Goal: Contribute content: Add original content to the website for others to see

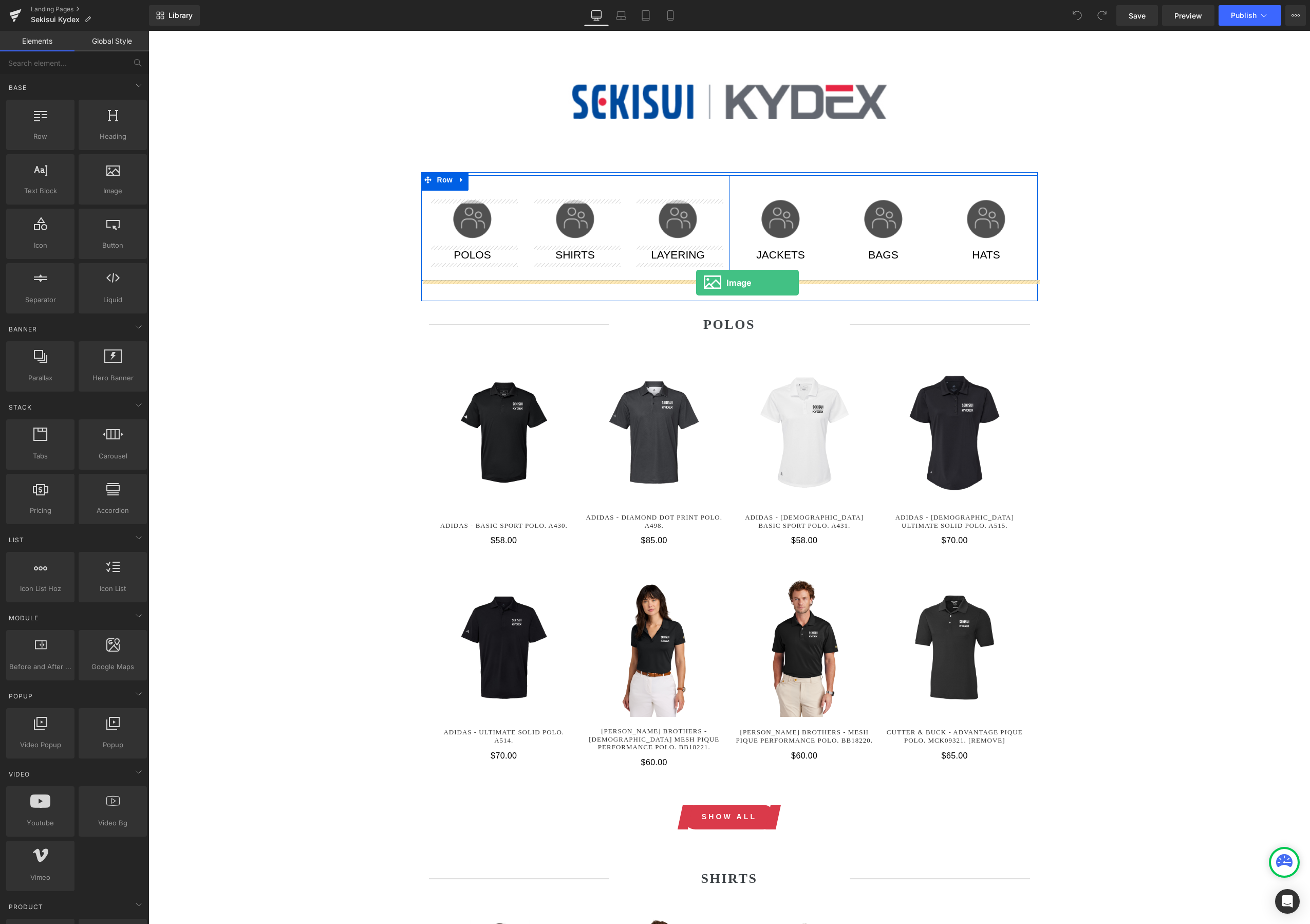
drag, startPoint x: 277, startPoint y: 215, endPoint x: 696, endPoint y: 282, distance: 424.3
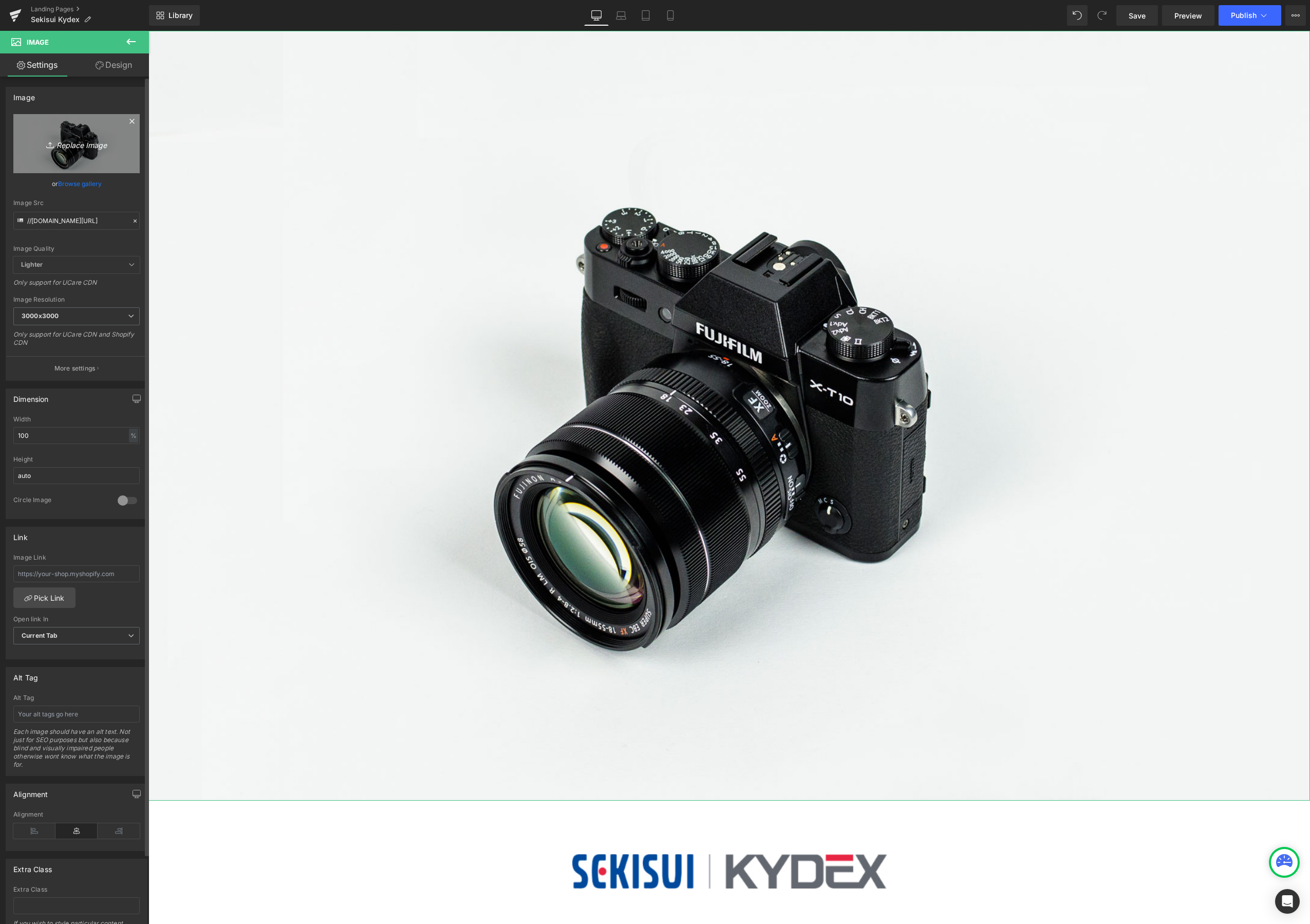
click at [76, 142] on icon "Replace Image" at bounding box center [76, 144] width 82 height 13
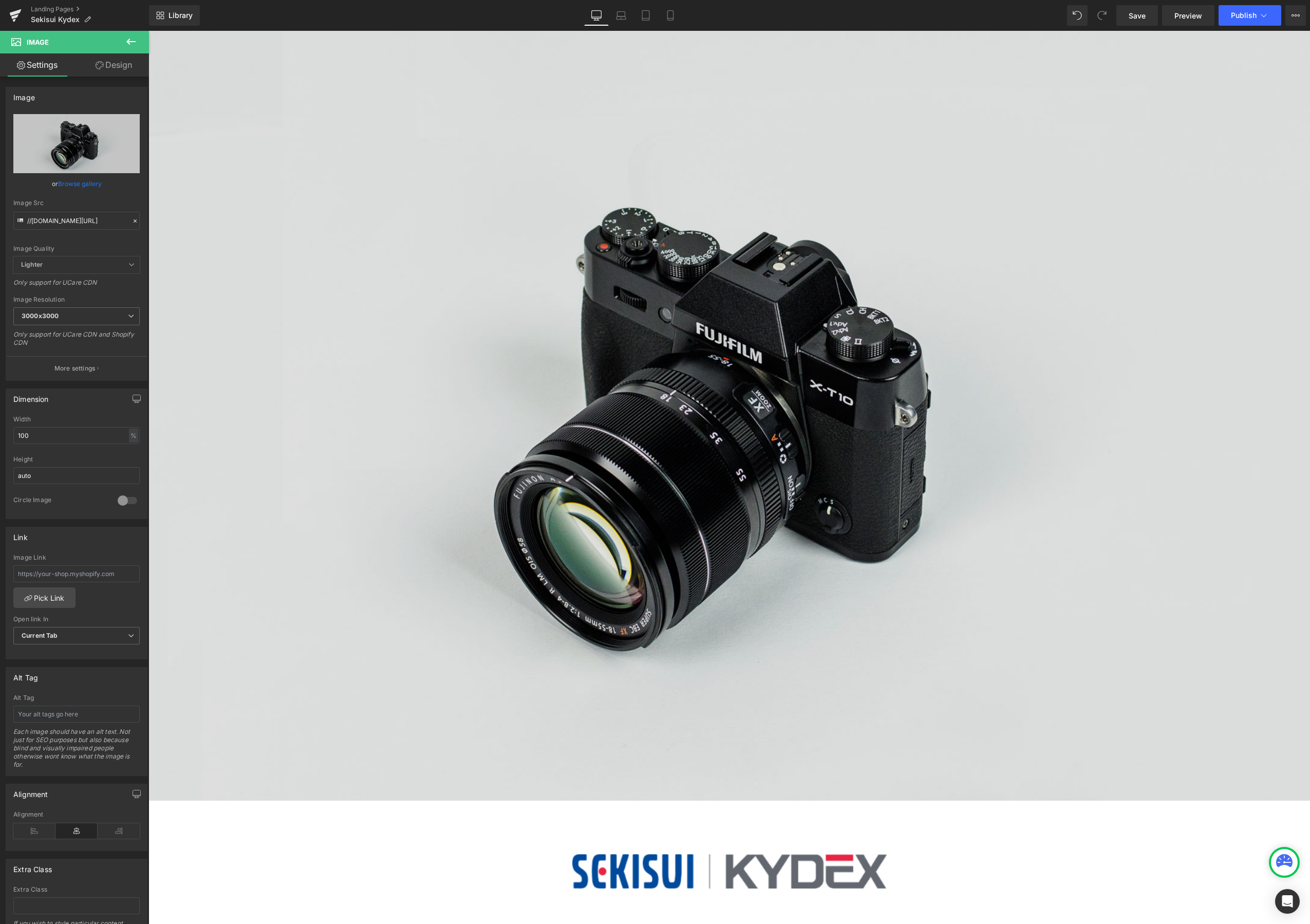
type input "C:\fakepath\screen-printed-cta-1200x120.png"
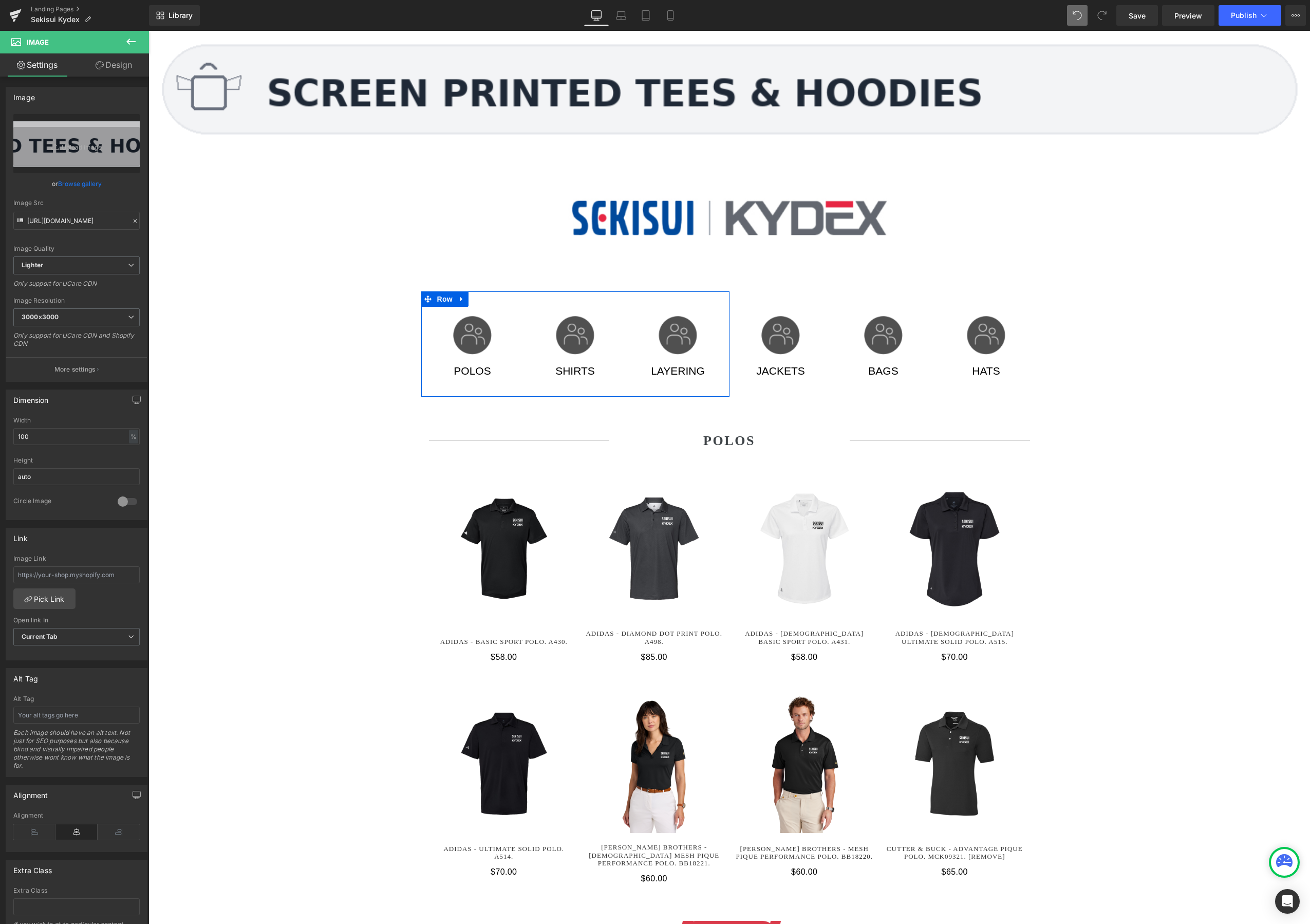
type input "//[DOMAIN_NAME][URL]"
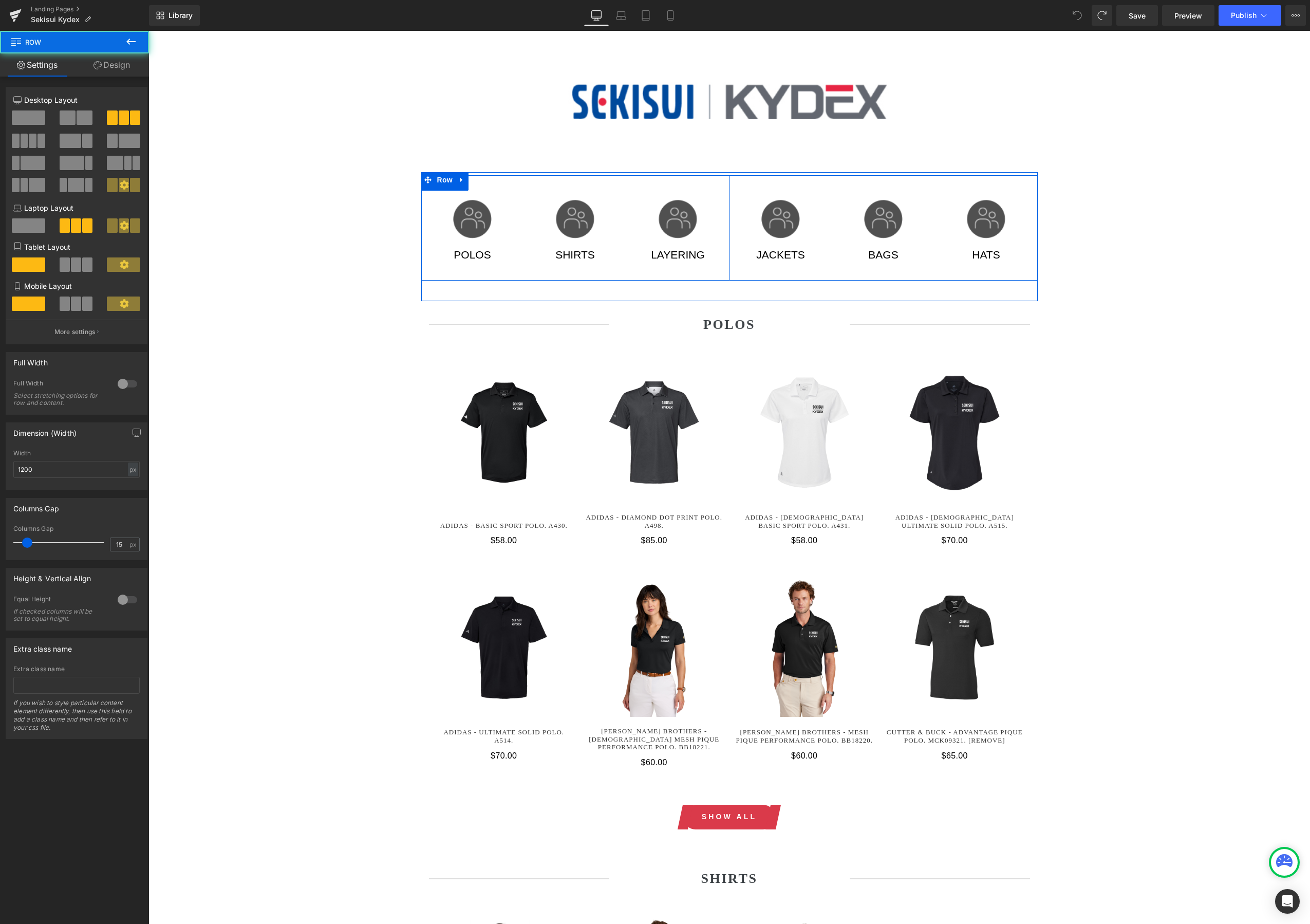
click at [627, 229] on div "Image LAYERING Text Block Text Block" at bounding box center [678, 240] width 103 height 81
click at [565, 216] on span "Image" at bounding box center [575, 218] width 22 height 12
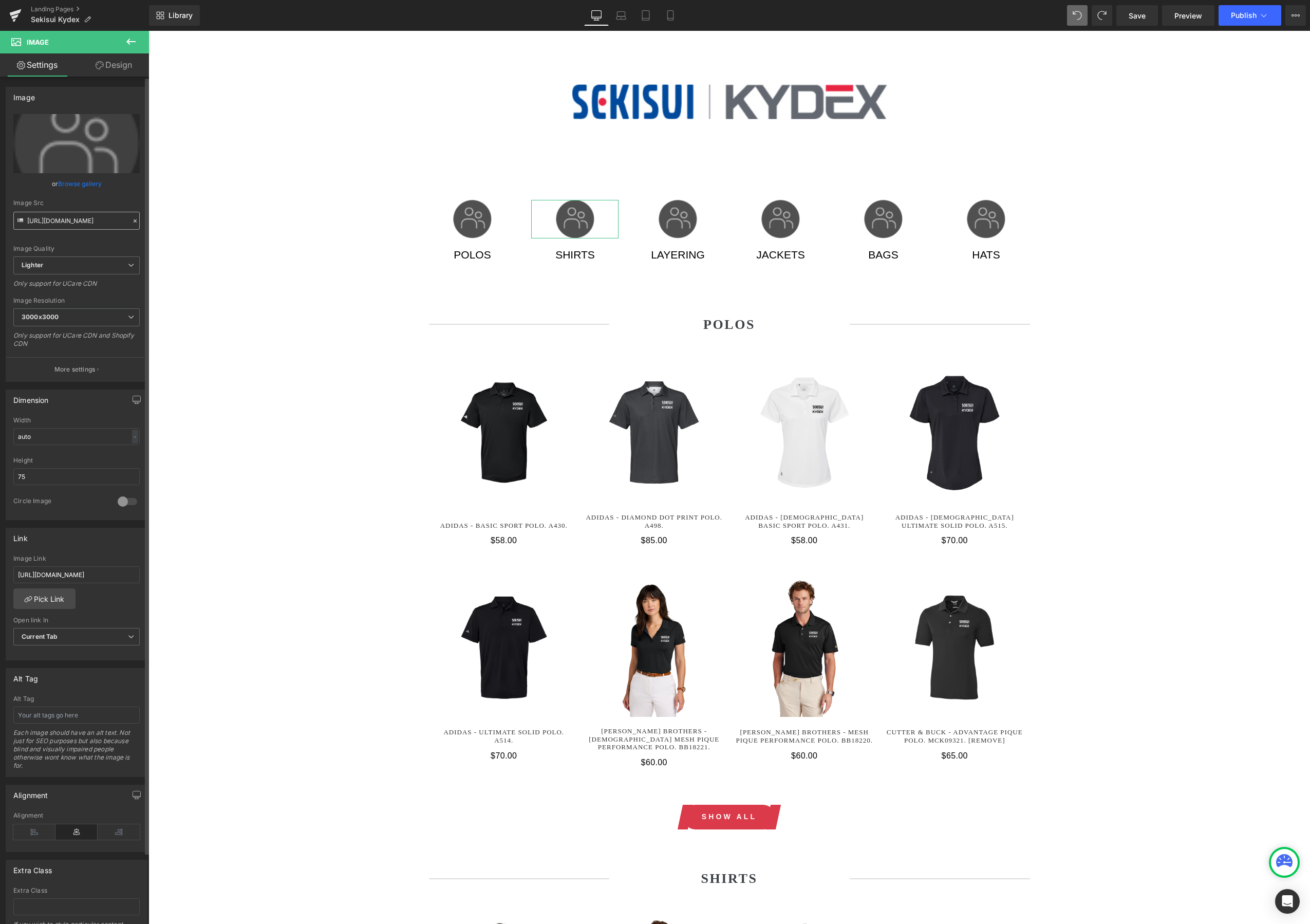
scroll to position [0, 299]
click at [81, 221] on input "[URL][DOMAIN_NAME]" at bounding box center [77, 220] width 127 height 18
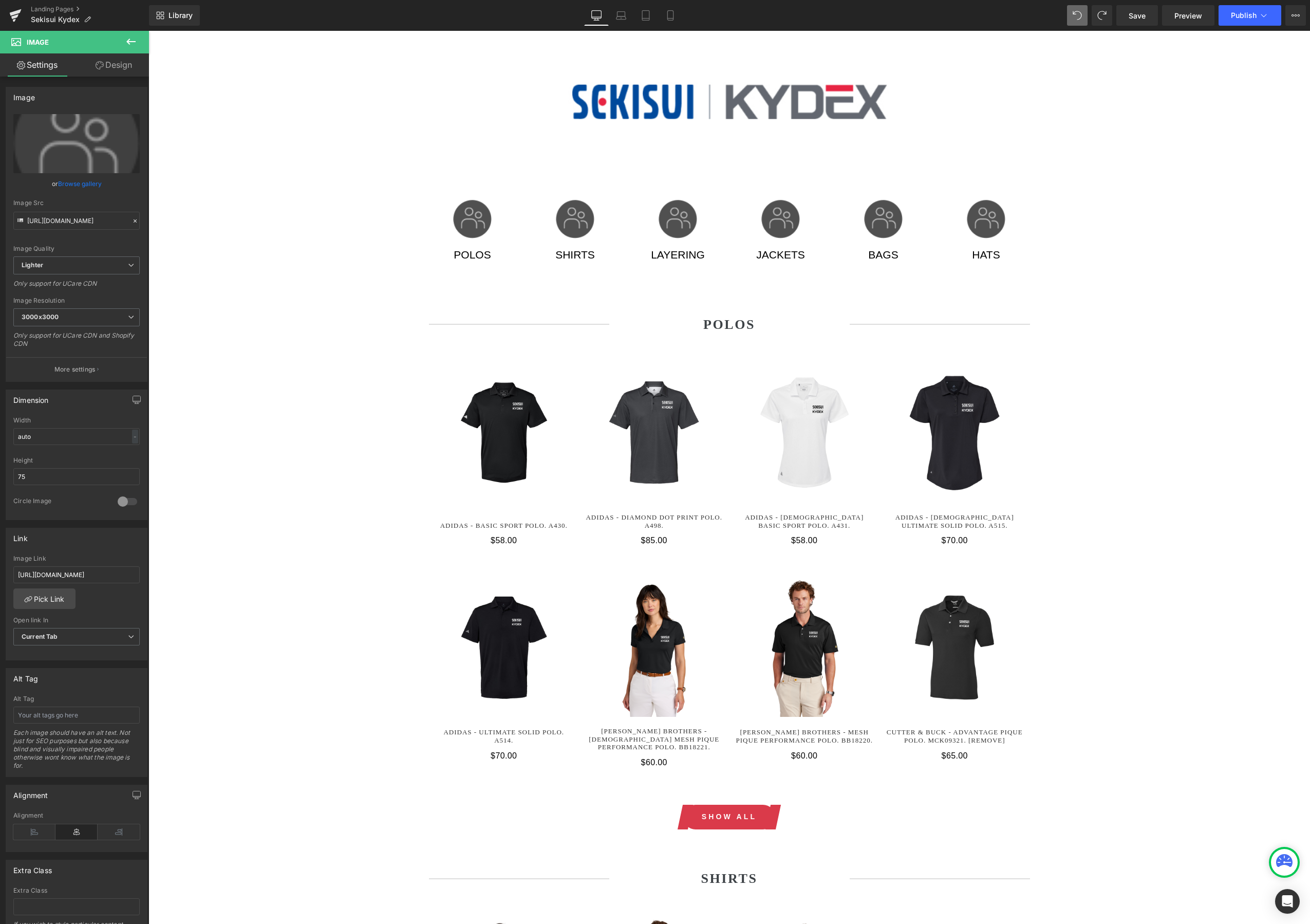
scroll to position [0, 0]
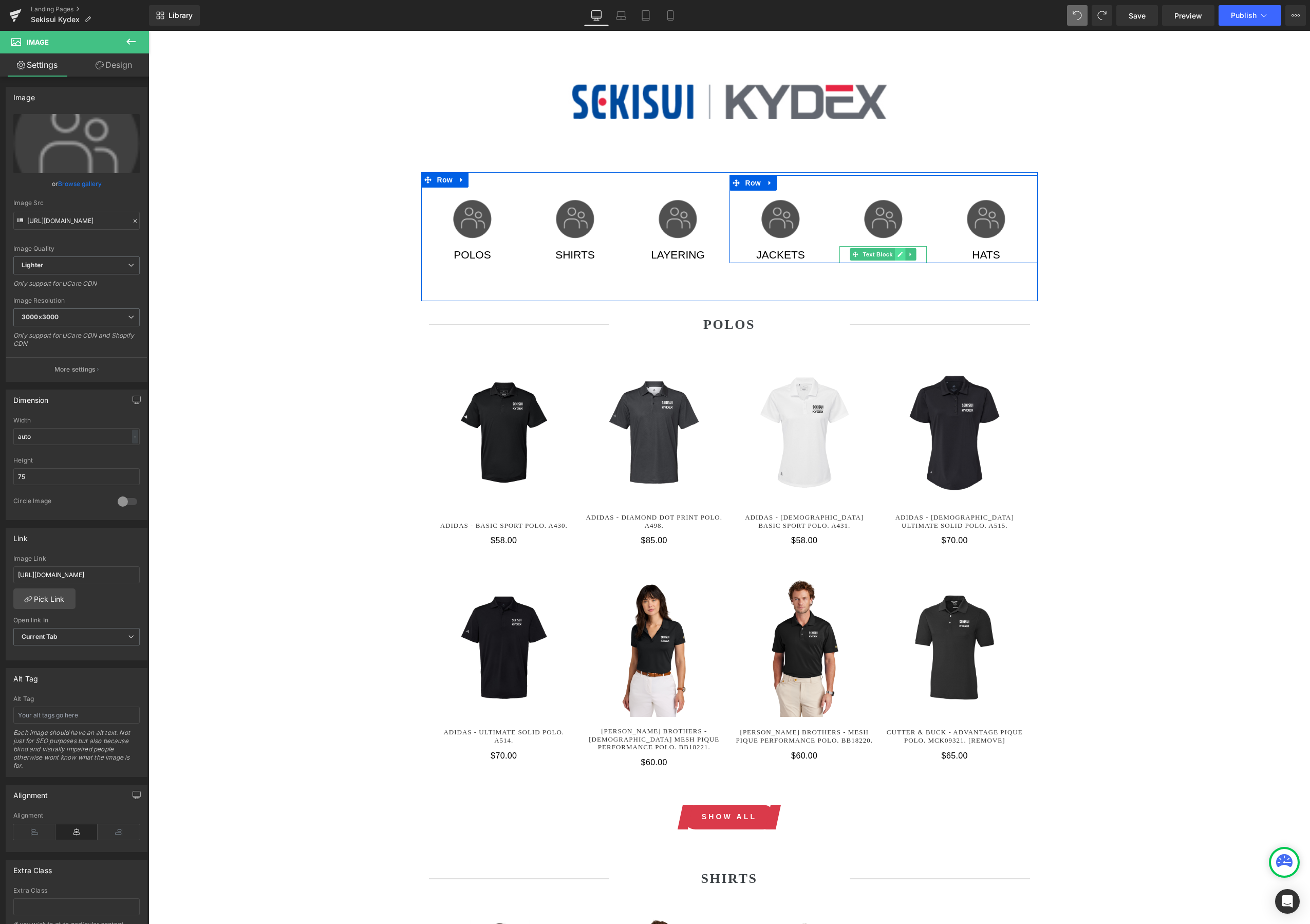
click at [899, 253] on icon at bounding box center [900, 254] width 6 height 6
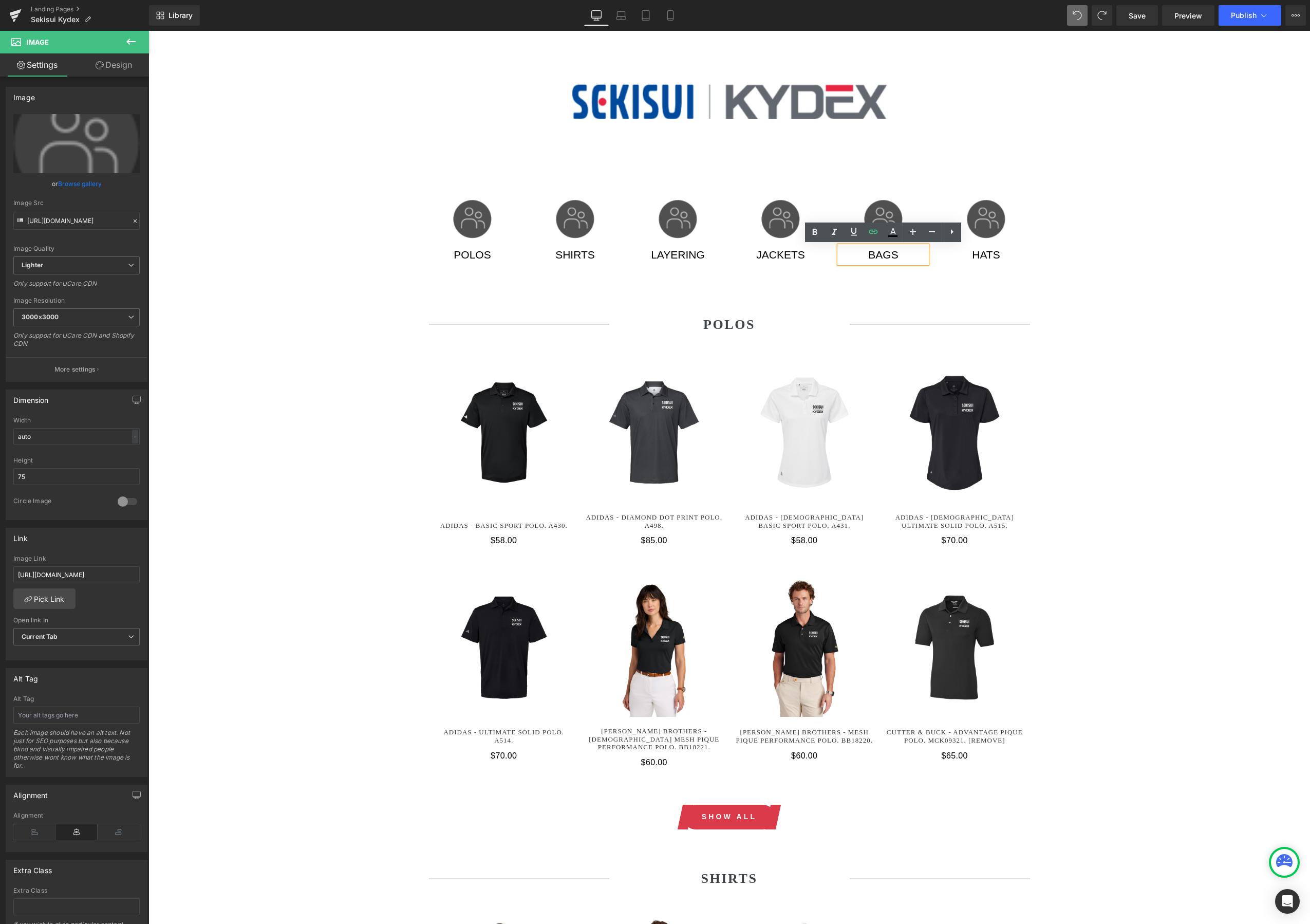
click at [897, 257] on p "BAGS" at bounding box center [883, 255] width 88 height 18
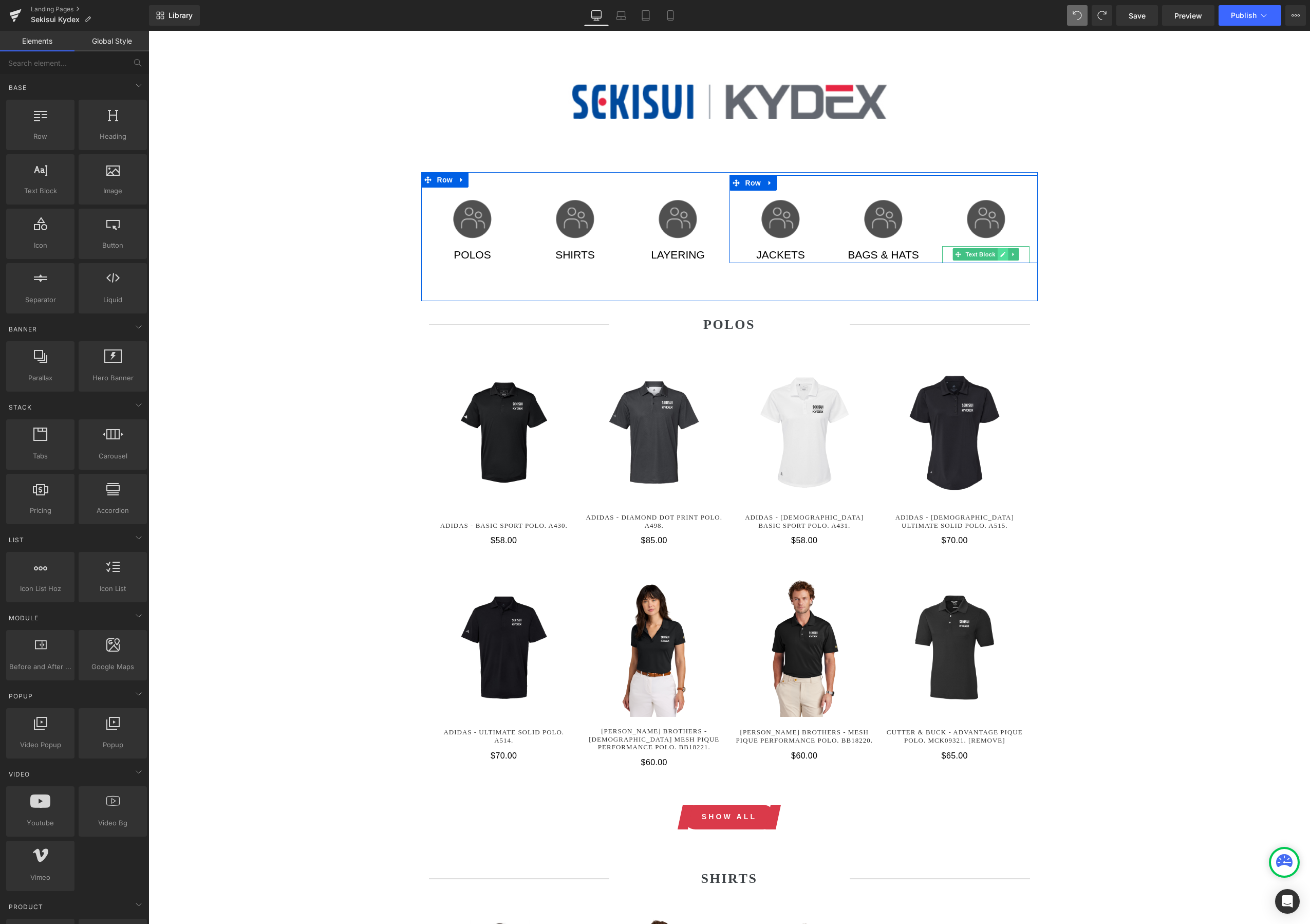
click at [1001, 256] on icon at bounding box center [1003, 254] width 6 height 6
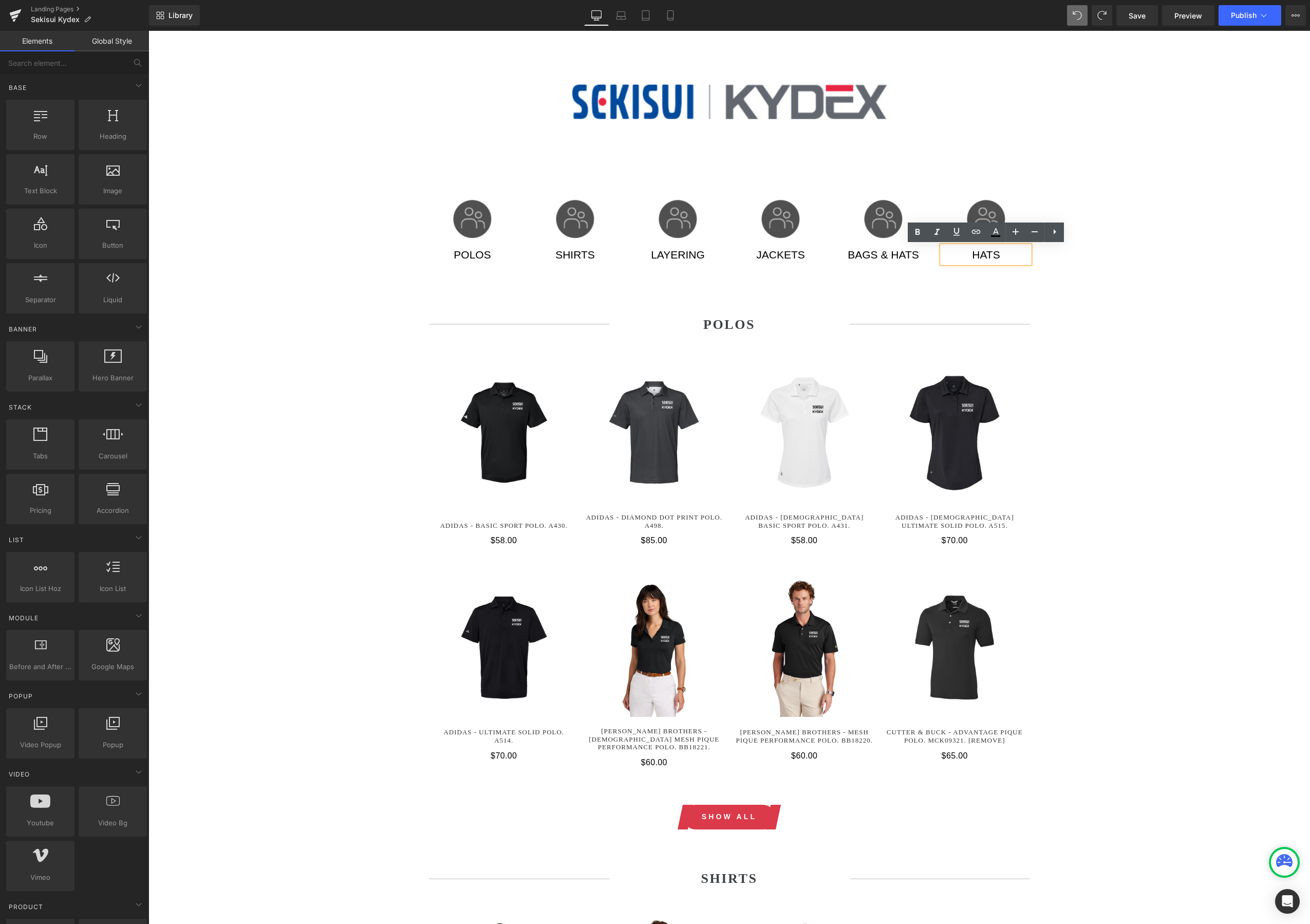
click at [994, 255] on p "HATS" at bounding box center [986, 255] width 88 height 18
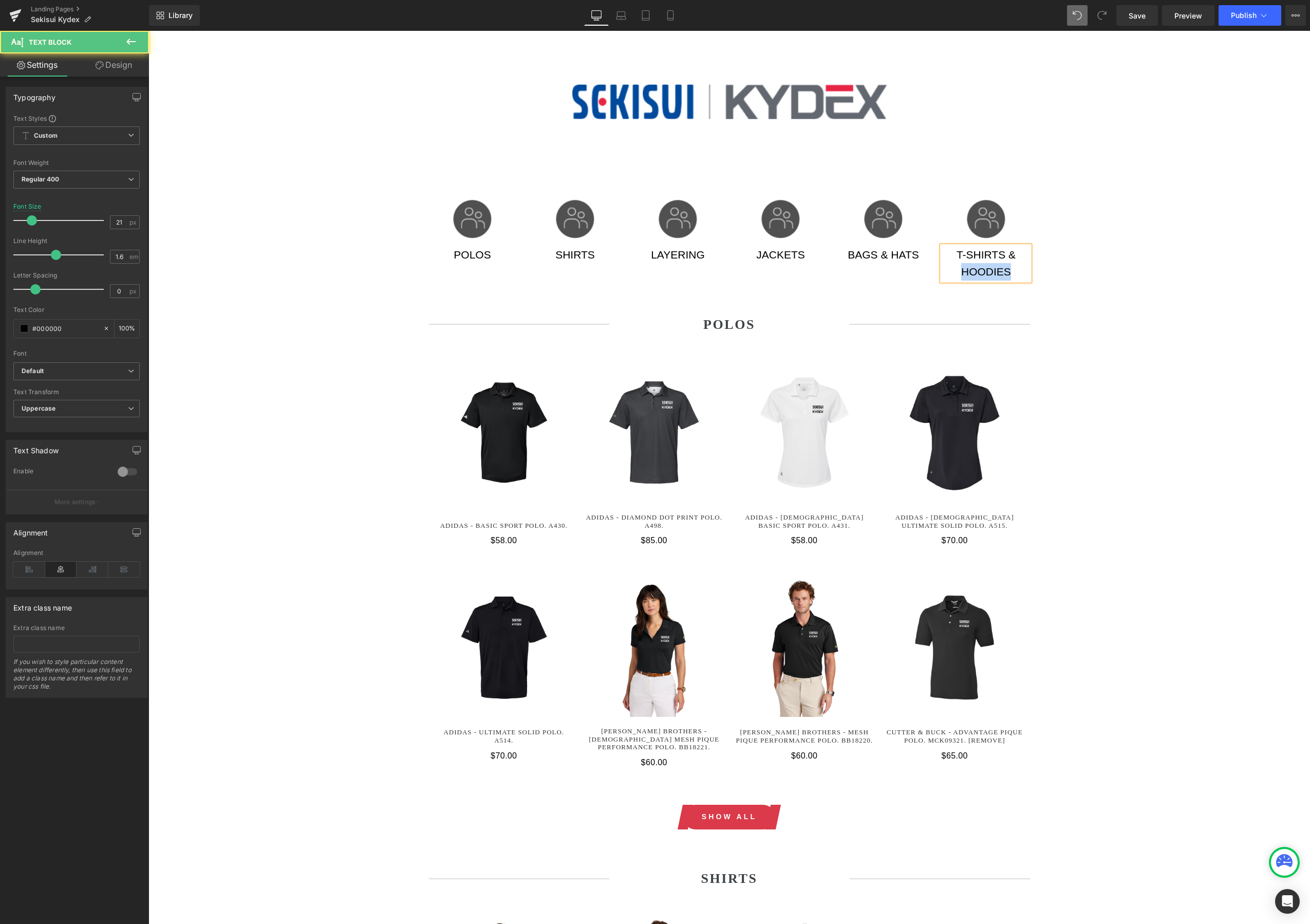
drag, startPoint x: 1002, startPoint y: 271, endPoint x: 959, endPoint y: 273, distance: 43.0
click at [959, 273] on p "t-shirts & hoodies" at bounding box center [986, 263] width 88 height 34
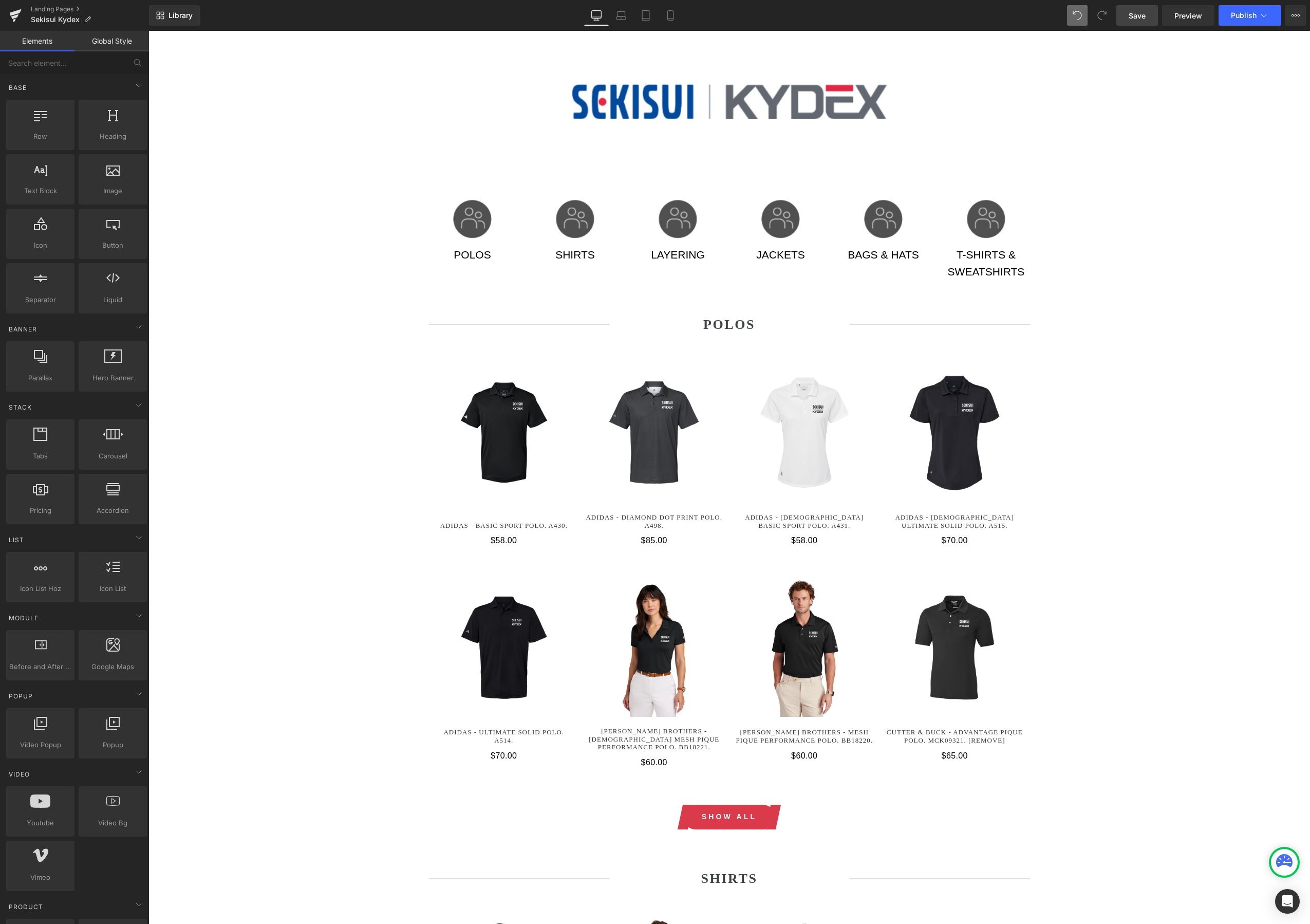
click at [1135, 15] on span "Save" at bounding box center [1137, 16] width 17 height 11
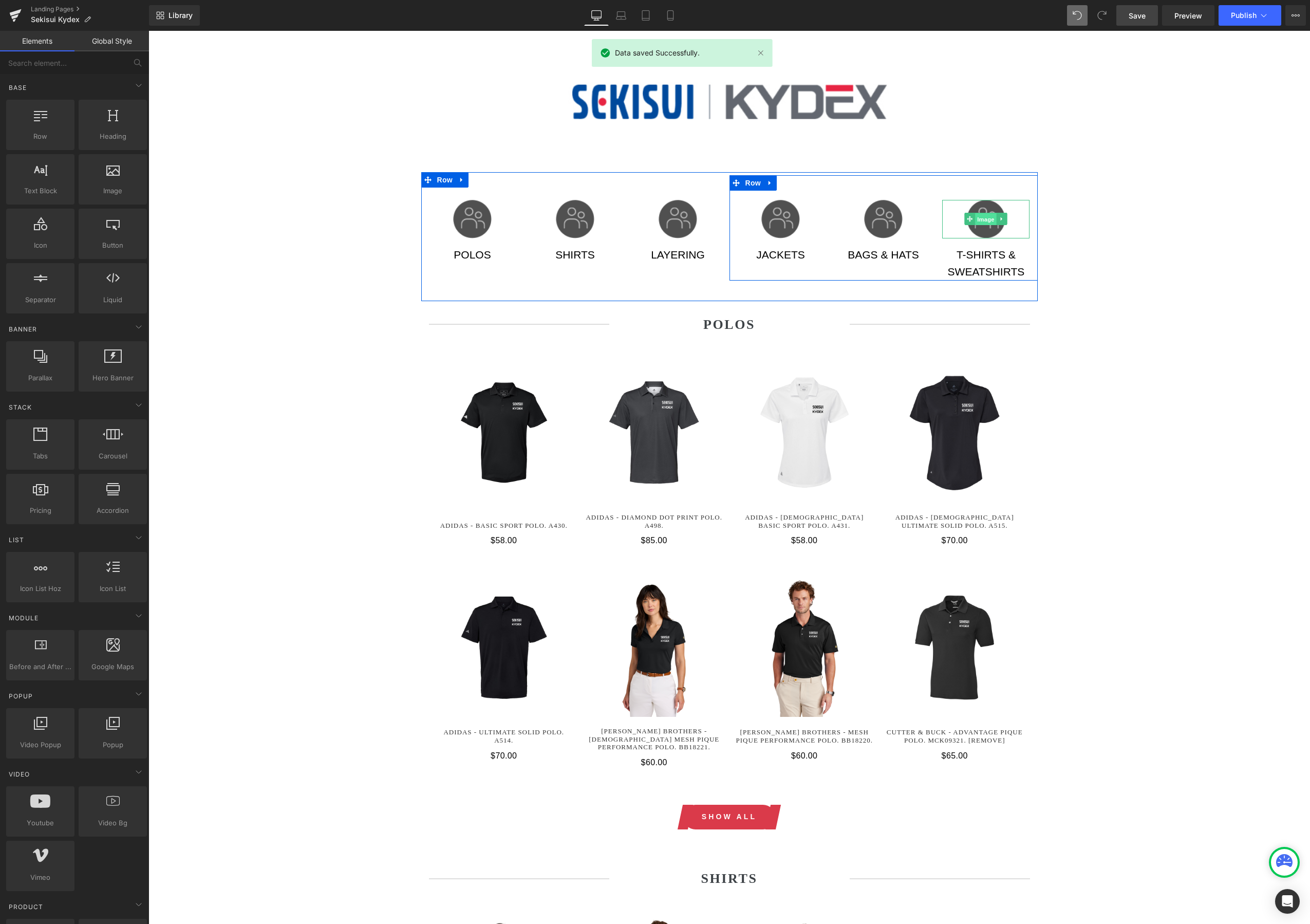
click at [988, 220] on span "Image" at bounding box center [986, 218] width 22 height 12
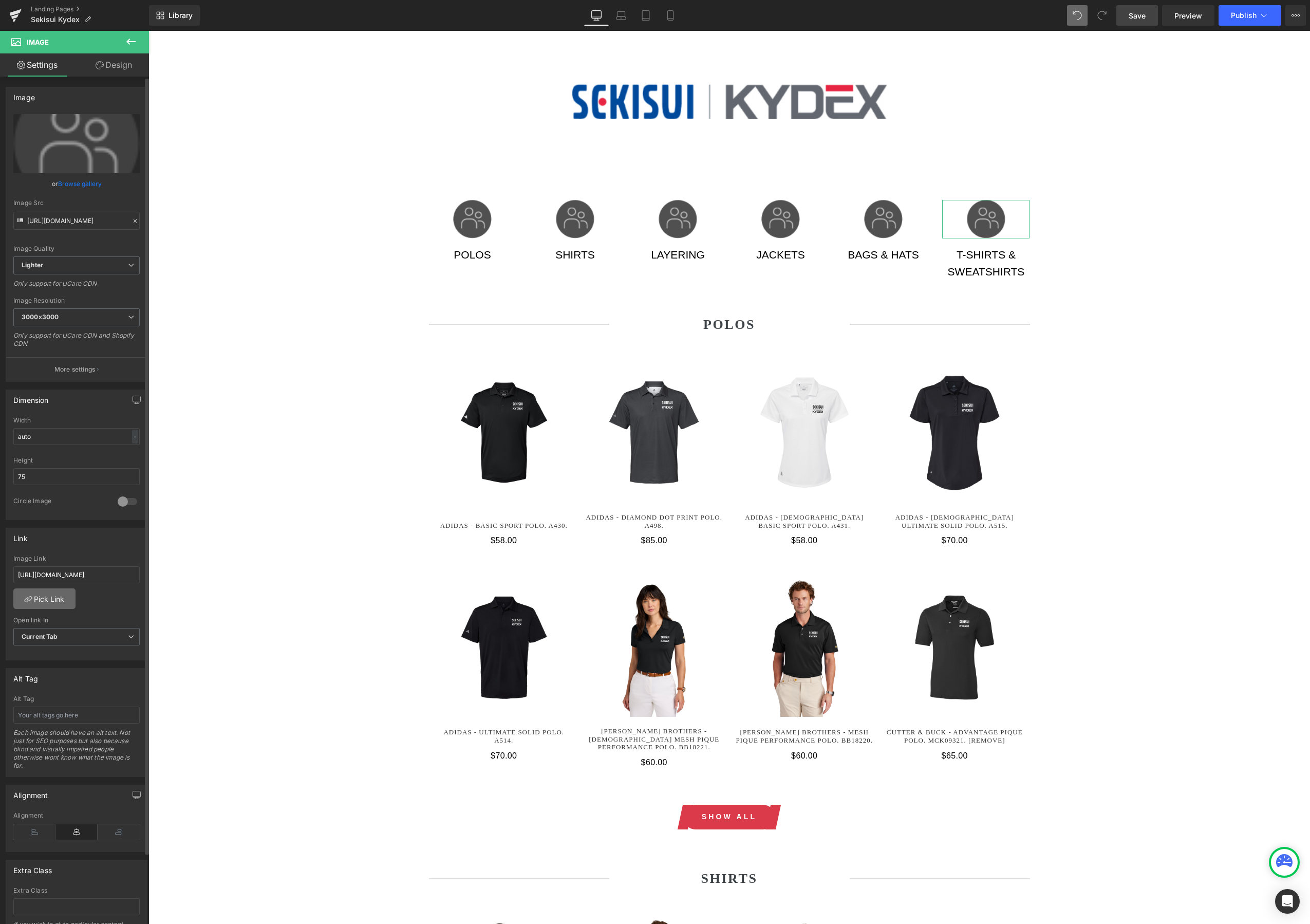
click at [45, 600] on link "Pick Link" at bounding box center [45, 599] width 62 height 21
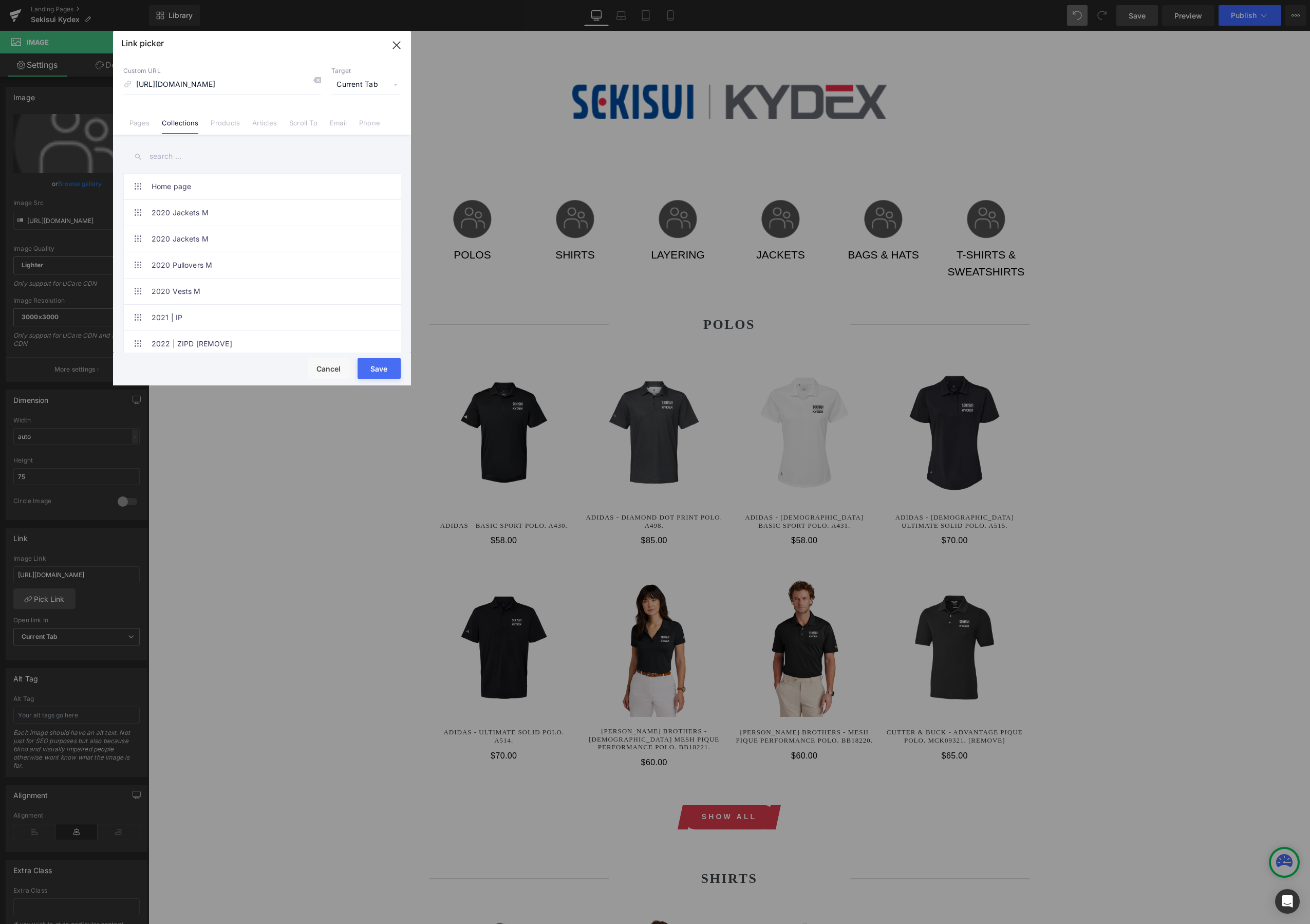
click at [179, 151] on input "text" at bounding box center [262, 156] width 277 height 23
type input "kydex"
click at [257, 332] on link "SEKISUI KYDEX | T-SHIRTS" at bounding box center [265, 343] width 226 height 26
type input "/collections/sekisui-kydex-t-shirts"
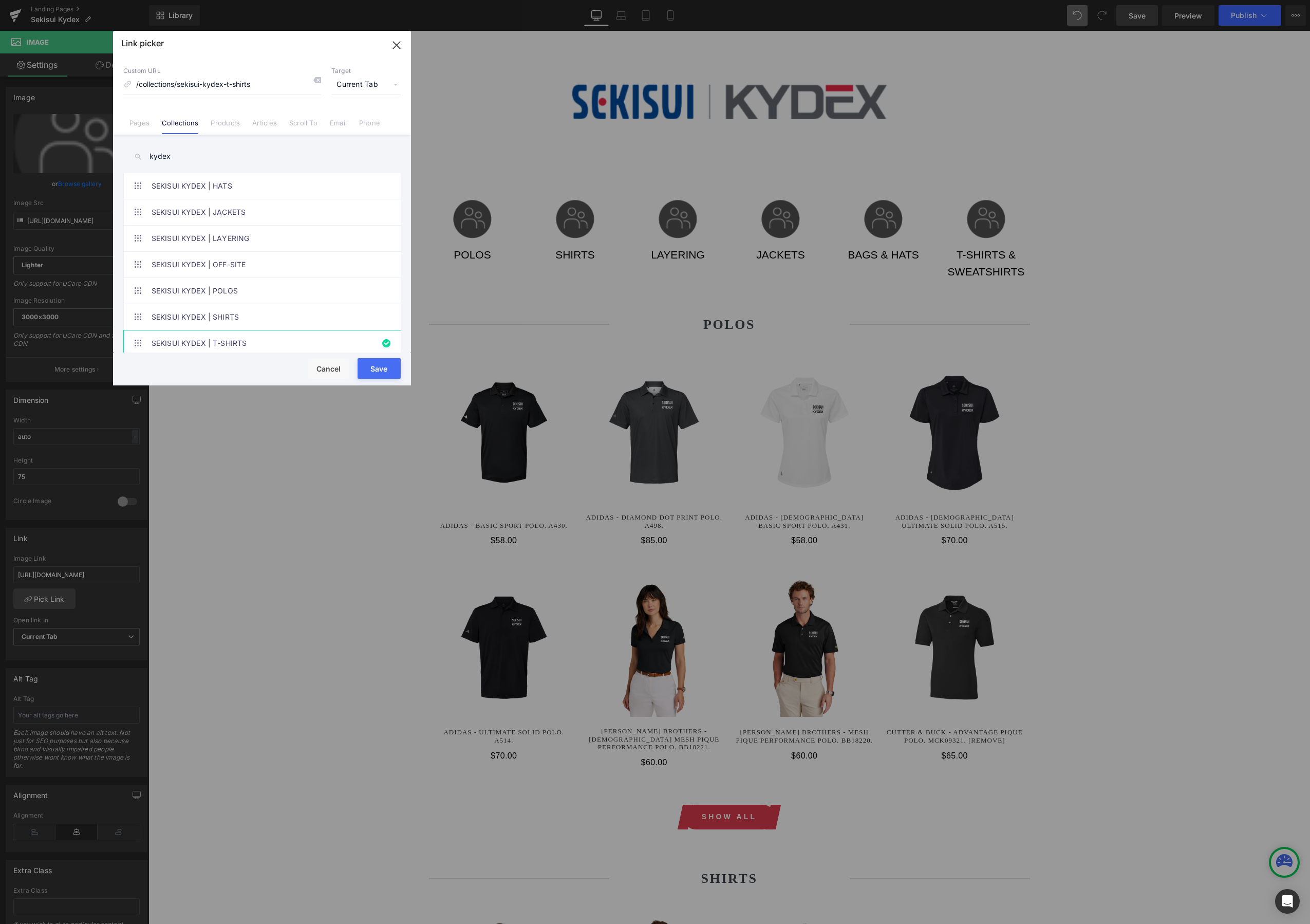
click at [384, 369] on button "Save" at bounding box center [380, 368] width 43 height 21
type input "/collections/sekisui-kydex-t-shirts"
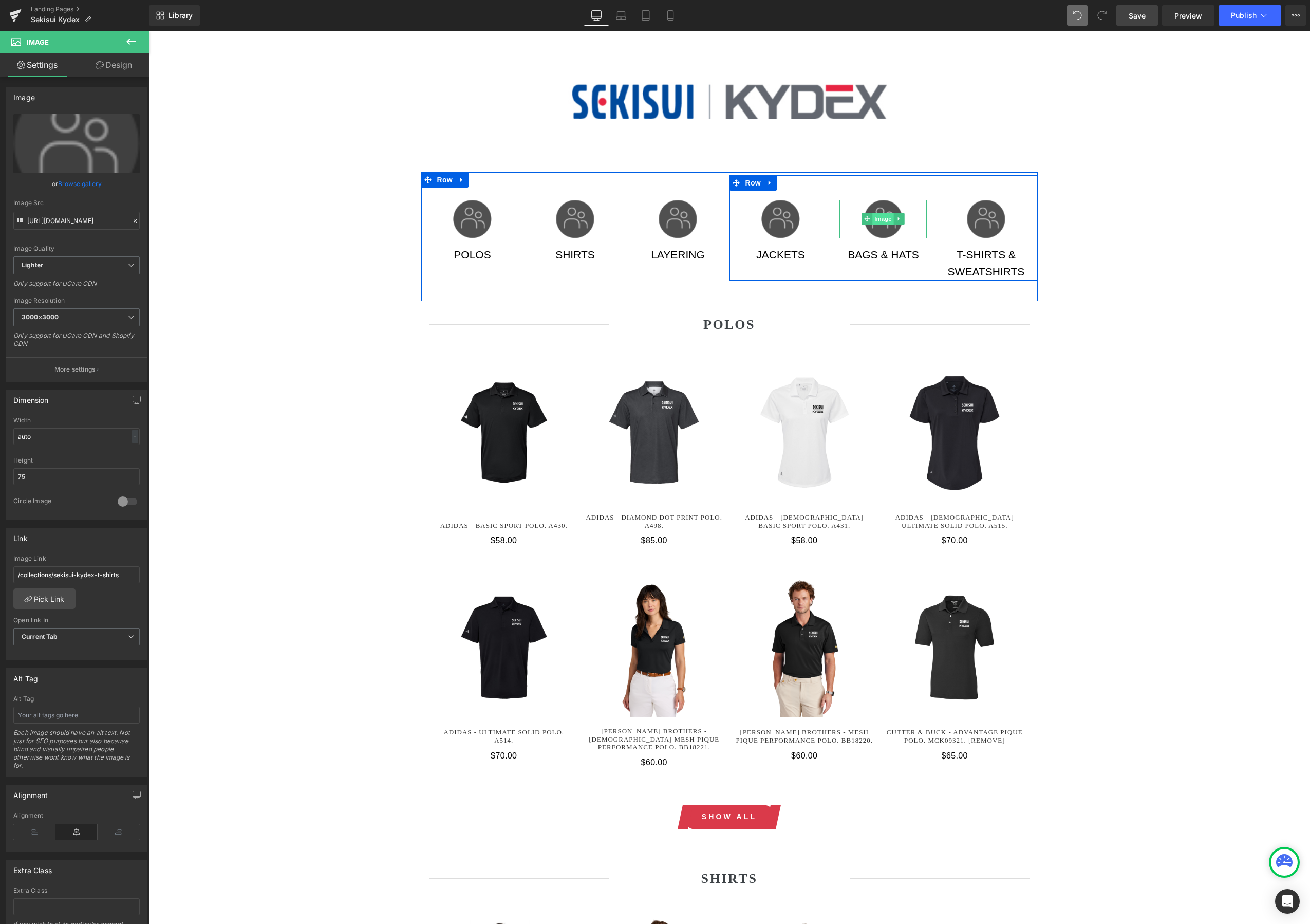
click at [886, 222] on span "Image" at bounding box center [883, 218] width 22 height 12
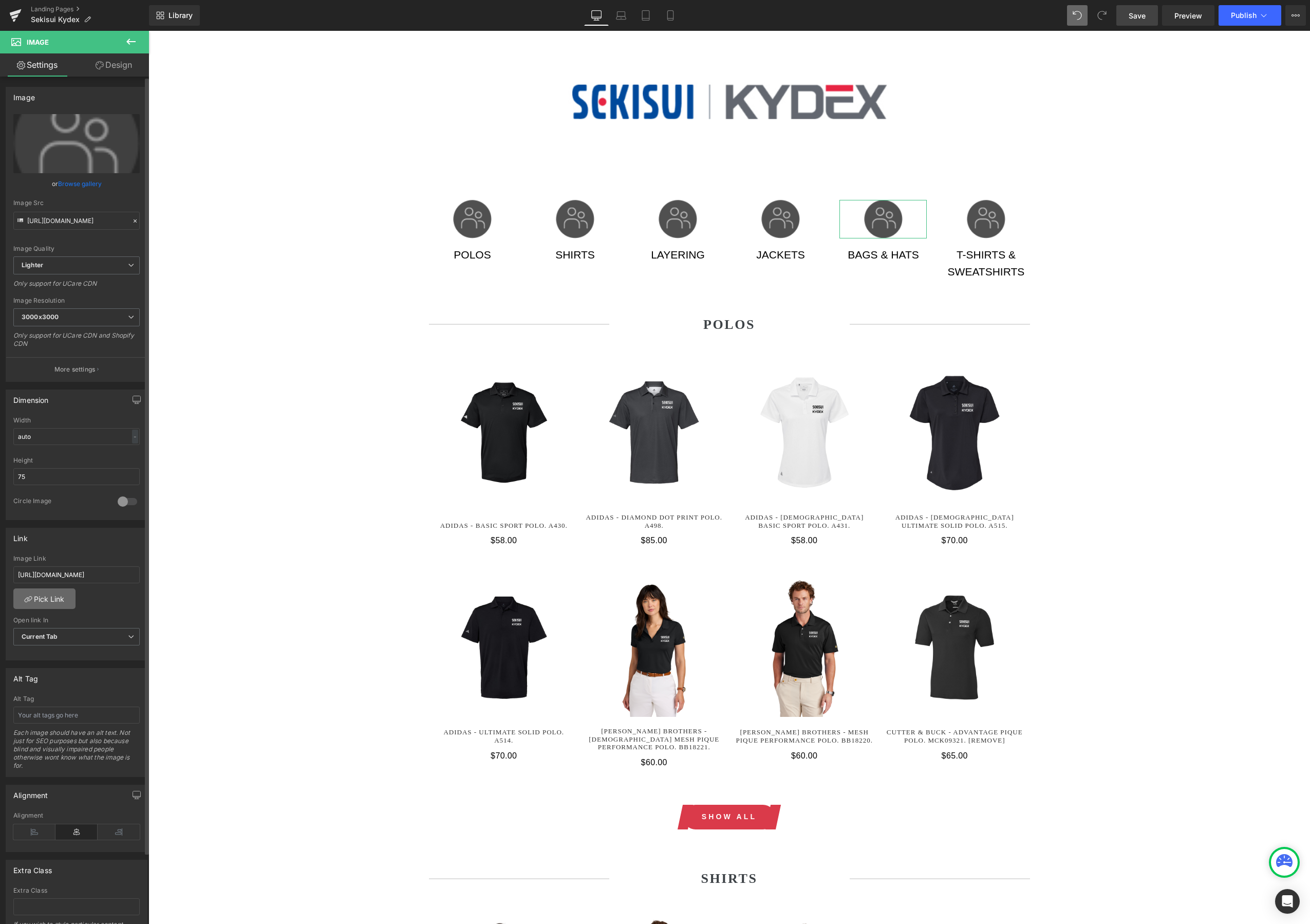
click at [42, 600] on link "Pick Link" at bounding box center [45, 599] width 62 height 21
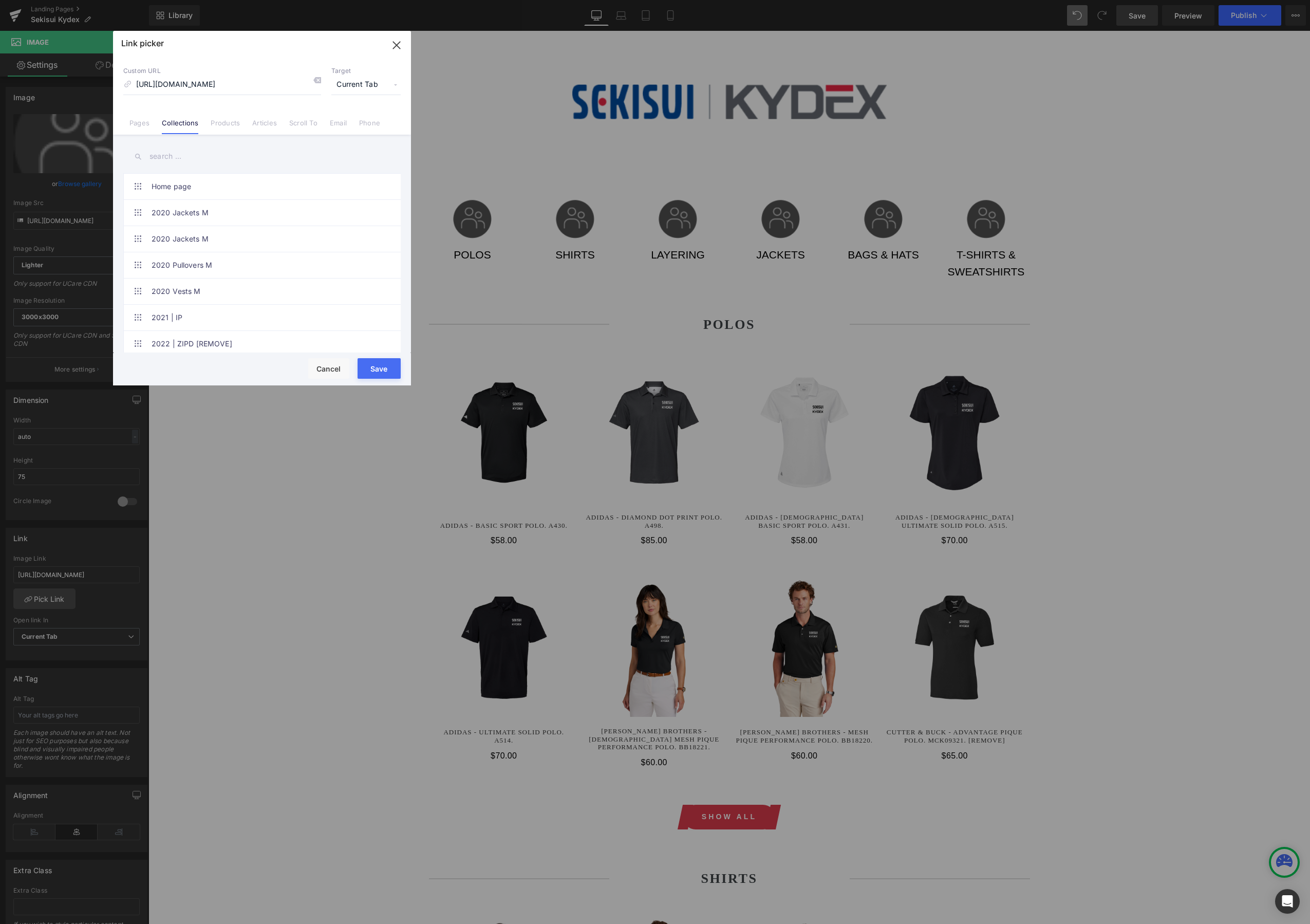
scroll to position [0, 0]
click at [188, 167] on input "text" at bounding box center [262, 156] width 277 height 23
type input "kydex"
click at [234, 236] on link "SEKISUI KYDEX | BAGS + HATS" at bounding box center [265, 240] width 226 height 26
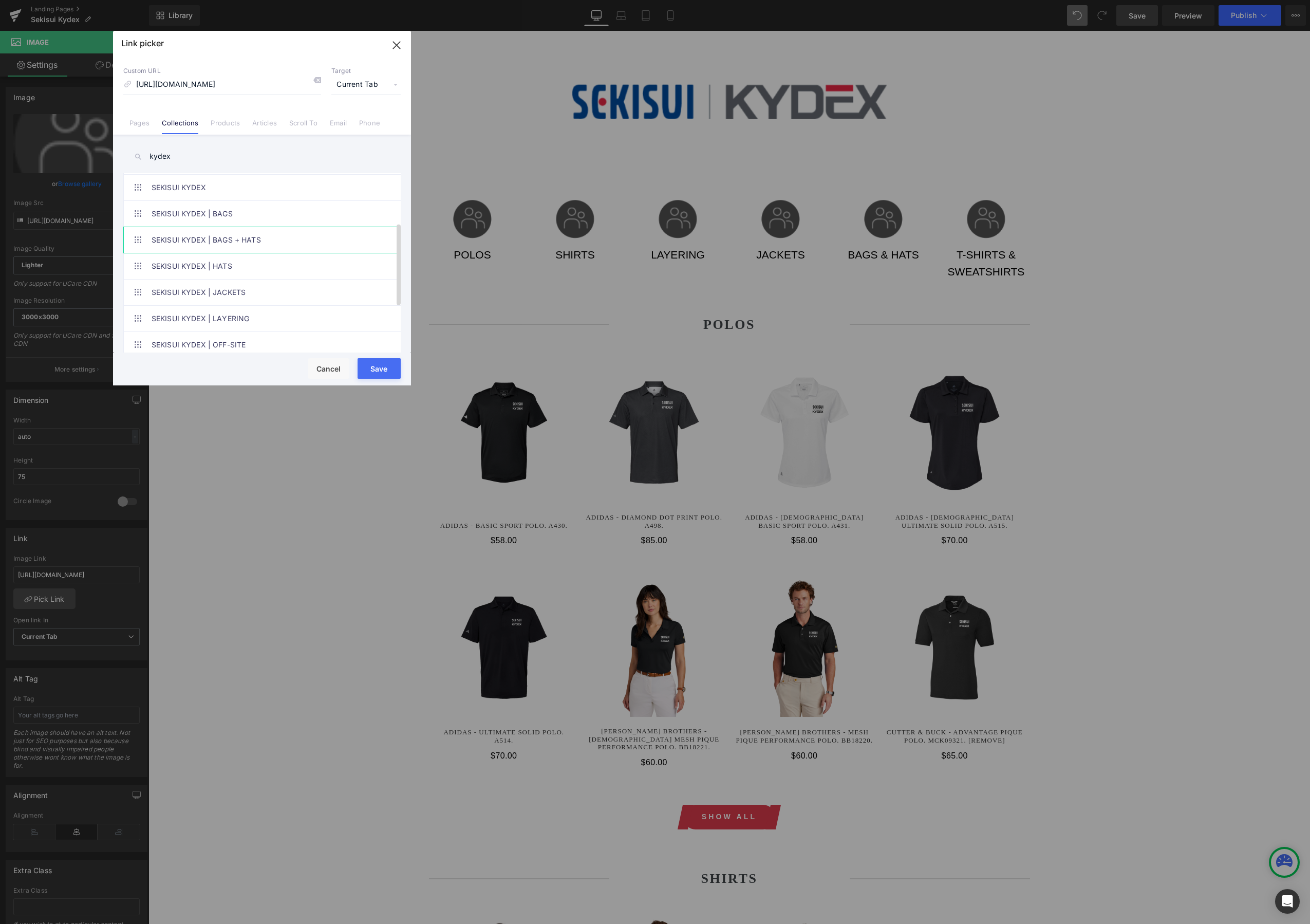
type input "/collections/sekisui-kydex-bags-hats"
click at [377, 365] on button "Save" at bounding box center [380, 368] width 43 height 21
type input "/collections/sekisui-kydex-bags-hats"
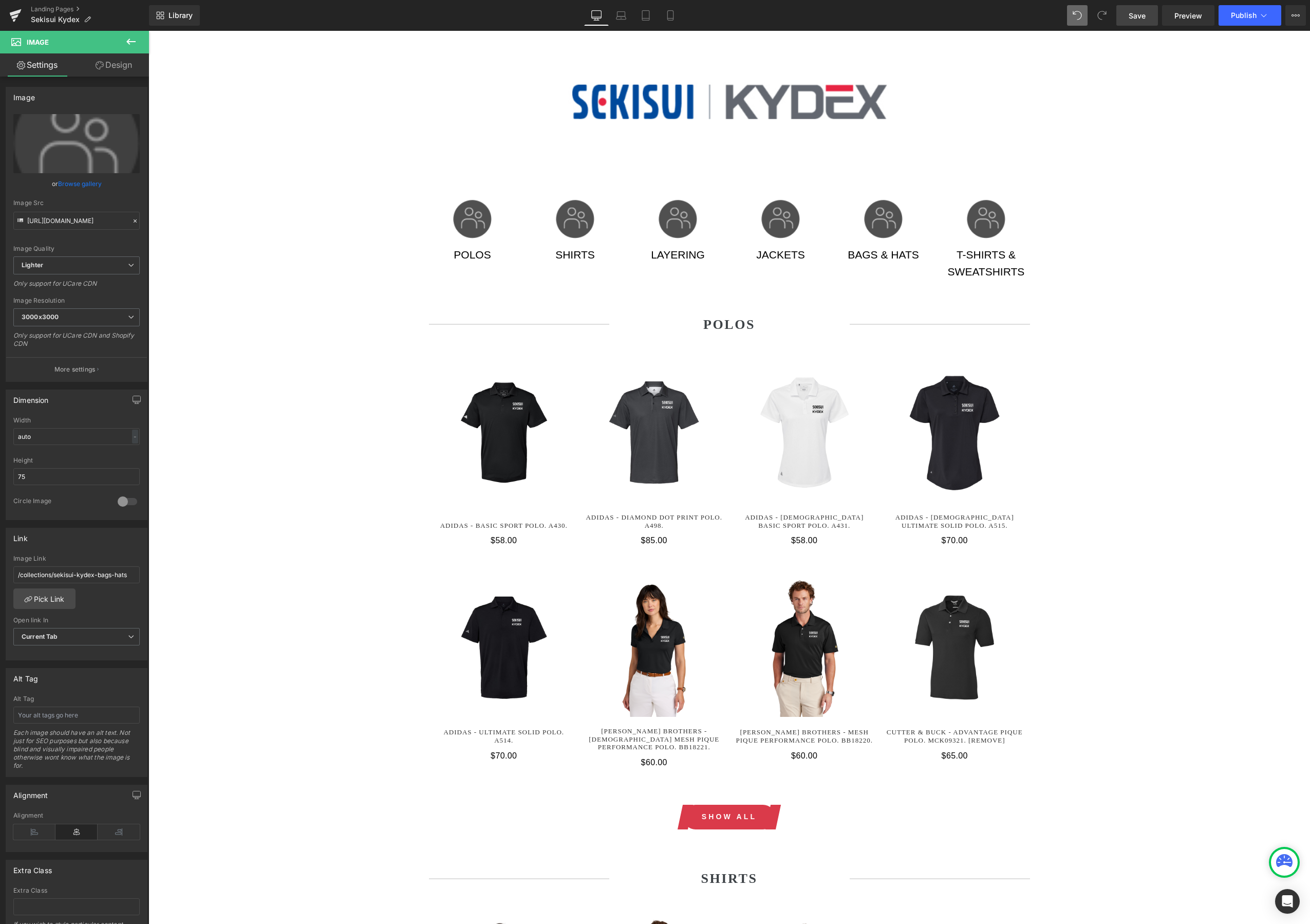
click at [1136, 18] on span "Save" at bounding box center [1137, 16] width 17 height 11
click at [1244, 12] on span "Publish" at bounding box center [1244, 15] width 26 height 8
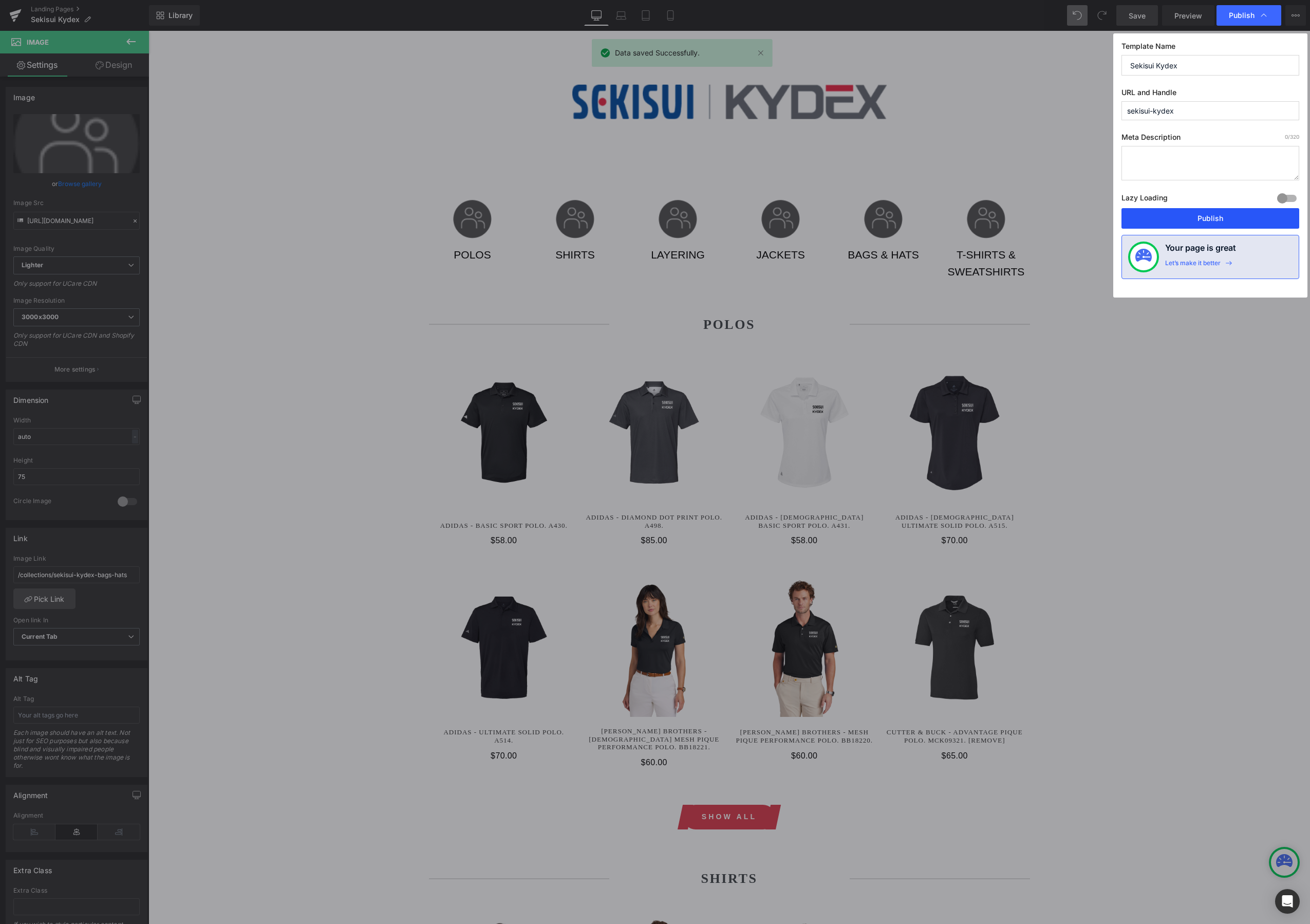
click at [1212, 223] on button "Publish" at bounding box center [1210, 218] width 178 height 21
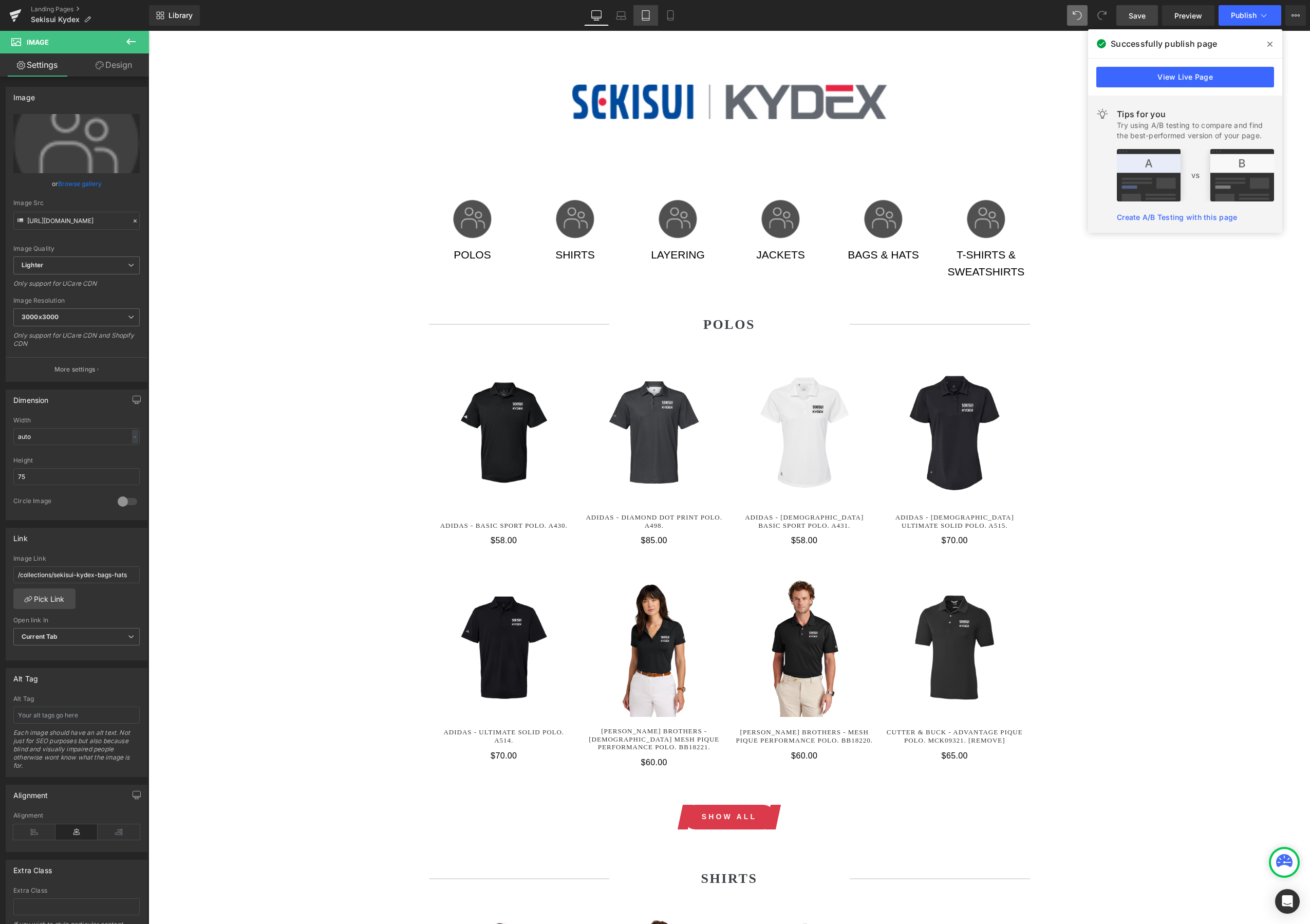
click at [644, 18] on icon at bounding box center [646, 15] width 10 height 10
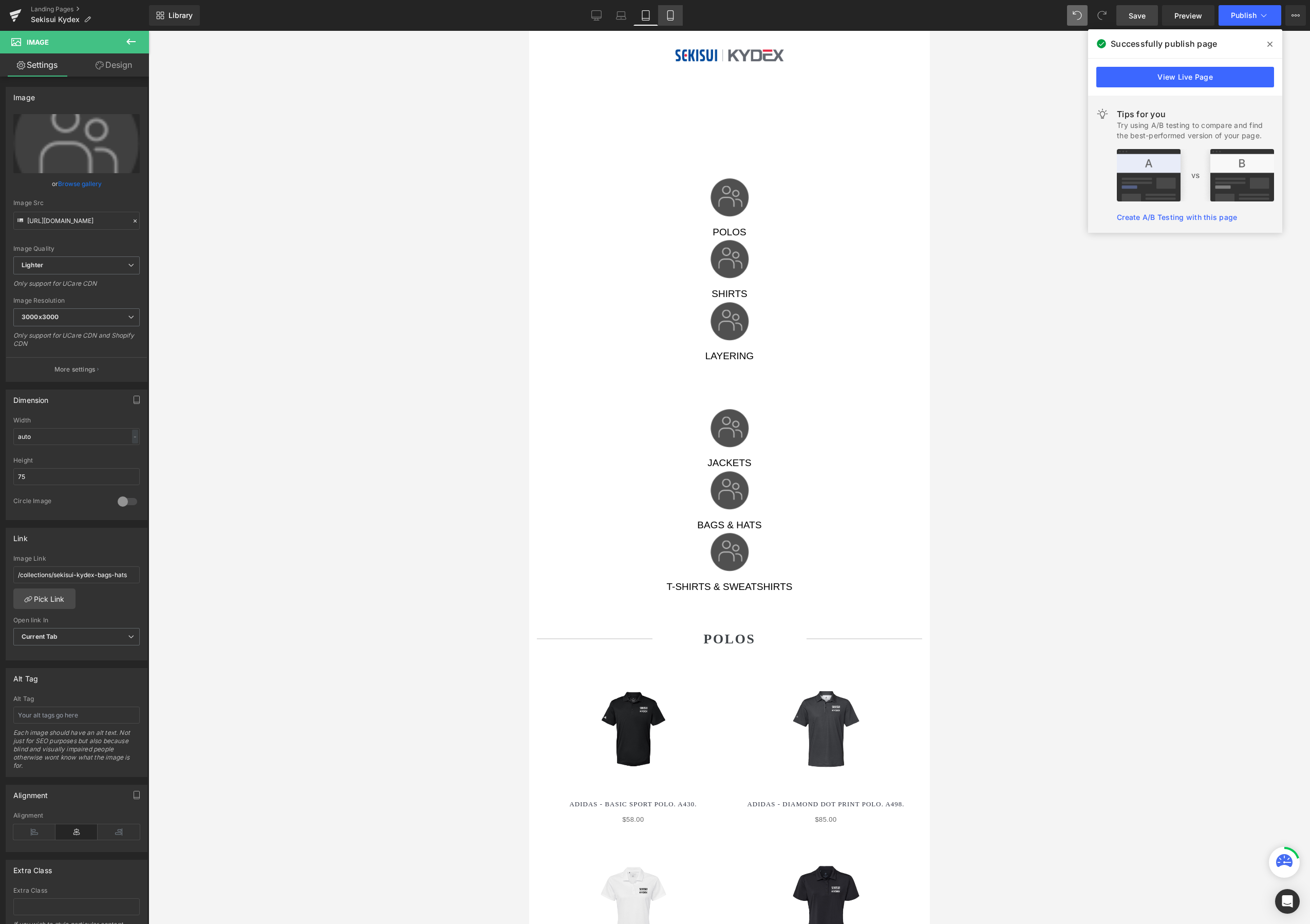
click at [671, 14] on icon at bounding box center [671, 15] width 10 height 10
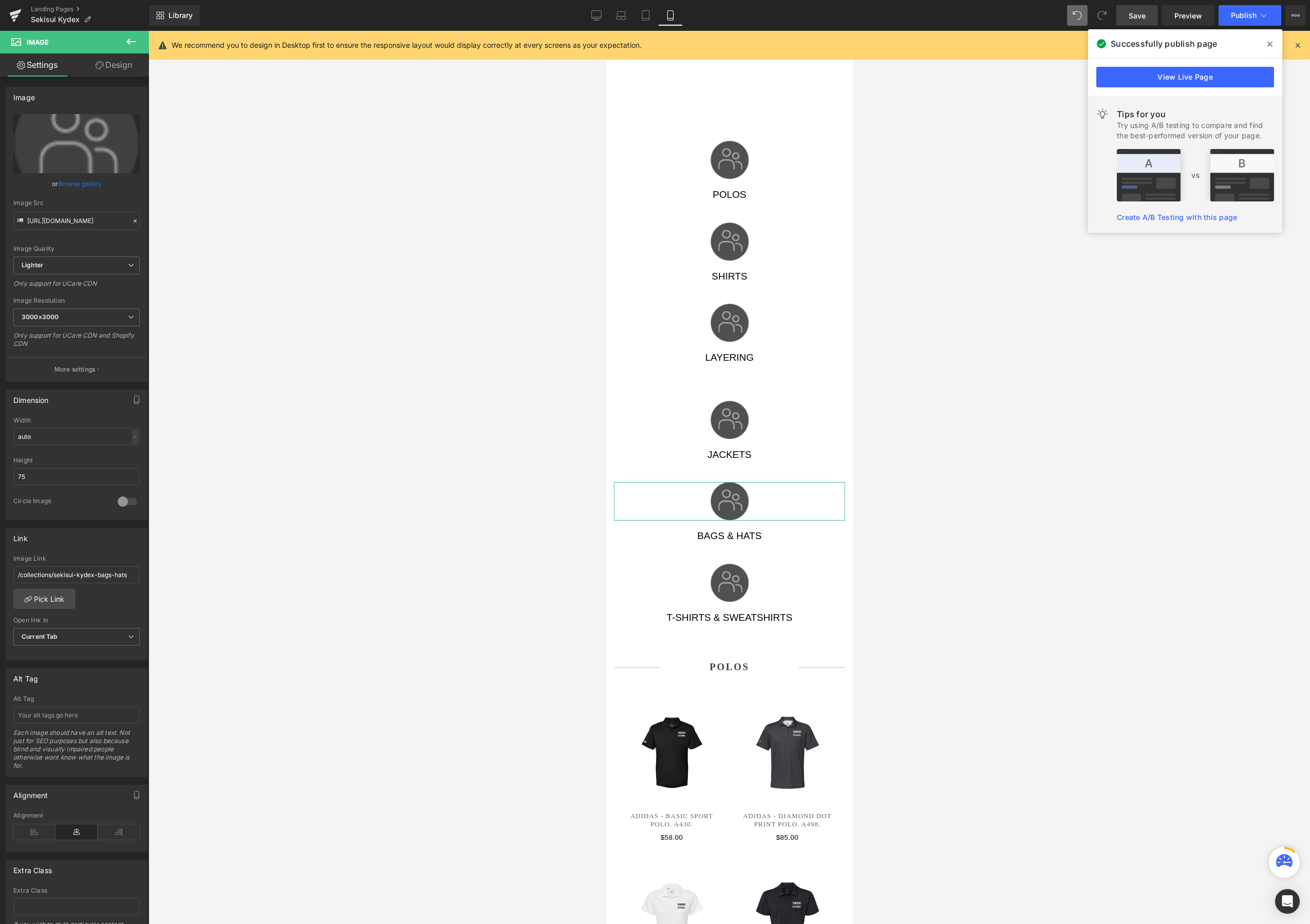
click at [129, 62] on link "Design" at bounding box center [113, 65] width 74 height 23
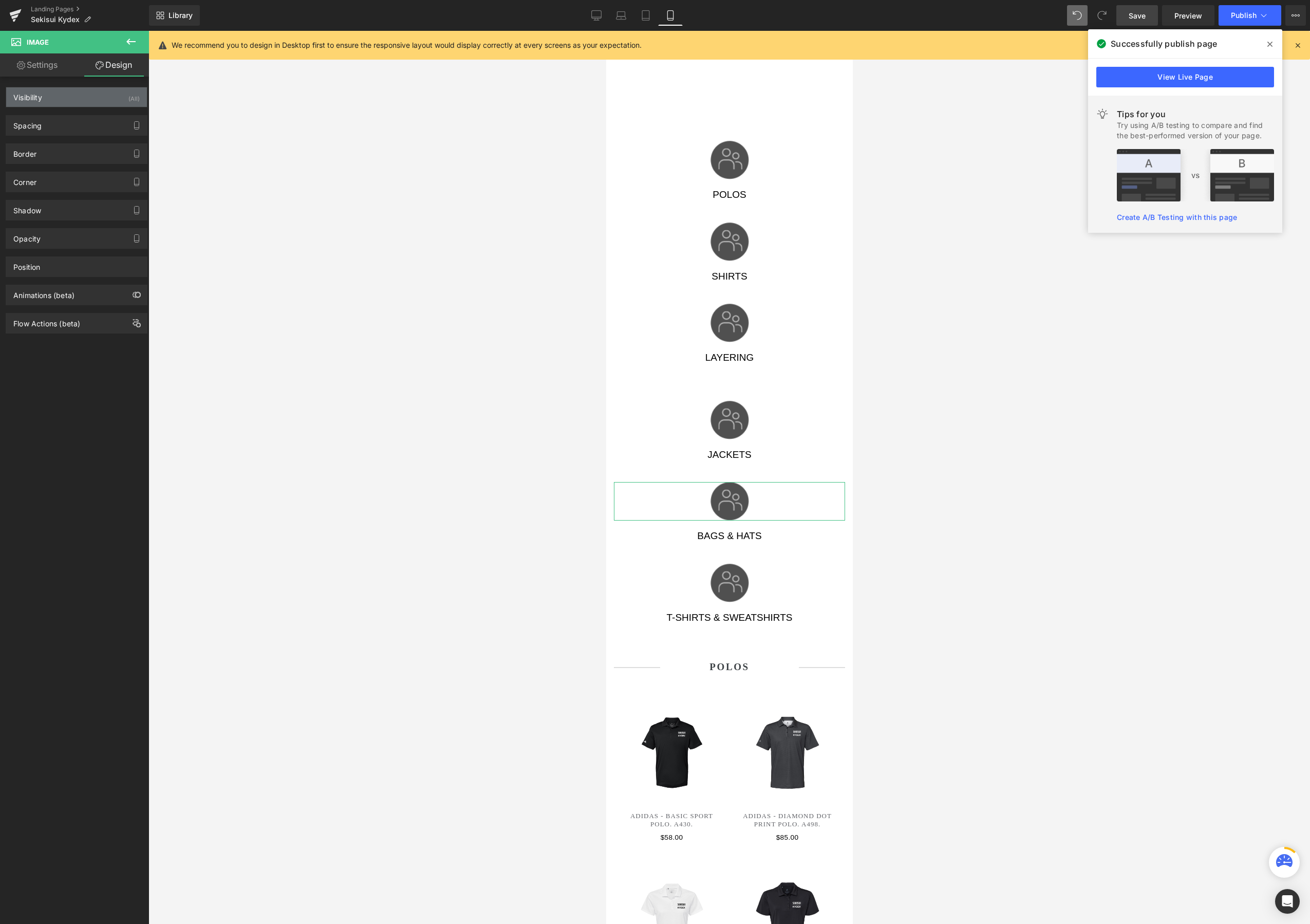
click at [65, 104] on div "Visibility (All)" at bounding box center [77, 97] width 141 height 19
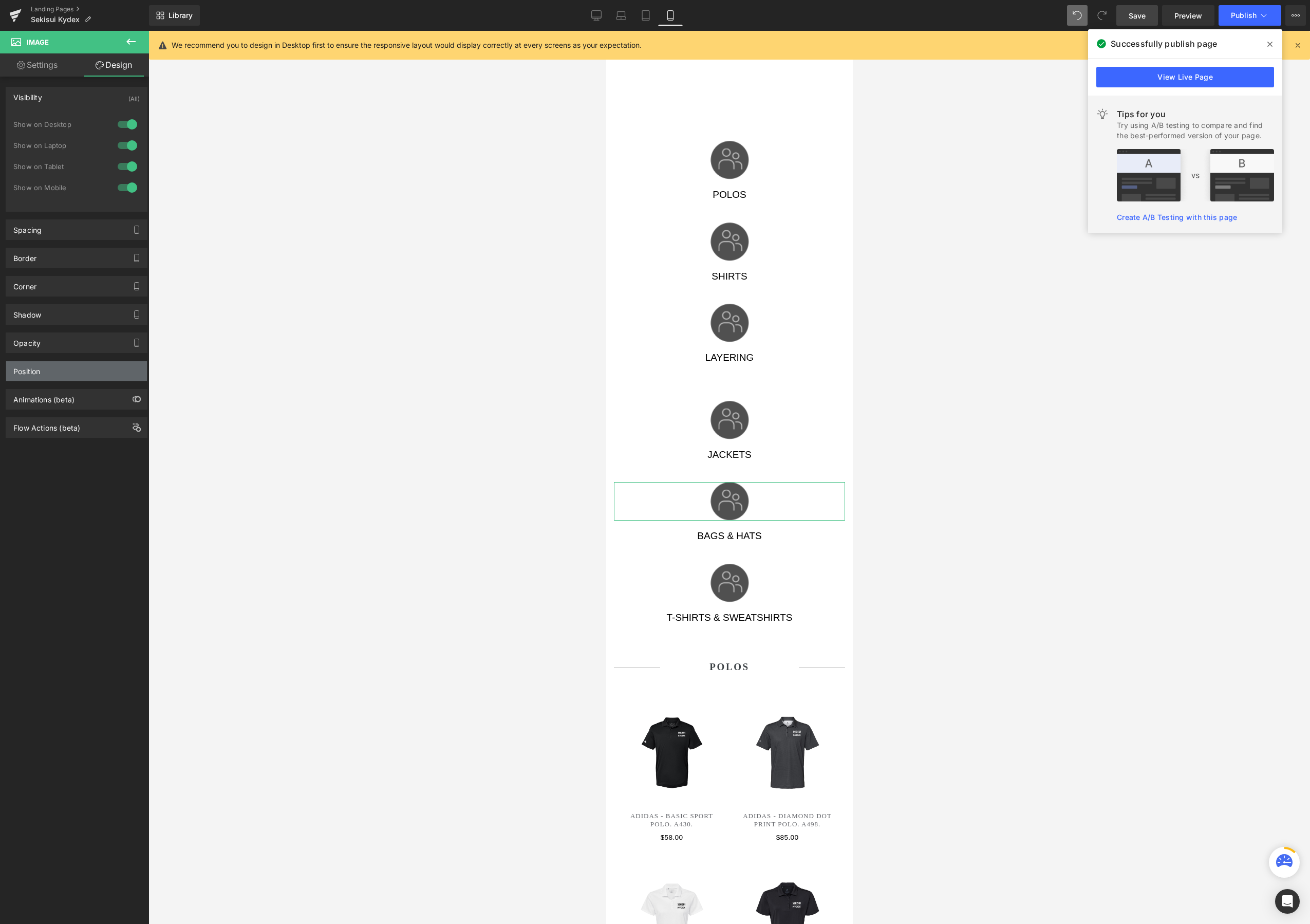
click at [61, 377] on div "Position" at bounding box center [77, 371] width 141 height 19
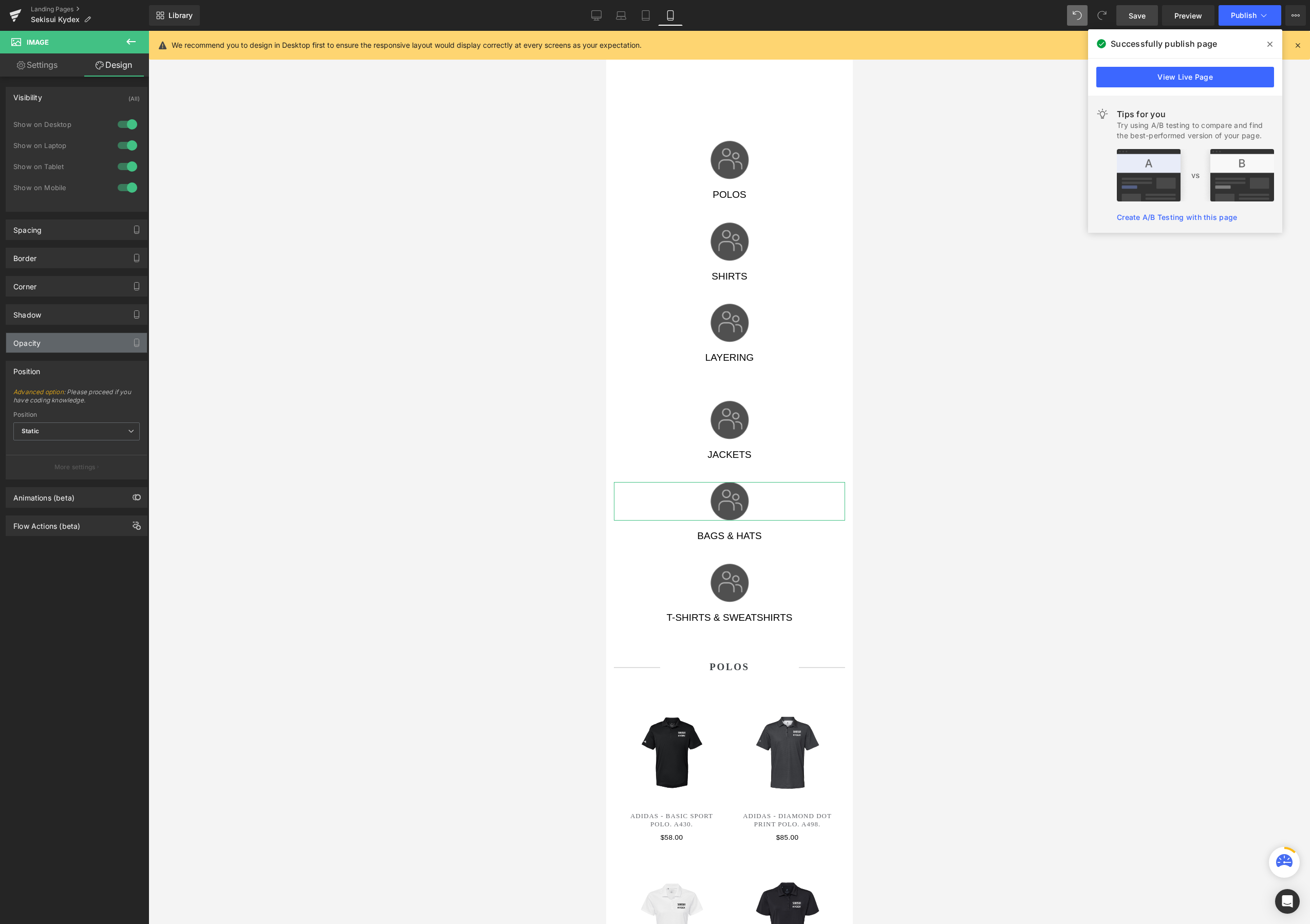
click at [61, 347] on div "Opacity" at bounding box center [77, 343] width 141 height 19
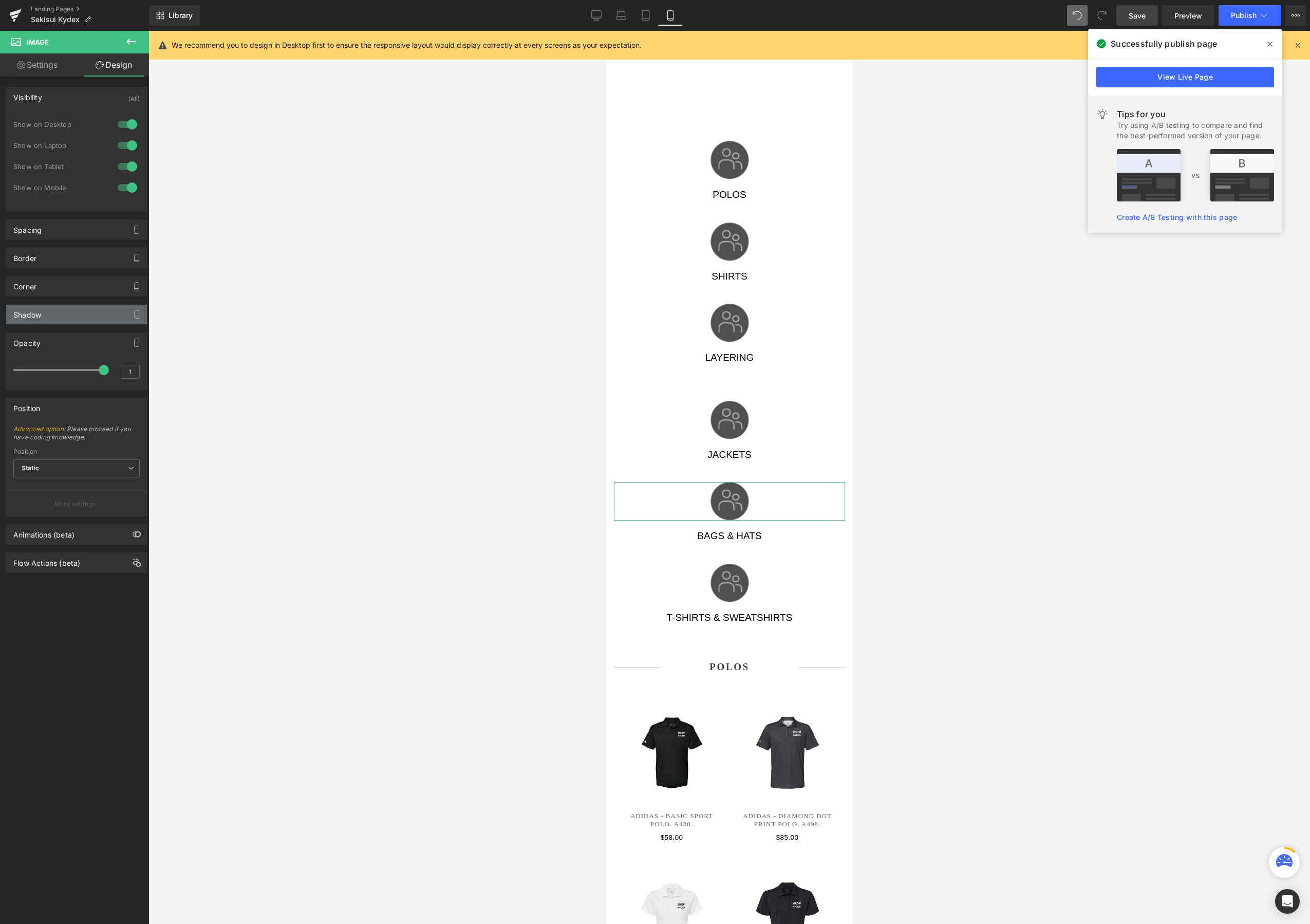
click at [62, 321] on div "Shadow" at bounding box center [77, 314] width 141 height 19
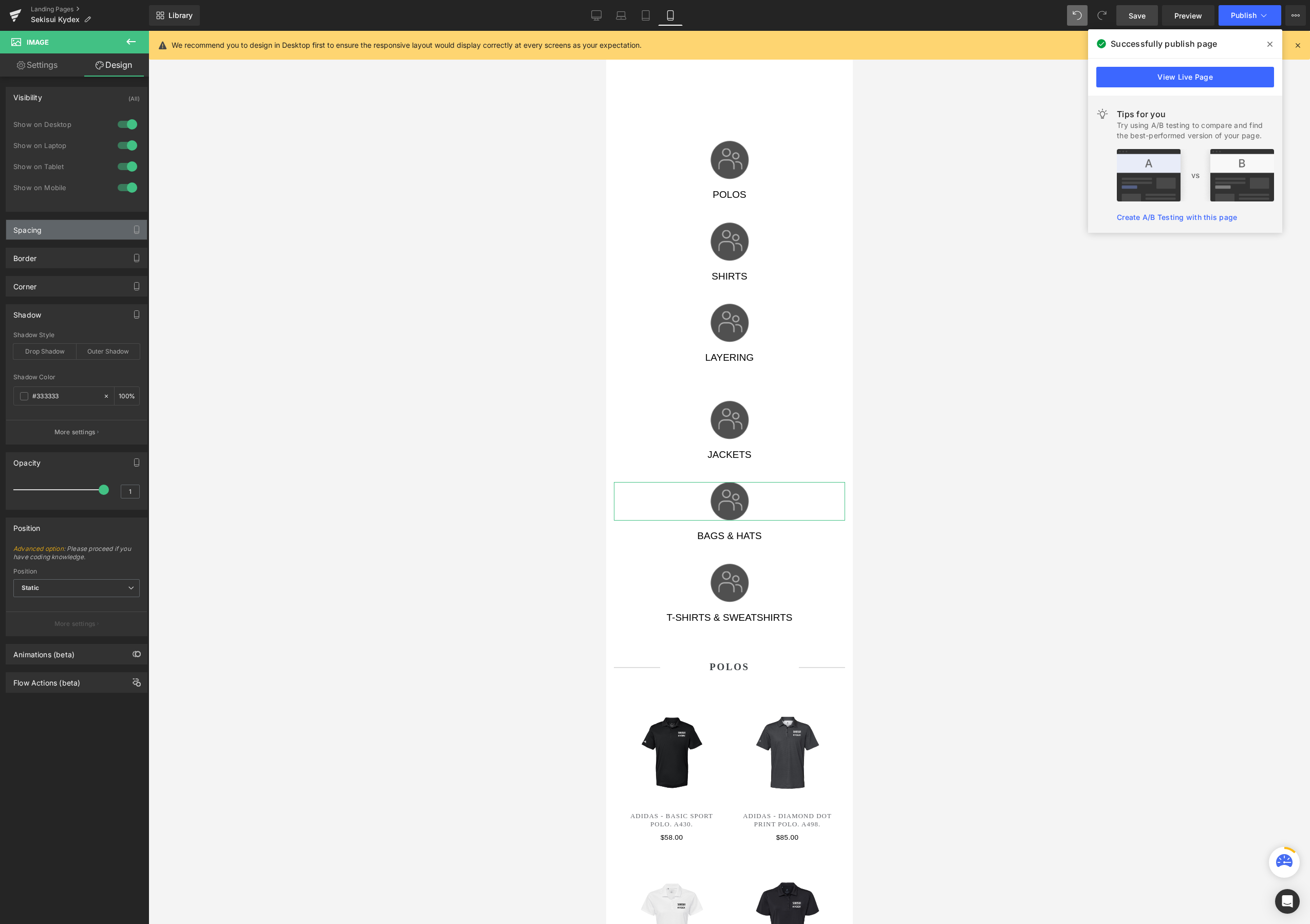
click at [61, 234] on div "Spacing" at bounding box center [77, 230] width 141 height 19
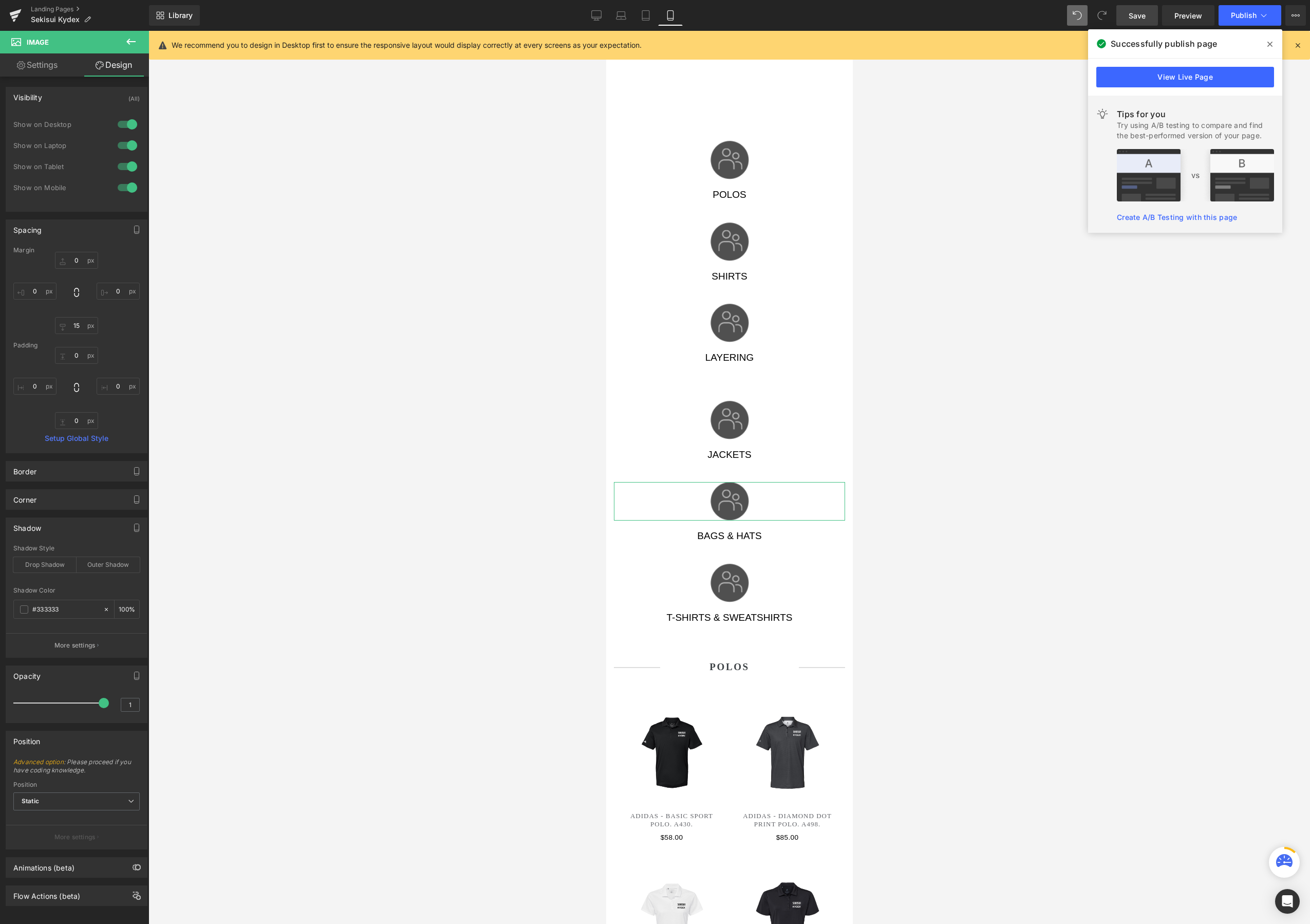
click at [34, 69] on link "Settings" at bounding box center [37, 65] width 74 height 23
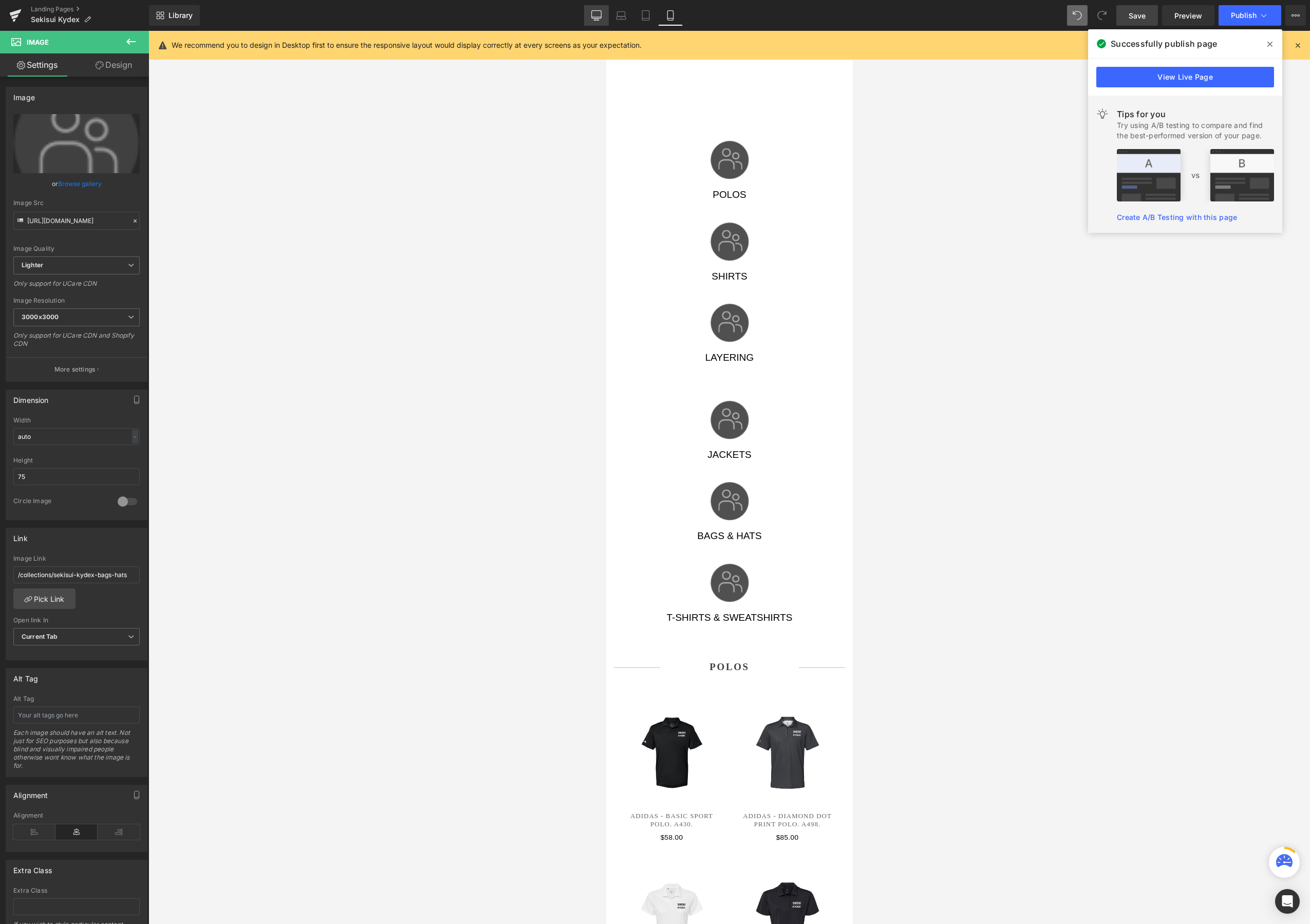
click at [596, 18] on icon at bounding box center [596, 15] width 10 height 10
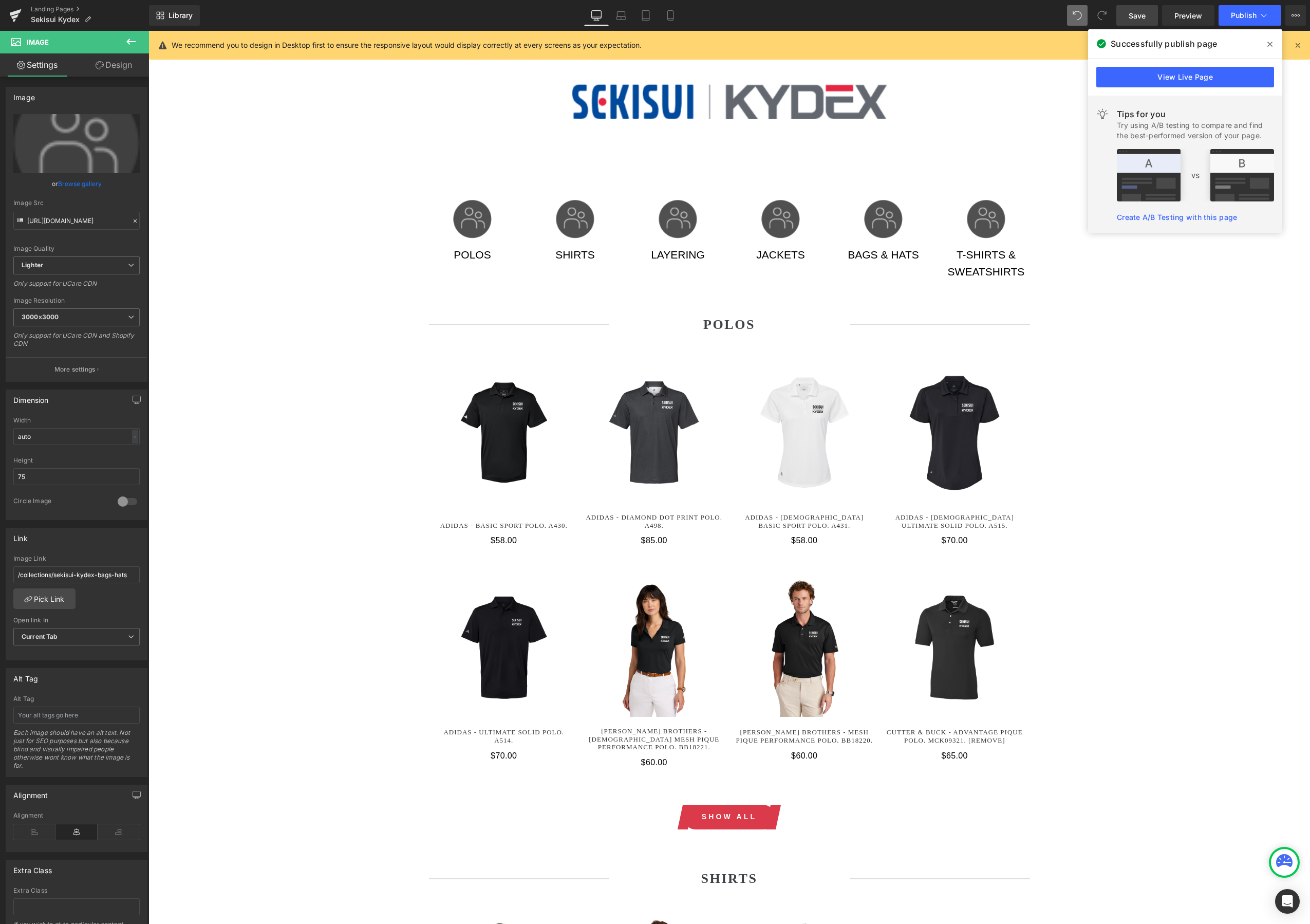
click at [1270, 49] on span at bounding box center [1270, 44] width 17 height 17
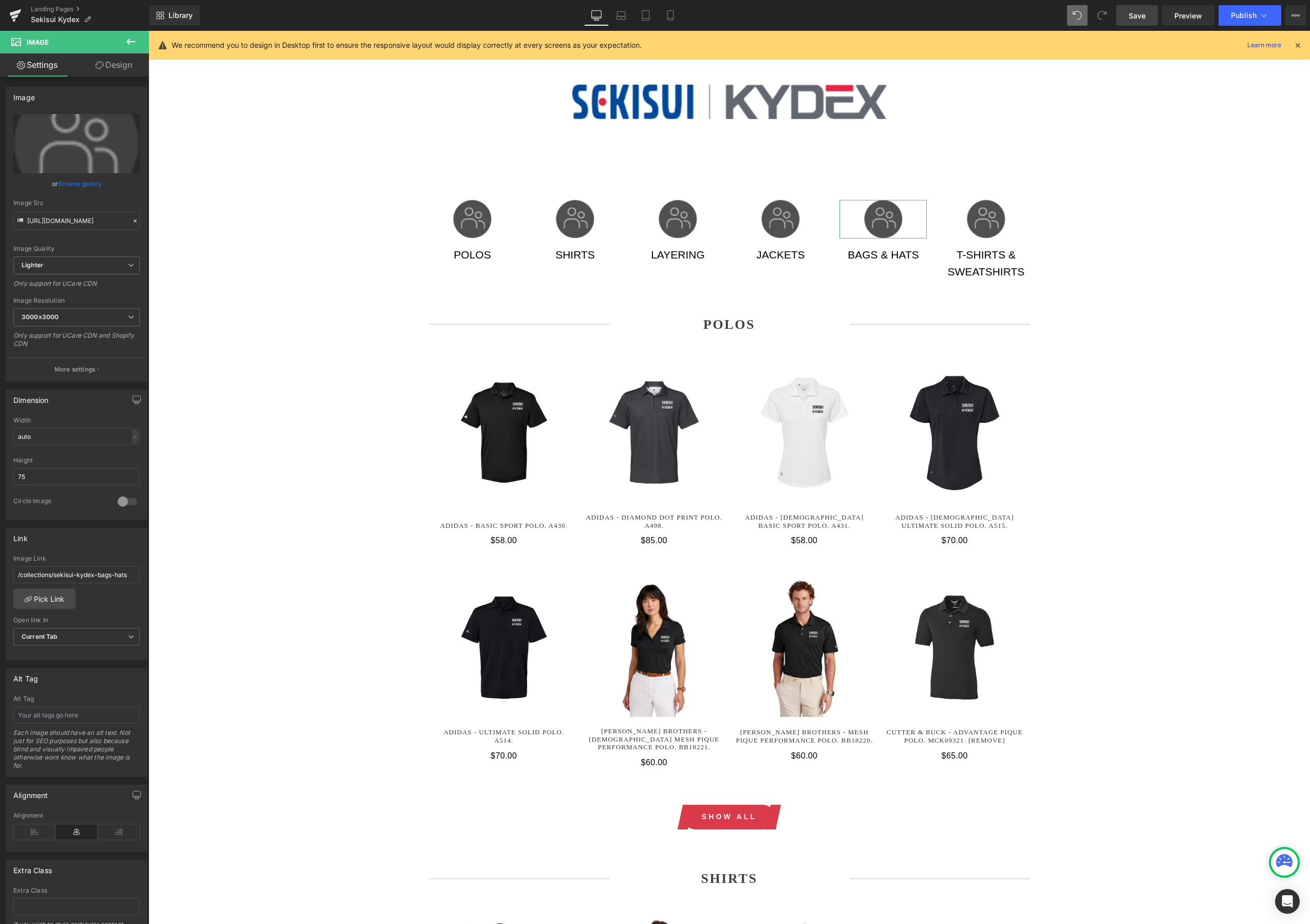
click at [98, 61] on icon at bounding box center [100, 65] width 8 height 8
type input "0"
type input "15"
type input "0"
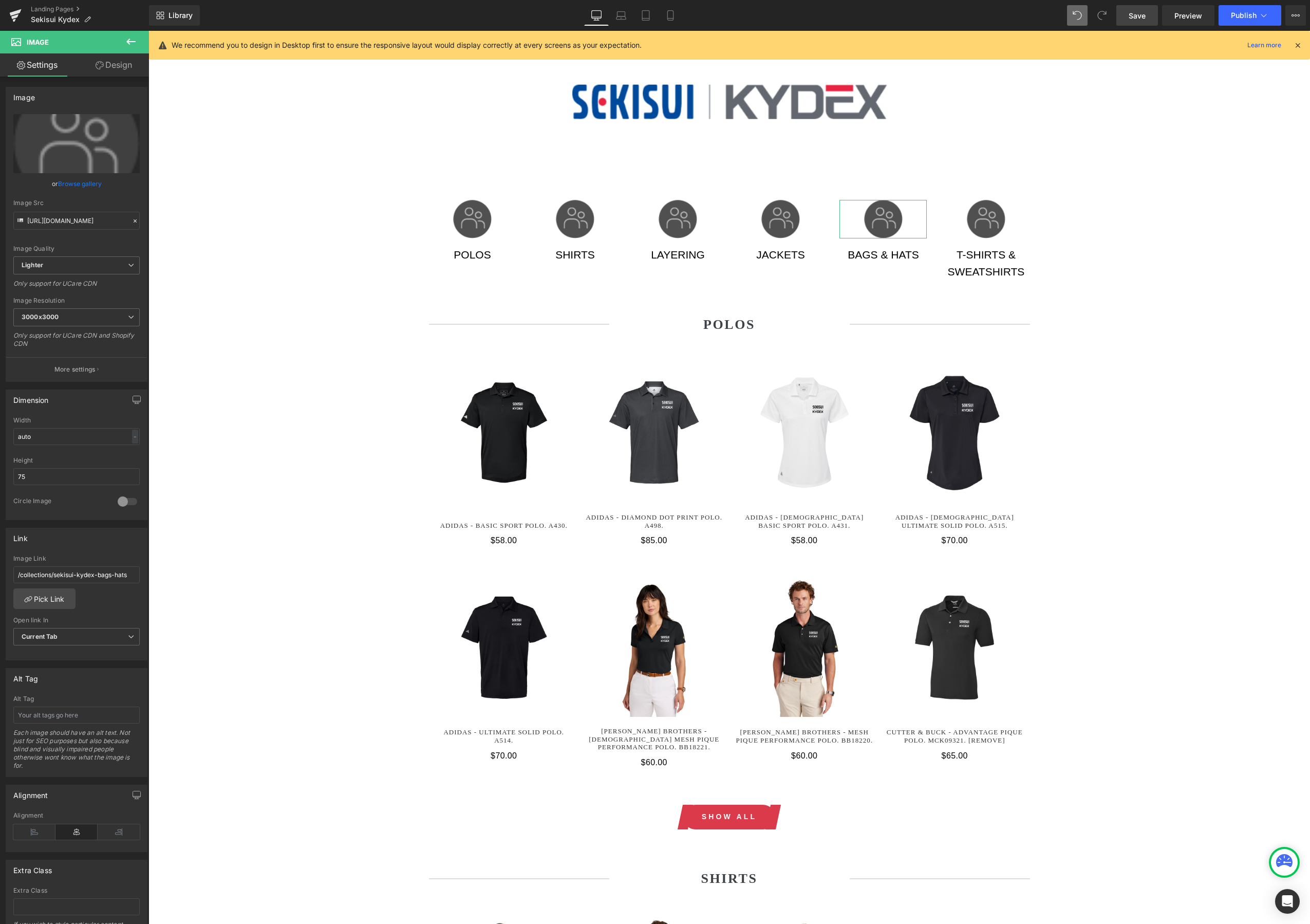
type input "0"
type input "100"
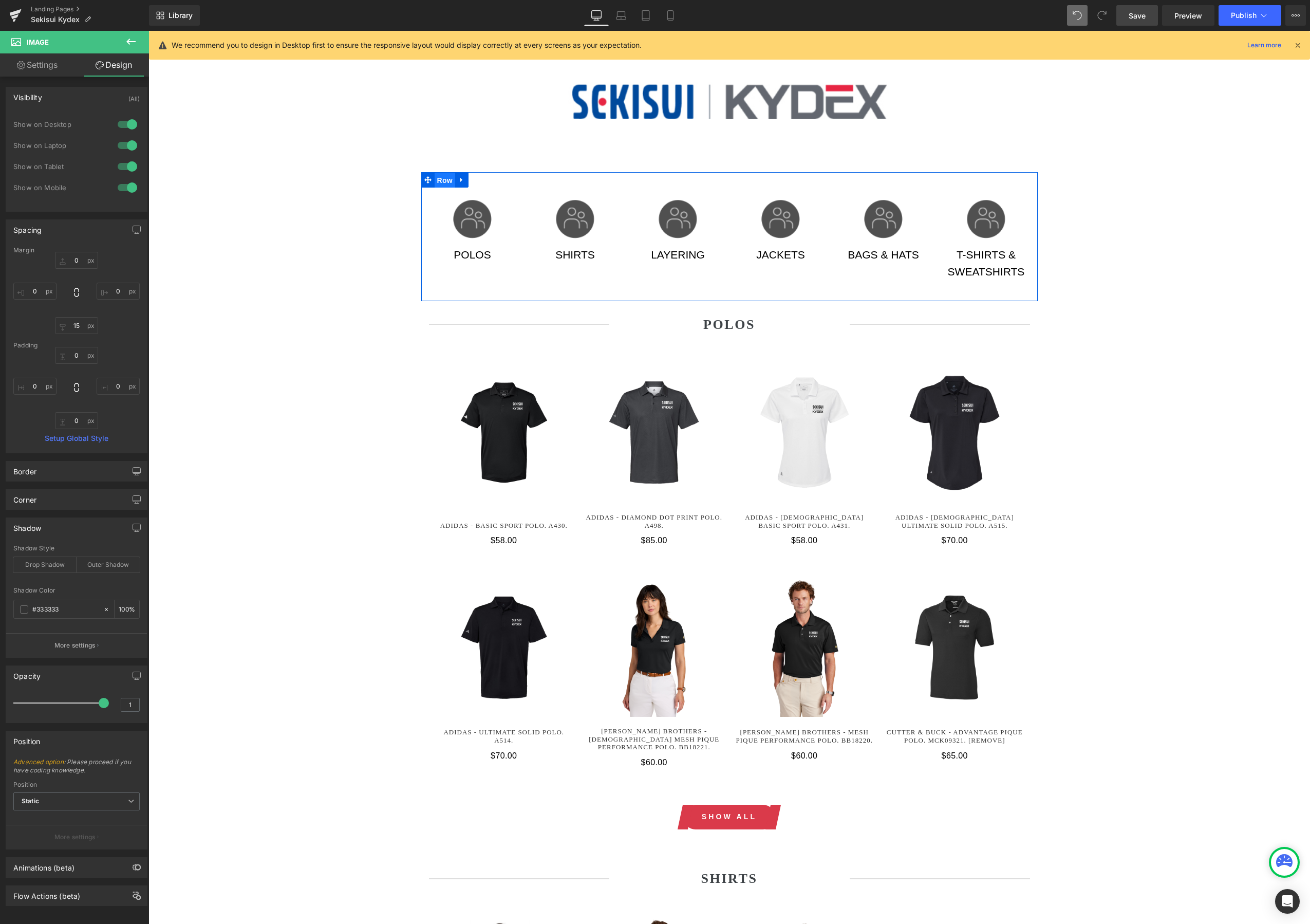
click at [444, 181] on span "Row" at bounding box center [445, 180] width 21 height 15
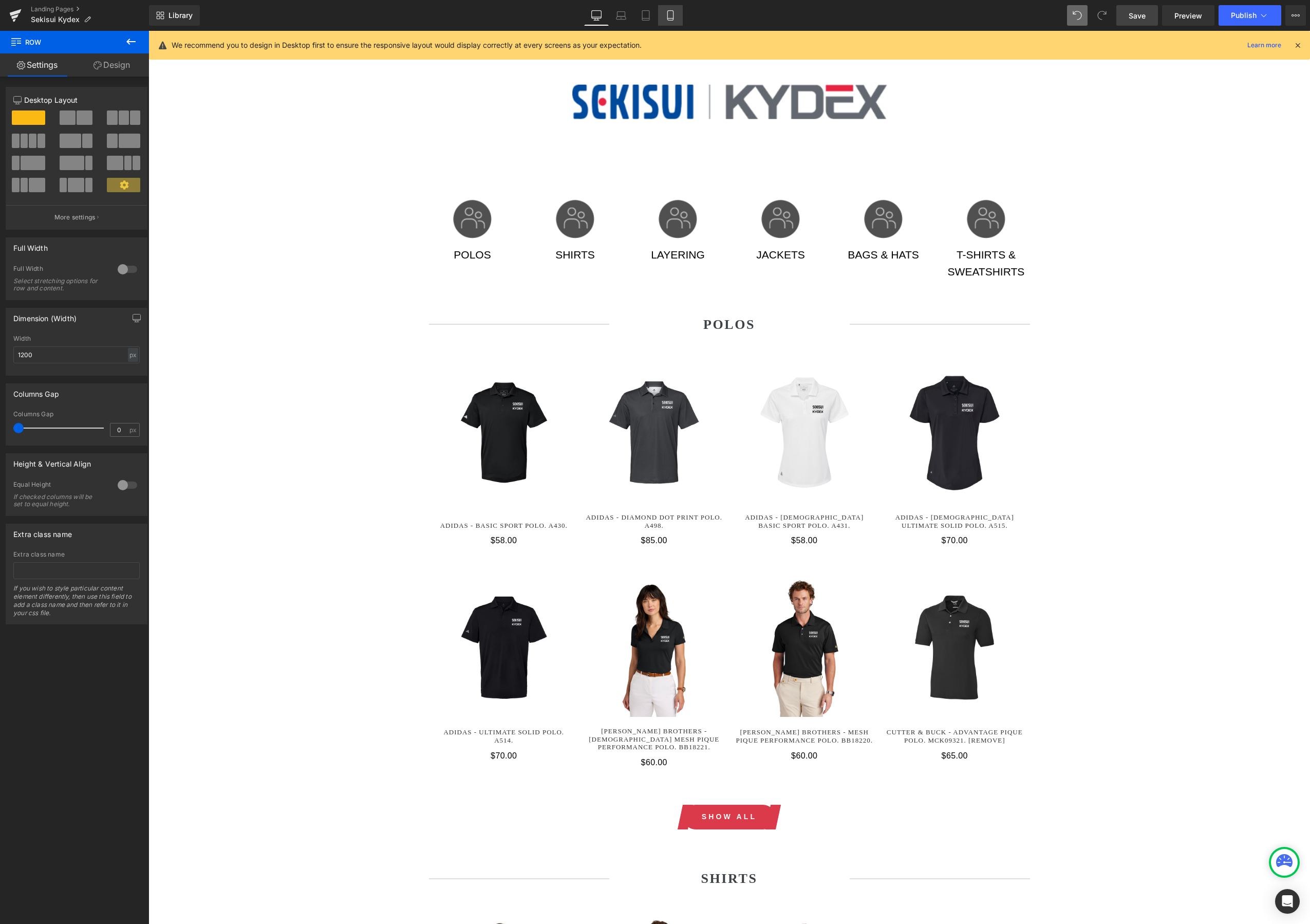
click at [670, 18] on icon at bounding box center [671, 15] width 10 height 10
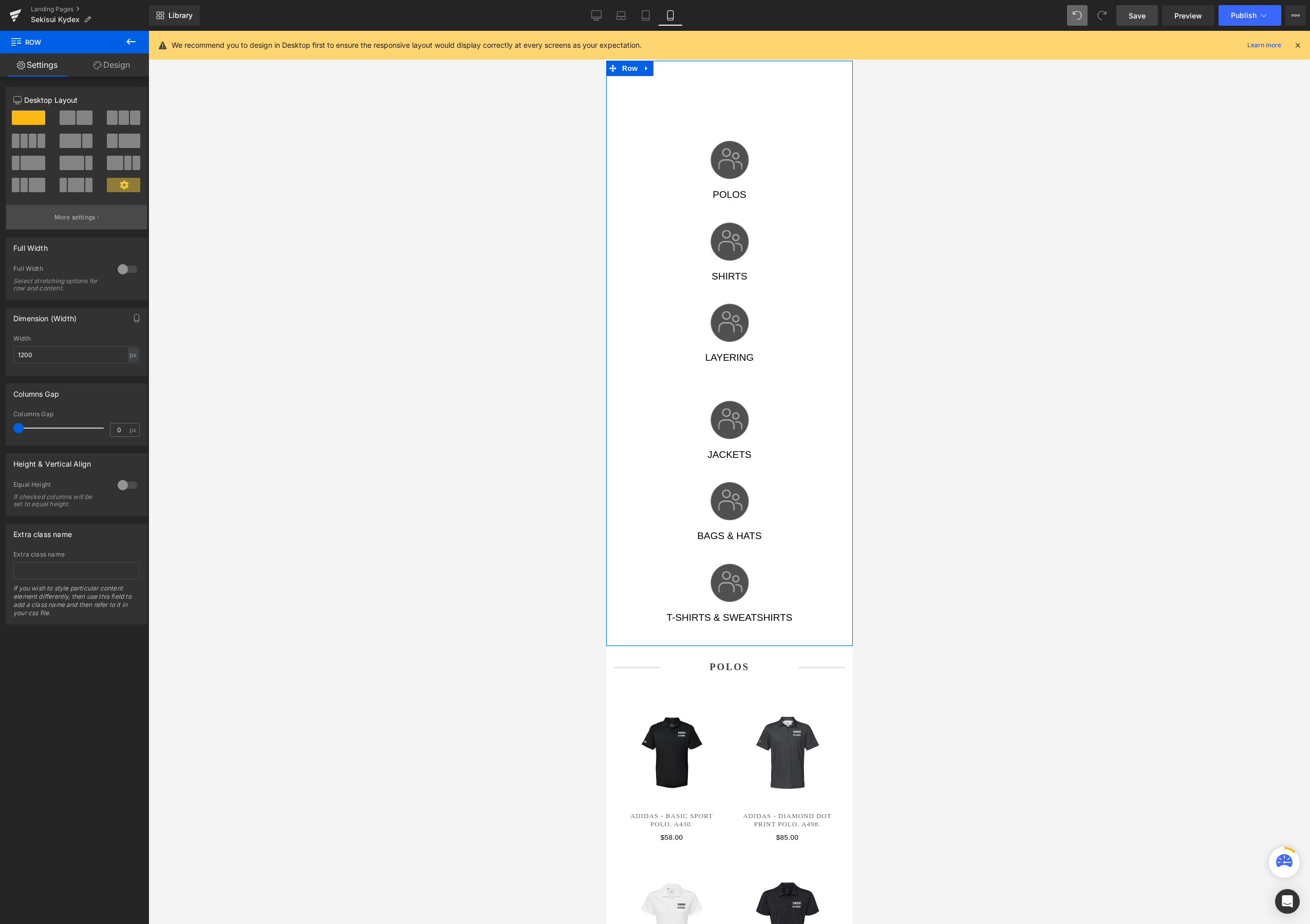
click at [61, 216] on p "More settings" at bounding box center [75, 218] width 41 height 10
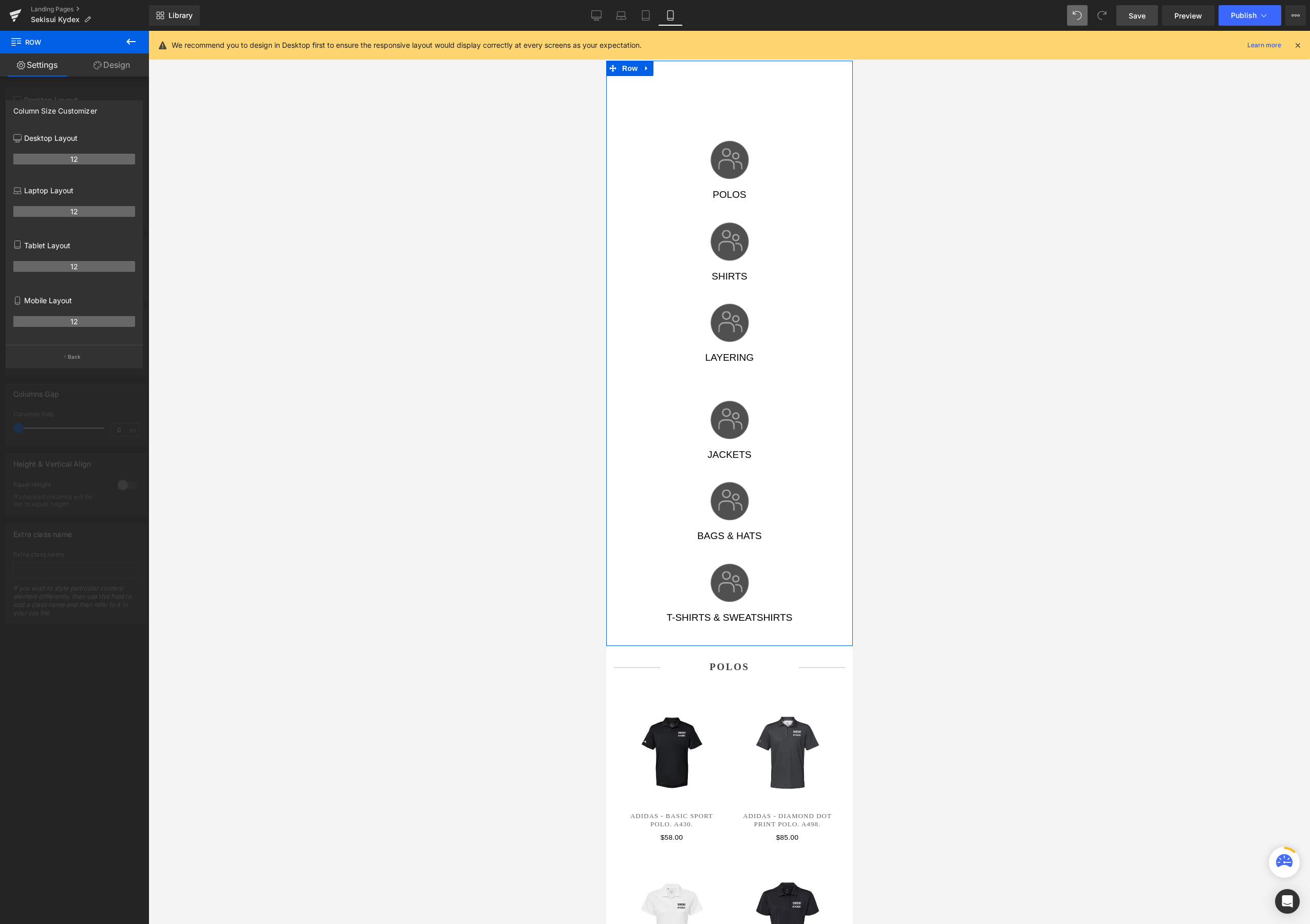
click at [72, 304] on p "Mobile Layout" at bounding box center [74, 301] width 122 height 11
click at [72, 325] on th "12" at bounding box center [74, 321] width 122 height 11
click at [20, 304] on icon at bounding box center [18, 301] width 8 height 8
click at [132, 41] on icon at bounding box center [131, 41] width 12 height 12
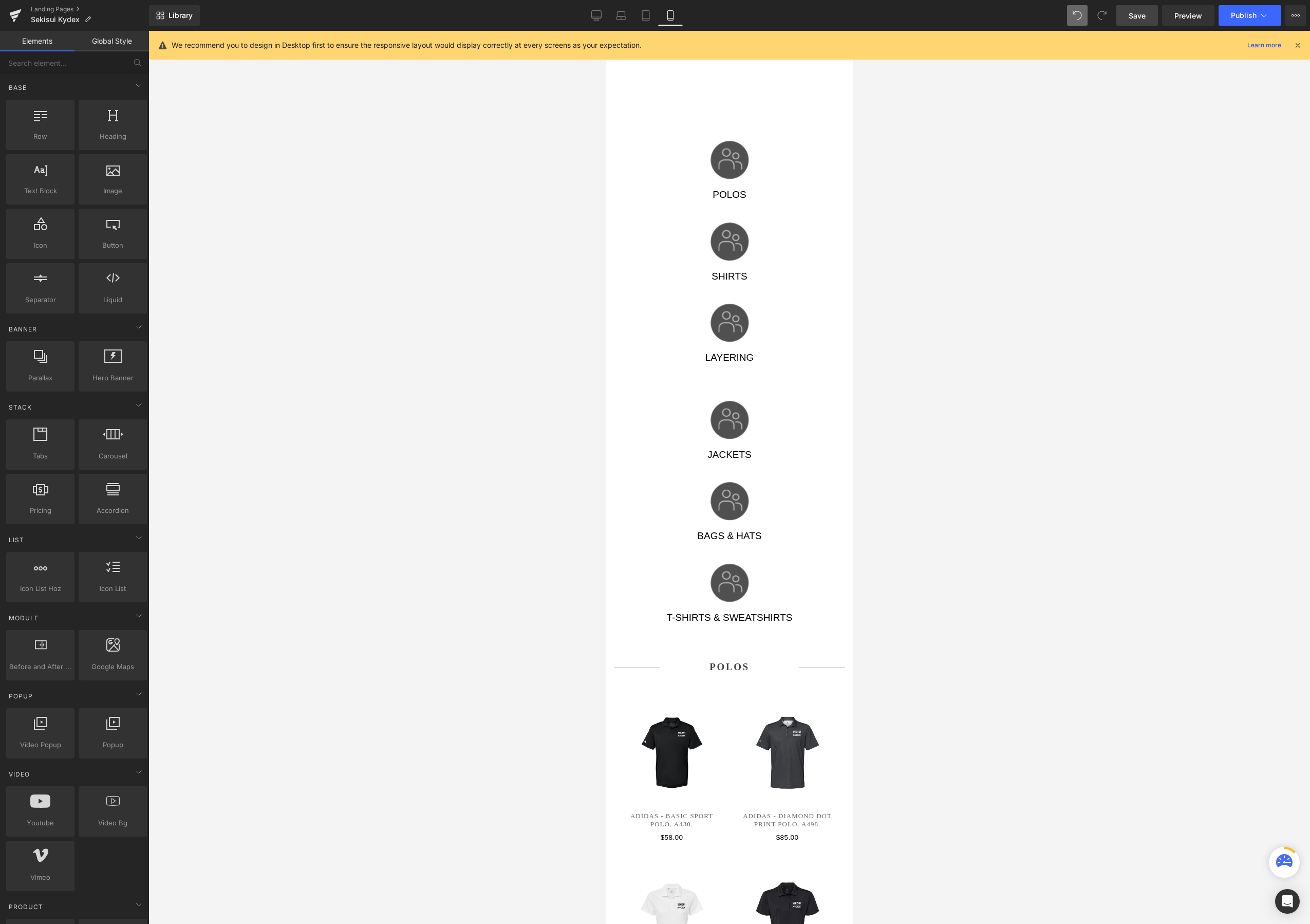
click at [124, 39] on link "Global Style" at bounding box center [111, 41] width 74 height 21
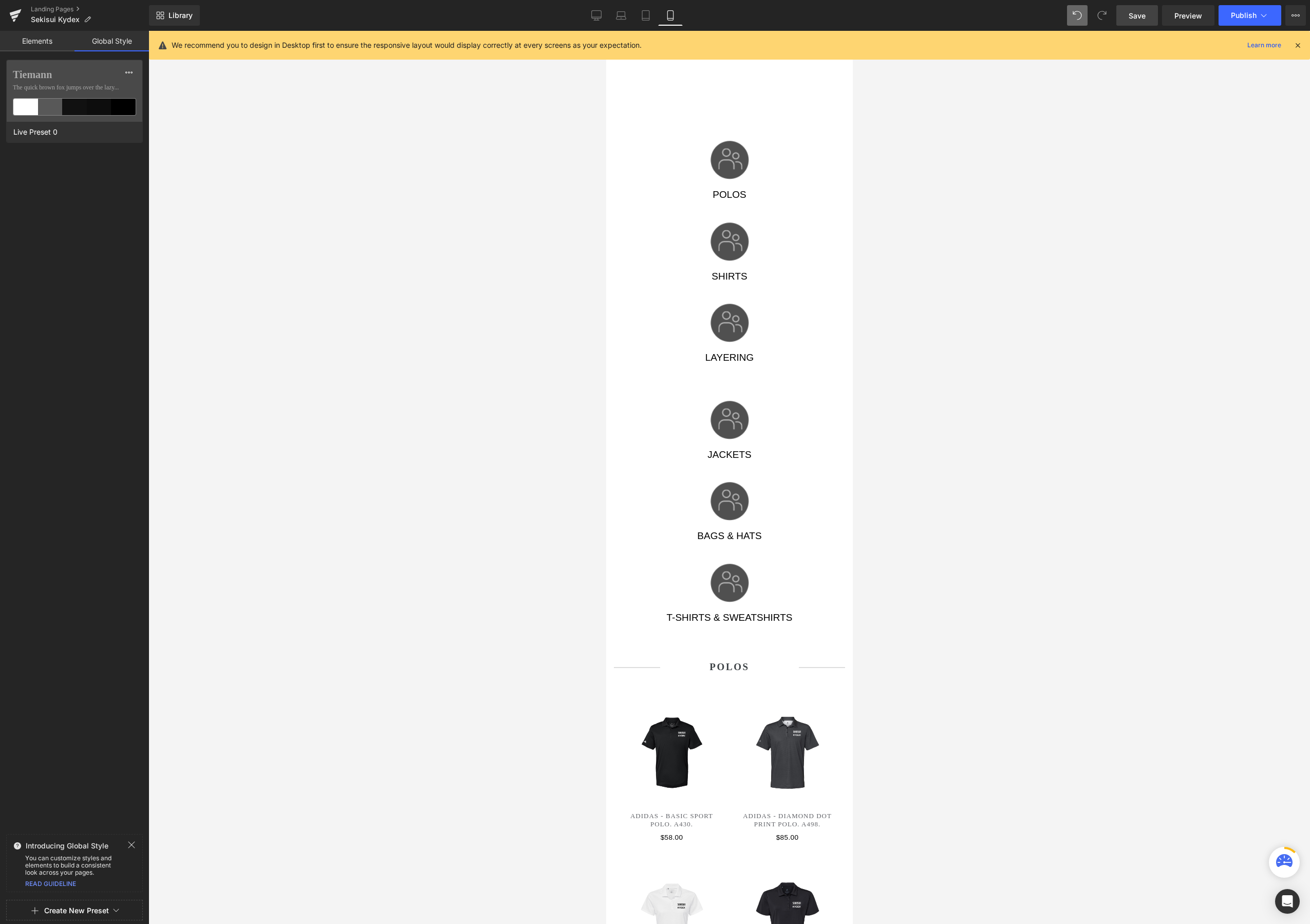
click at [40, 40] on link "Elements" at bounding box center [37, 41] width 74 height 21
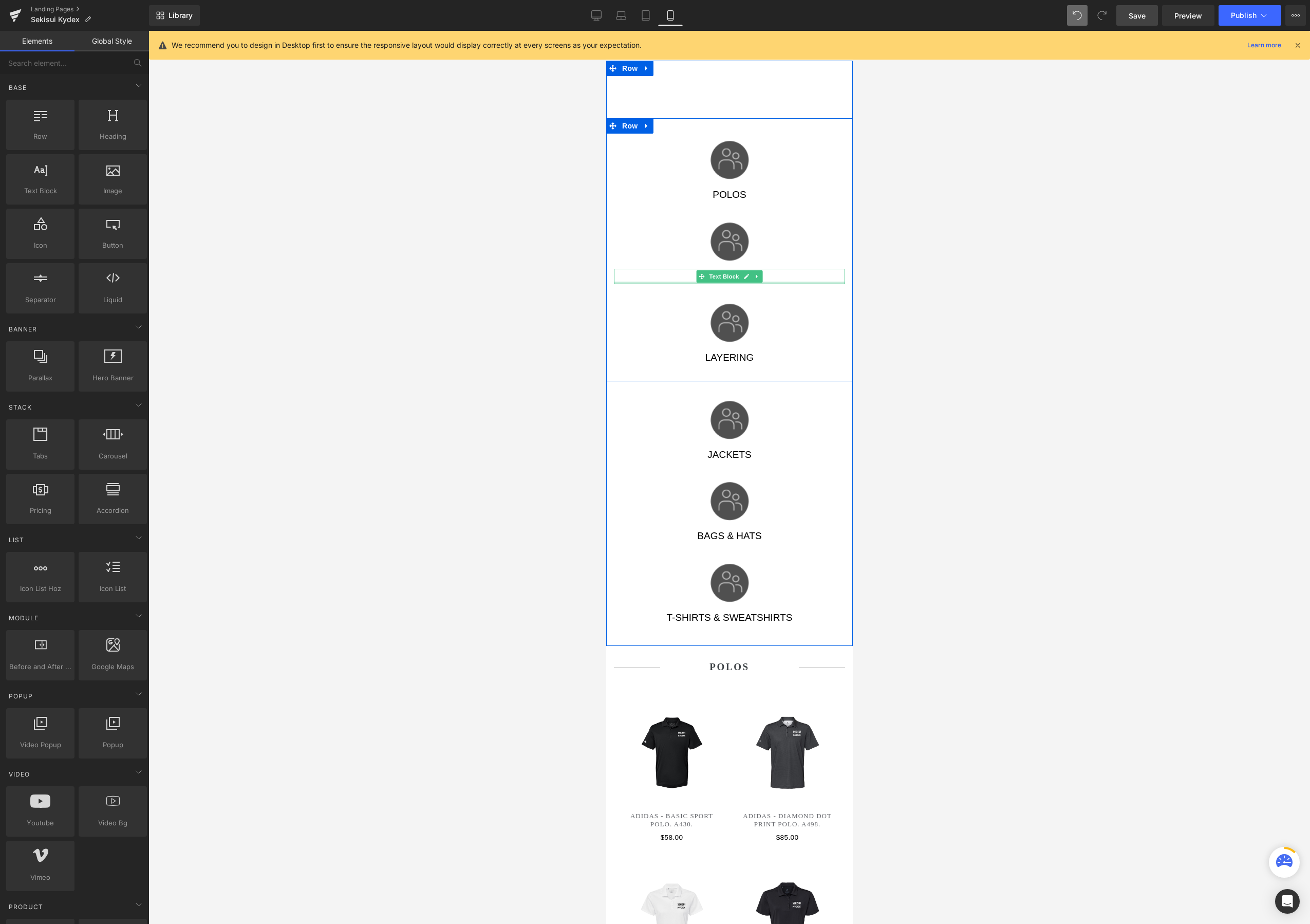
click at [797, 283] on div at bounding box center [729, 282] width 231 height 2
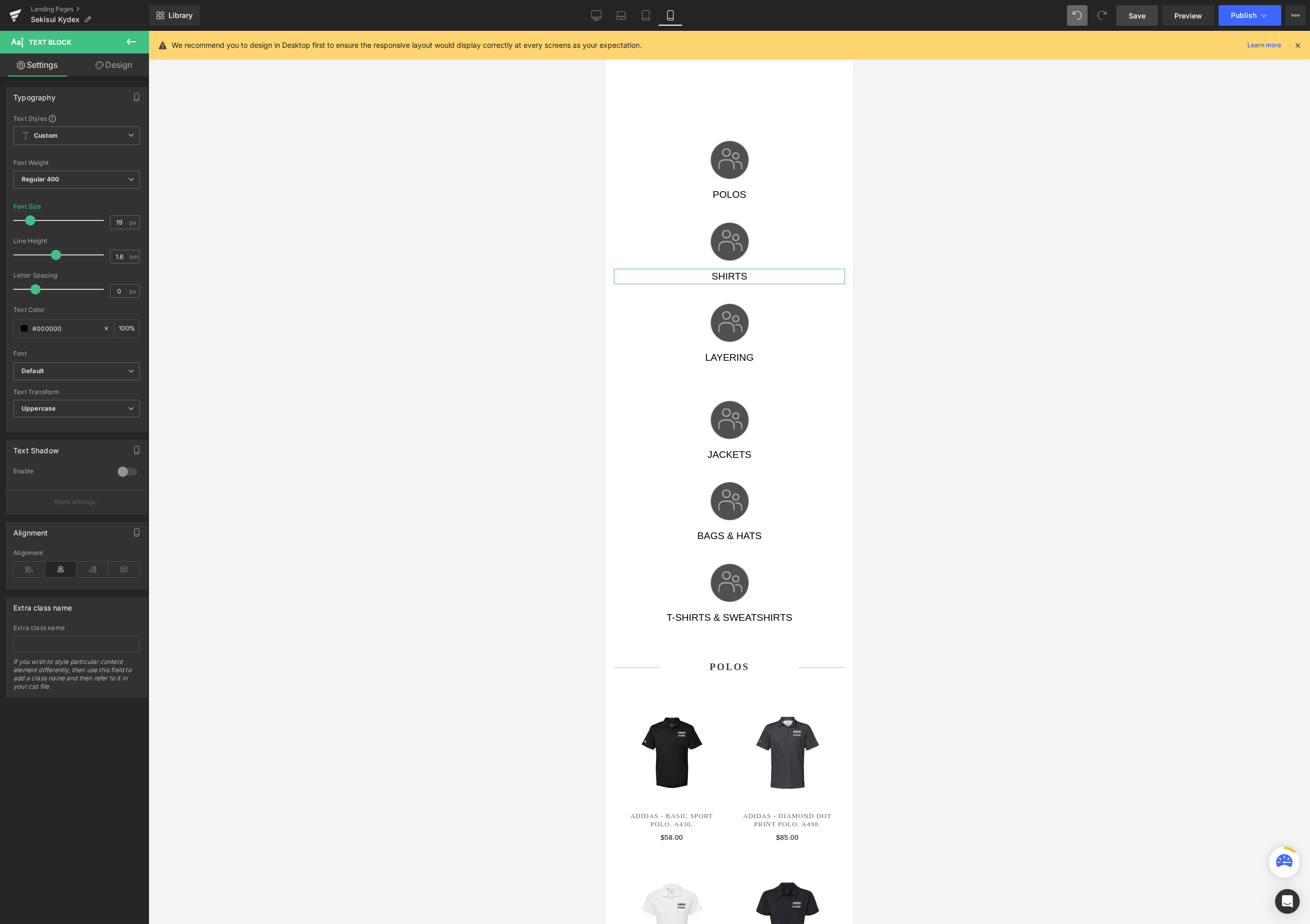
click at [109, 65] on link "Design" at bounding box center [113, 65] width 74 height 23
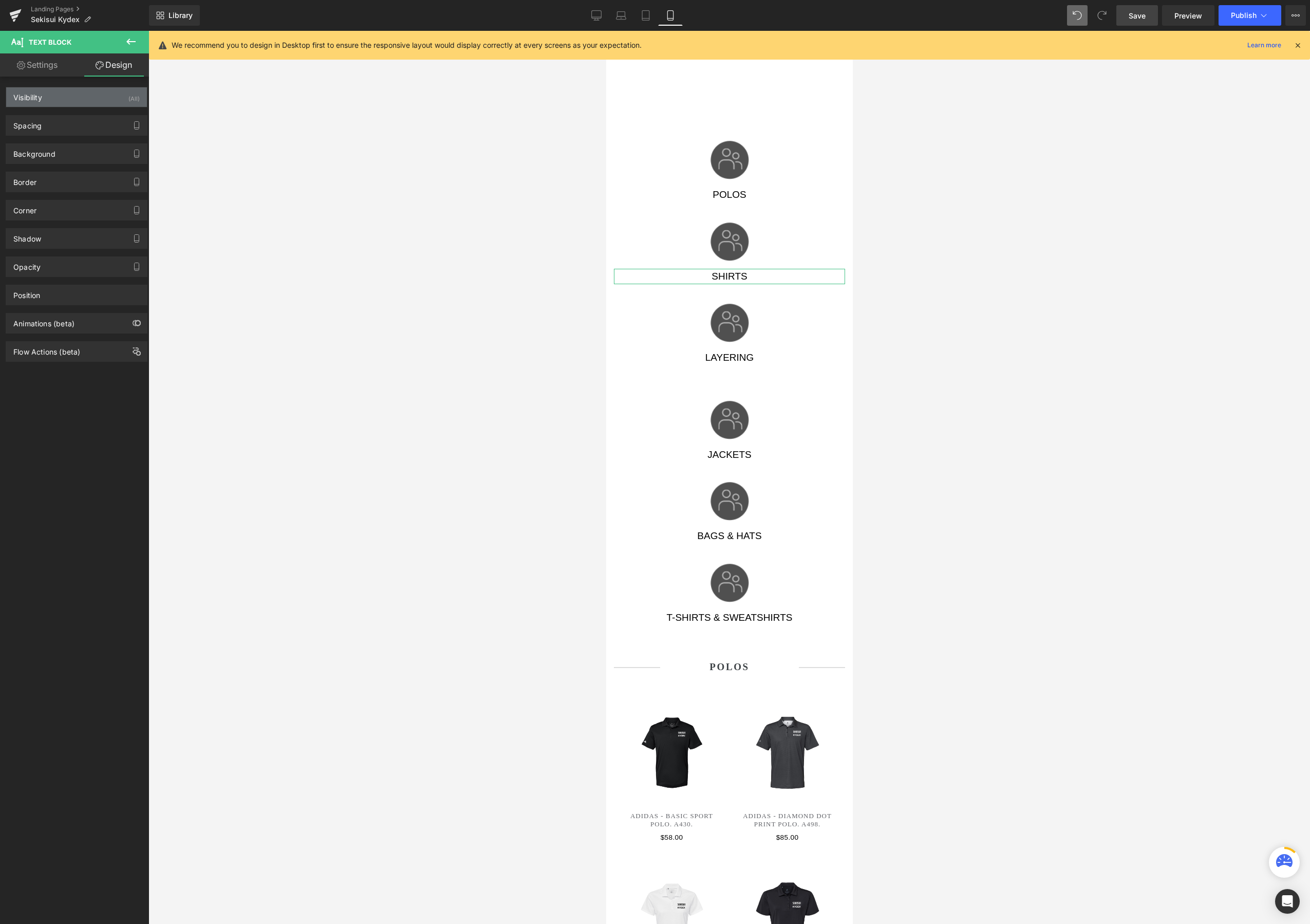
click at [84, 93] on div "Visibility (All)" at bounding box center [77, 97] width 141 height 19
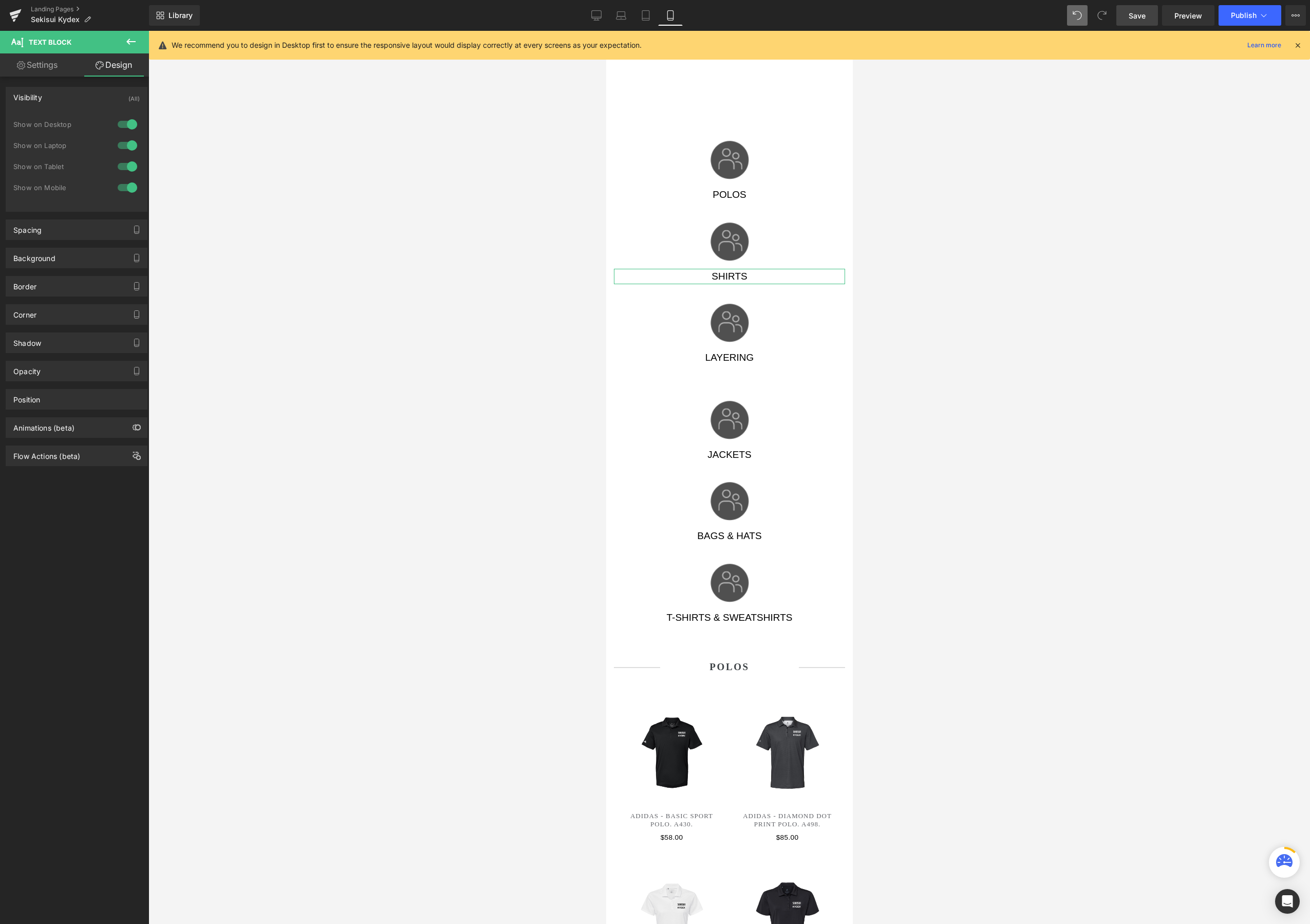
click at [50, 65] on link "Settings" at bounding box center [37, 65] width 74 height 23
type input "100"
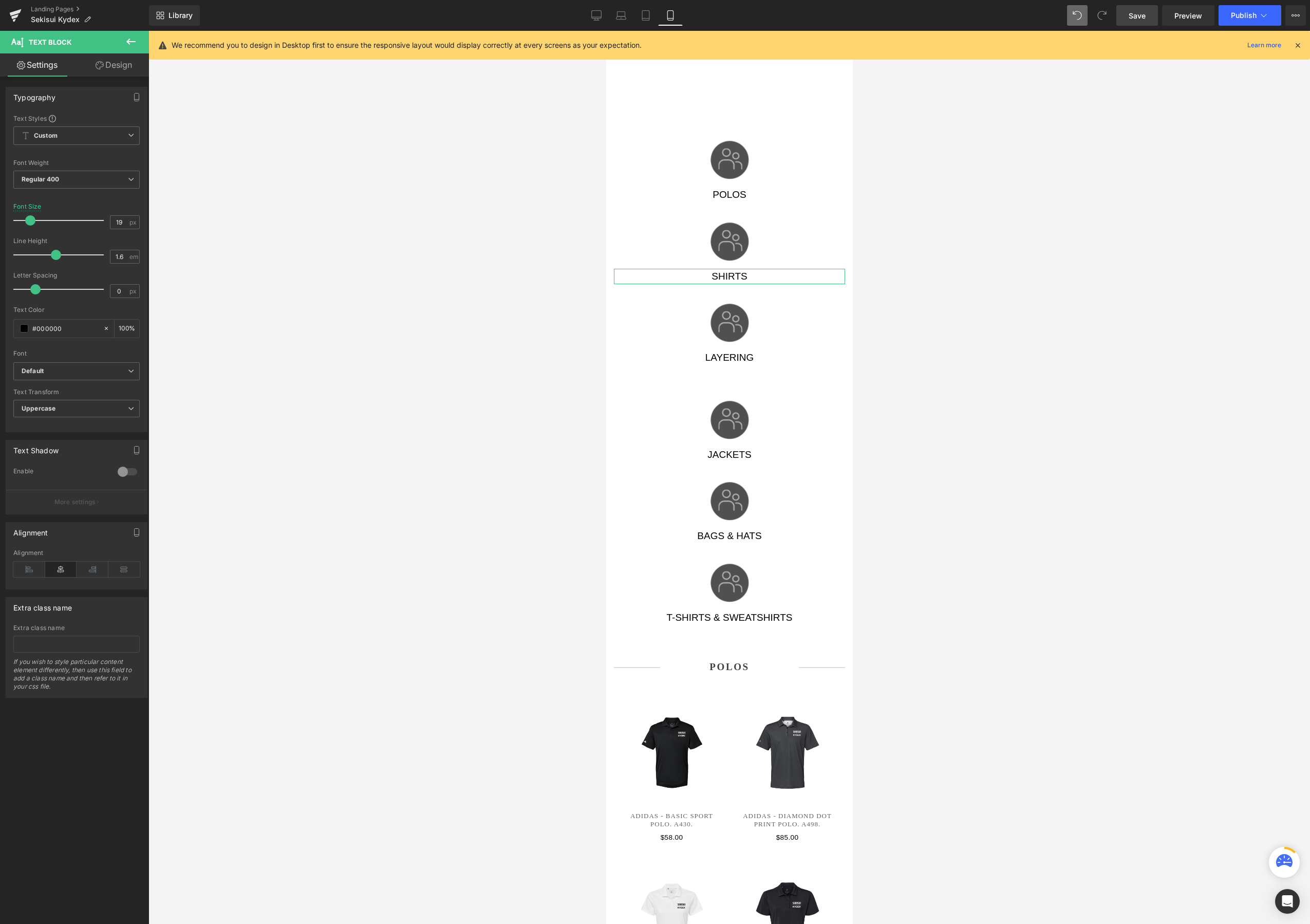
click at [114, 69] on link "Design" at bounding box center [113, 65] width 74 height 23
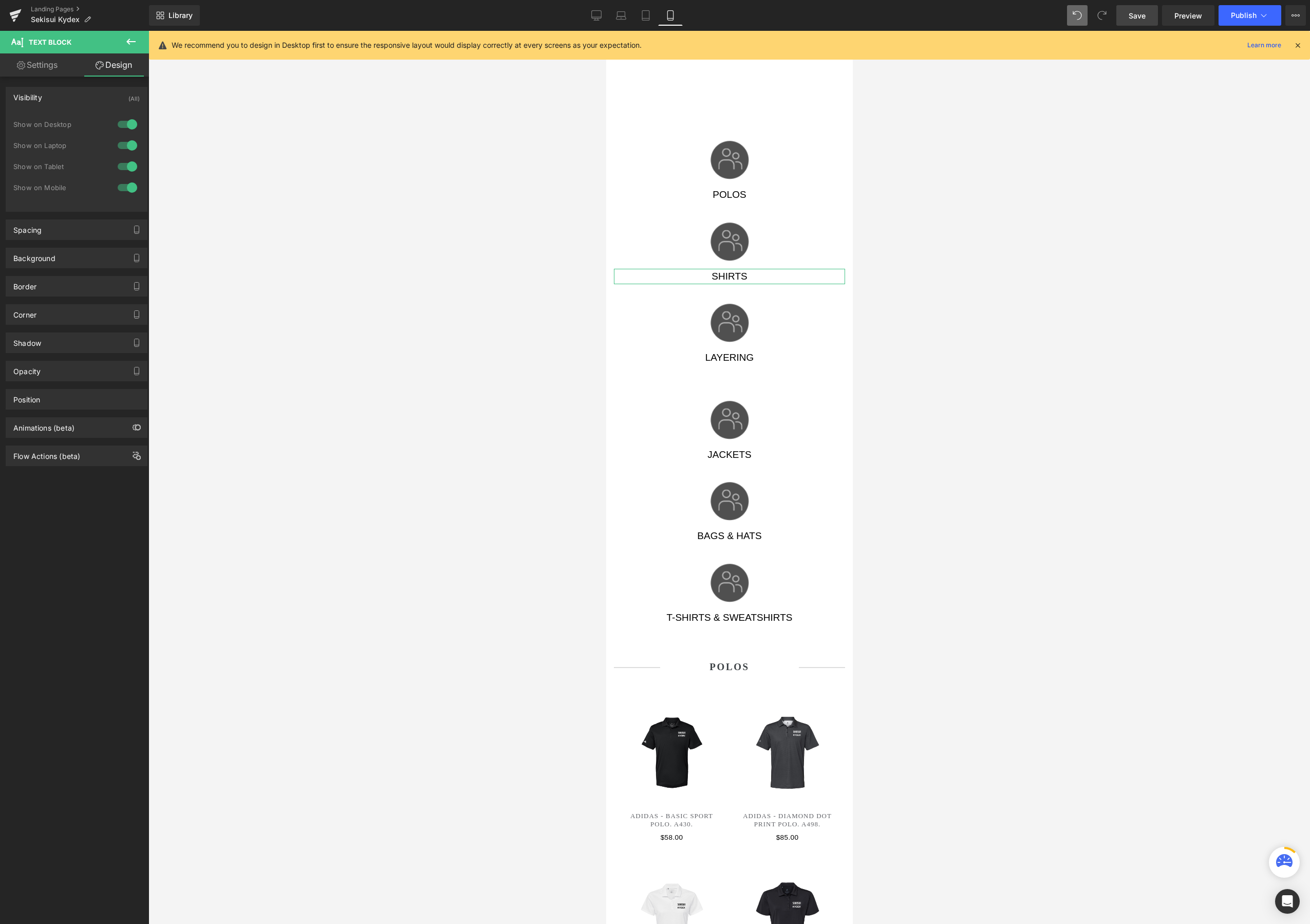
click at [126, 191] on div at bounding box center [127, 187] width 25 height 17
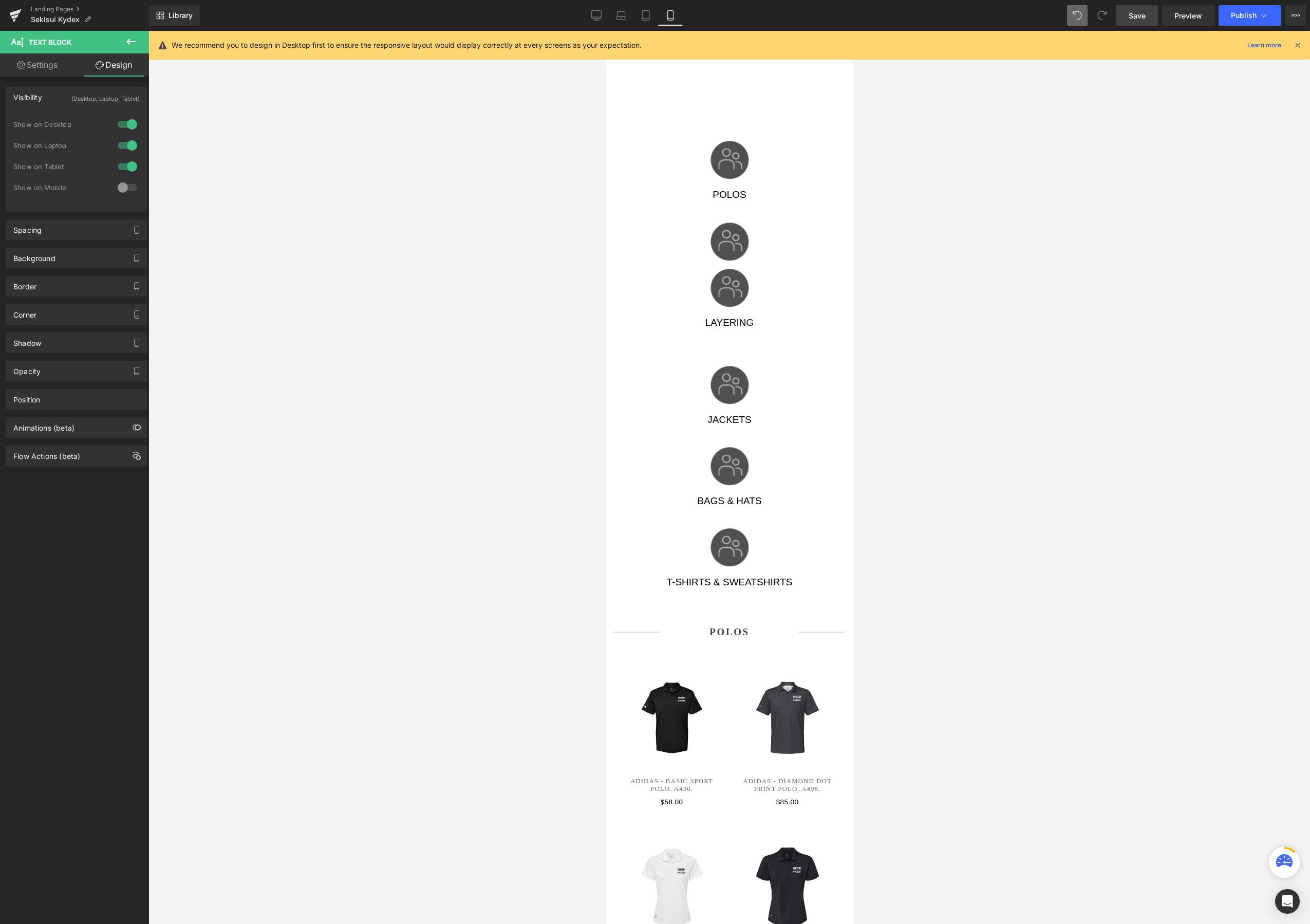
click at [126, 191] on div at bounding box center [127, 187] width 25 height 17
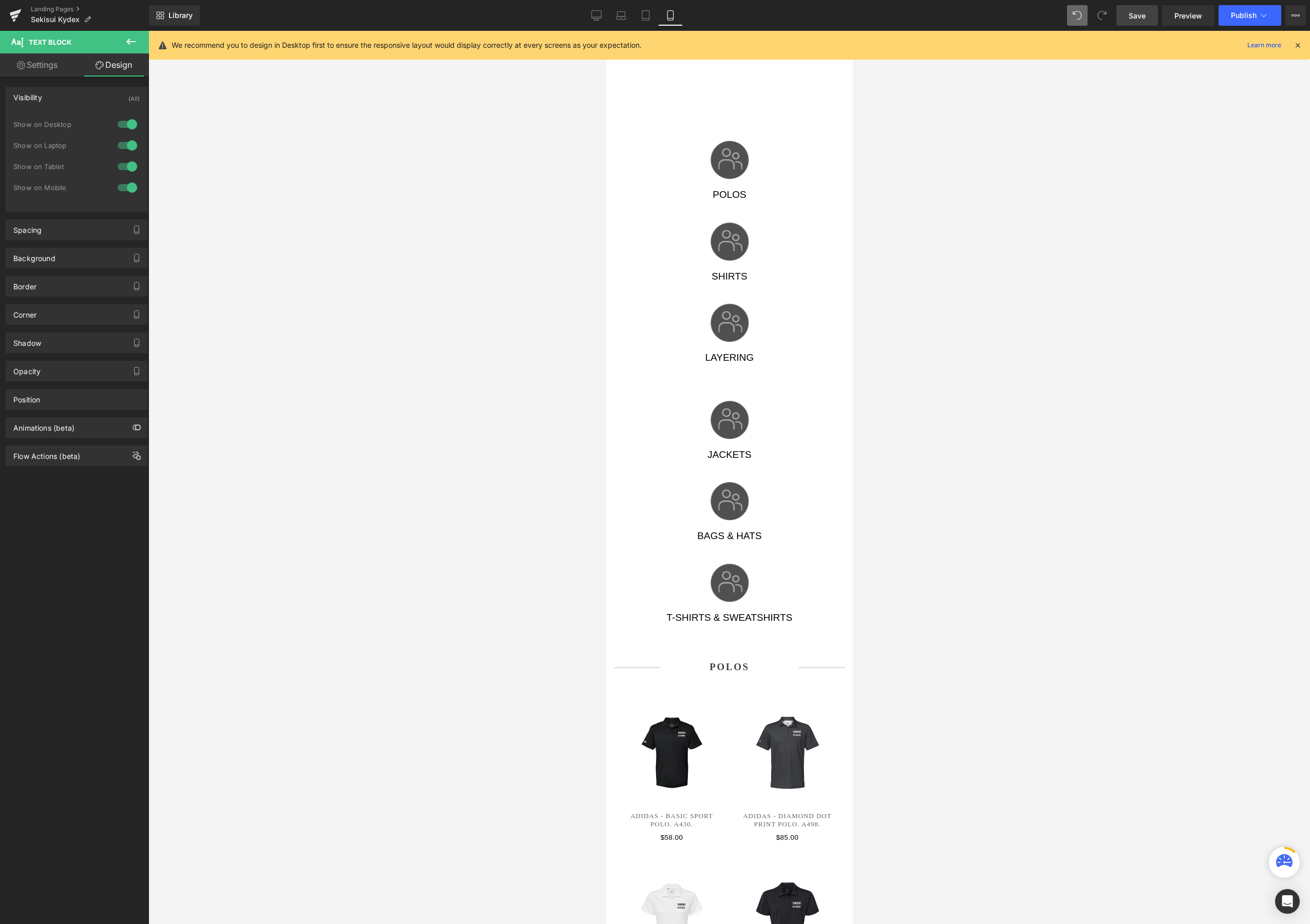
click at [517, 225] on div at bounding box center [729, 478] width 1162 height 893
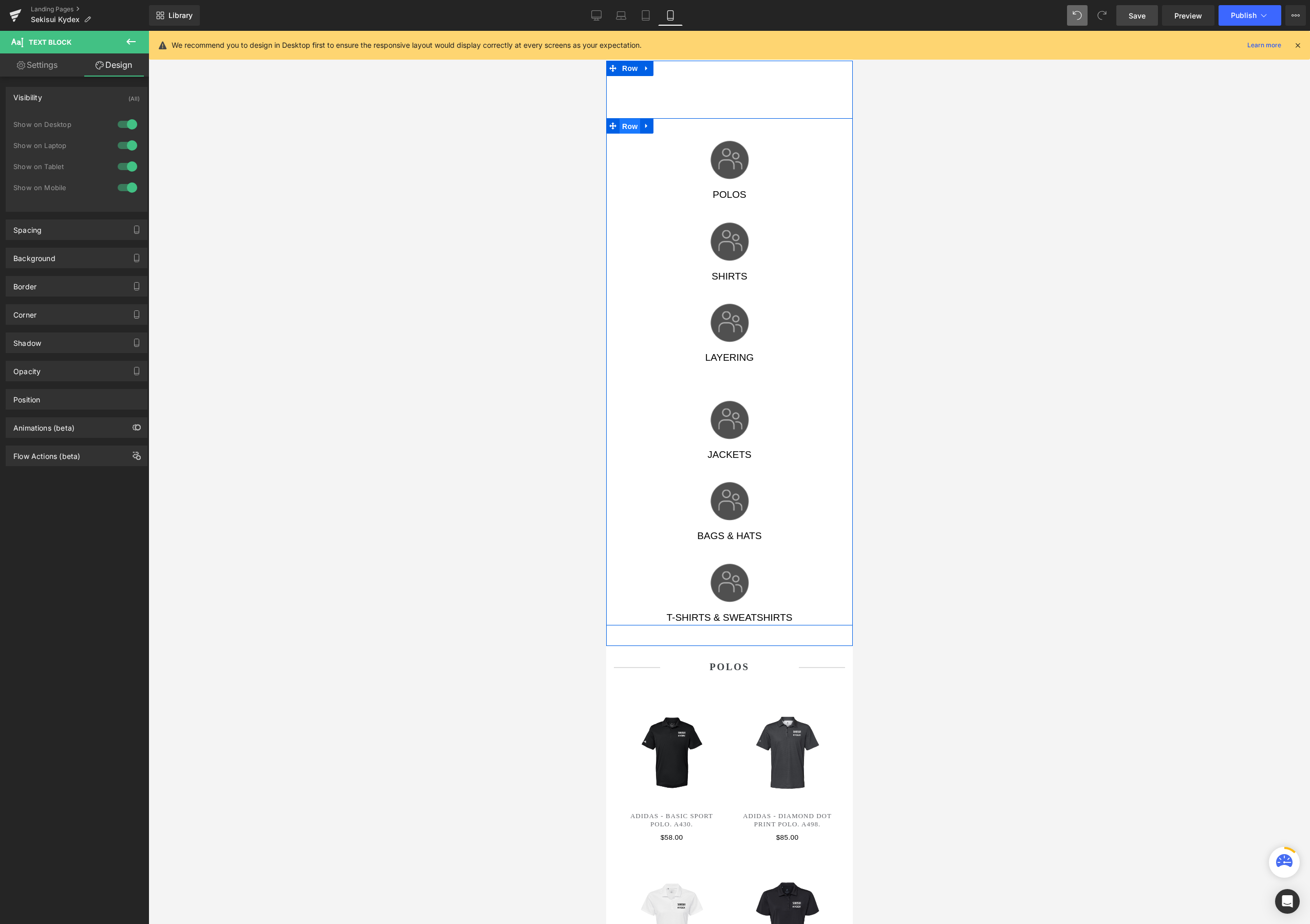
click at [636, 130] on span "Row" at bounding box center [630, 126] width 21 height 15
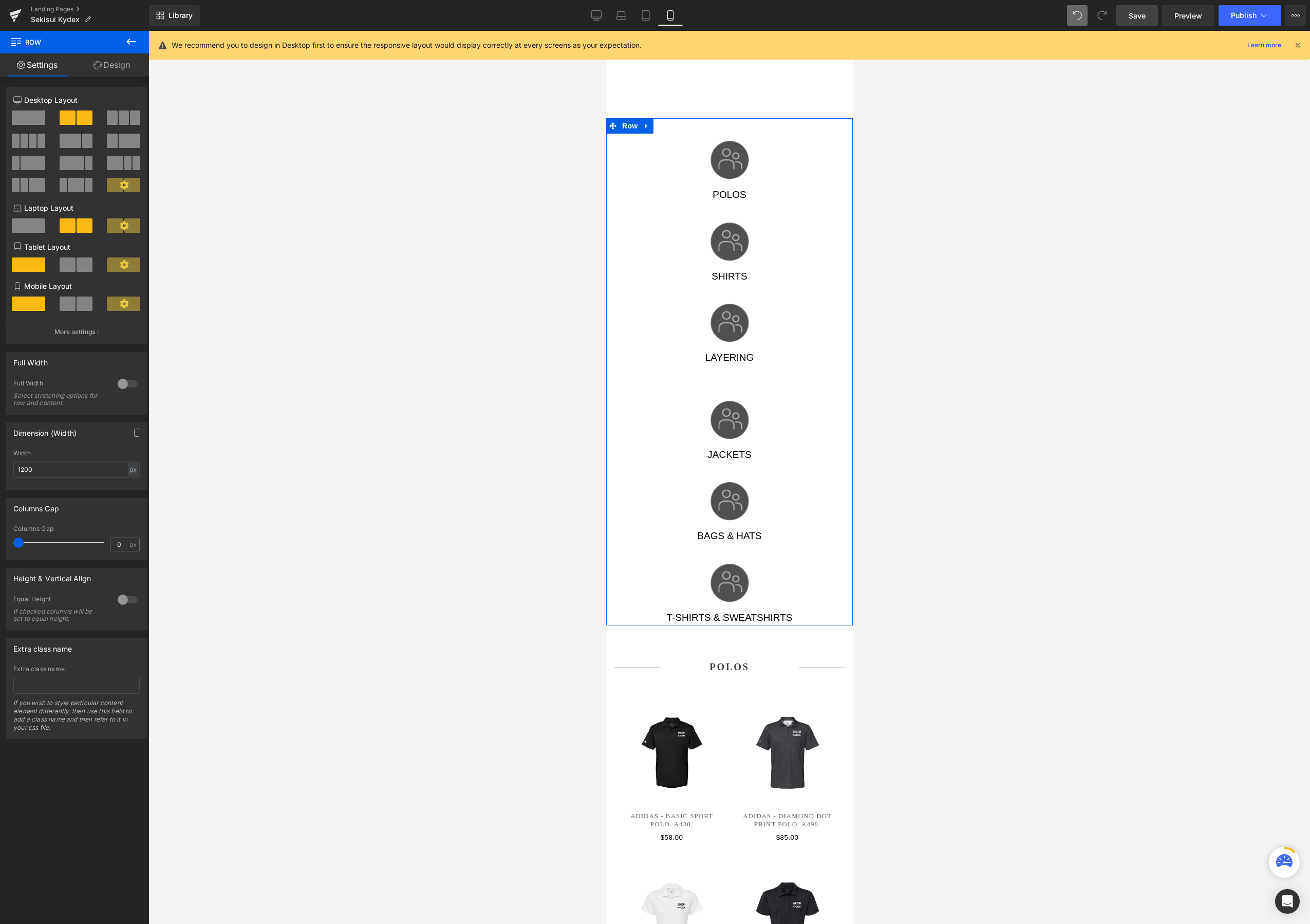
click at [80, 310] on span at bounding box center [85, 304] width 16 height 14
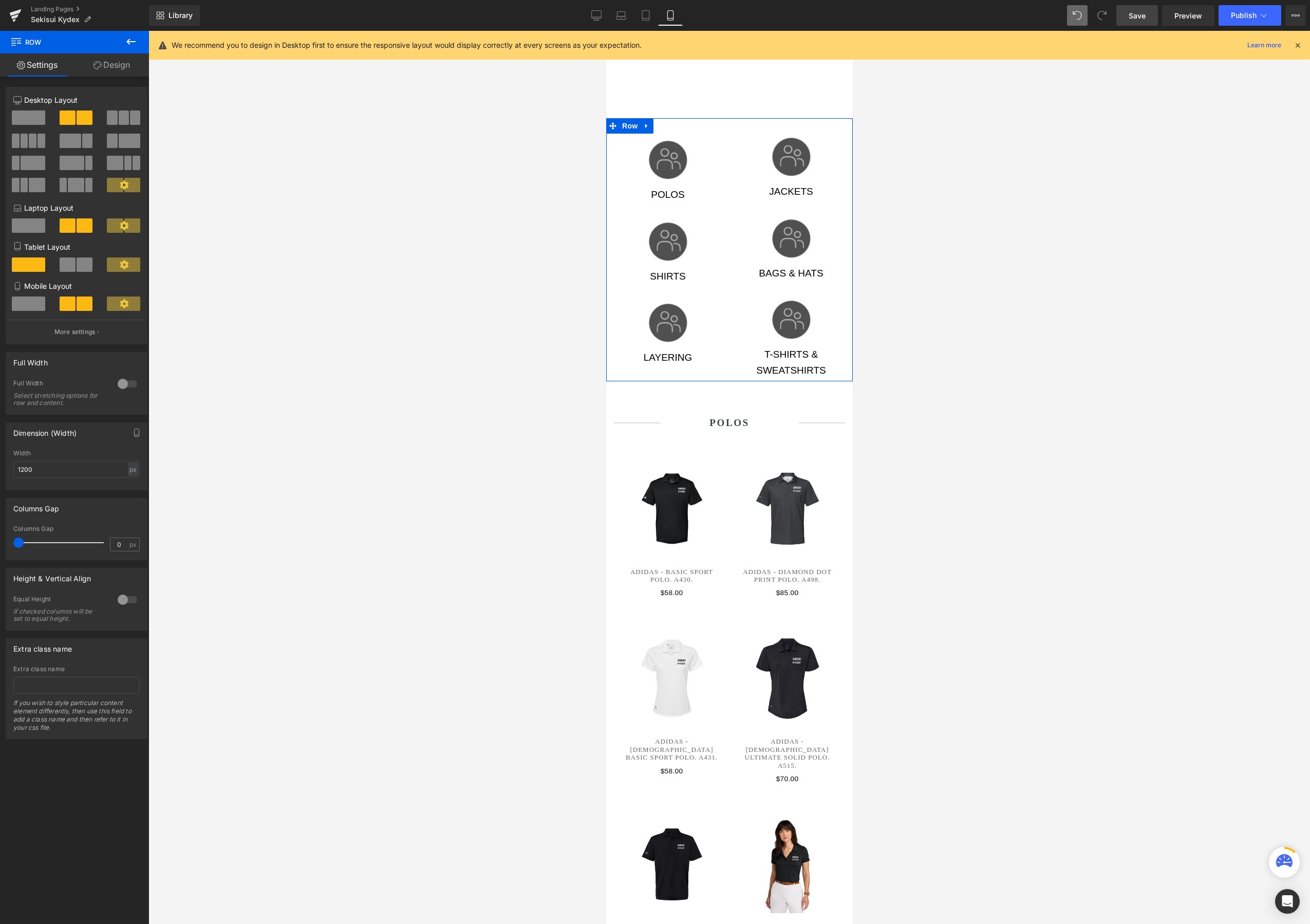
click at [79, 266] on span at bounding box center [85, 265] width 16 height 14
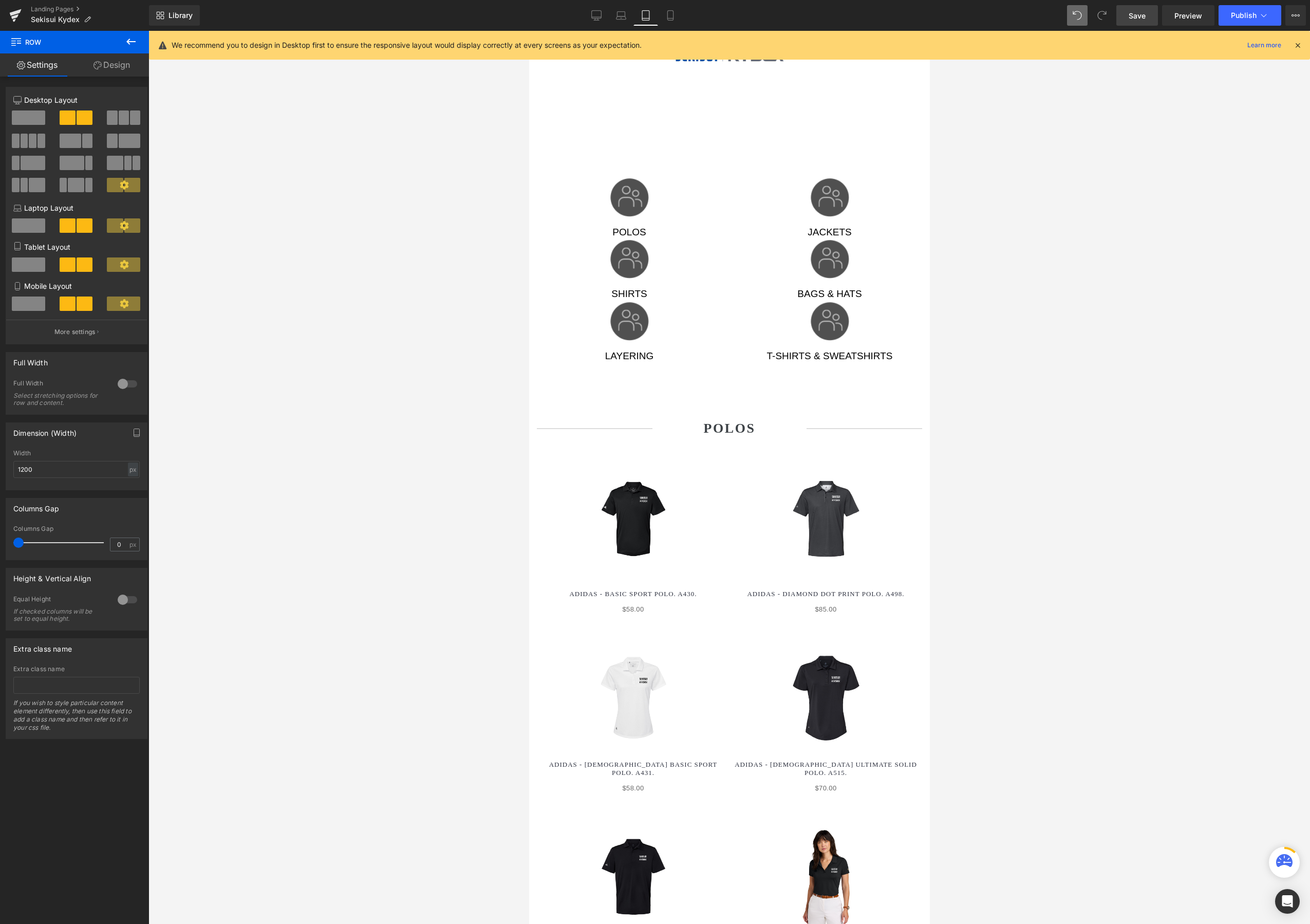
click at [1296, 41] on icon at bounding box center [1298, 45] width 10 height 10
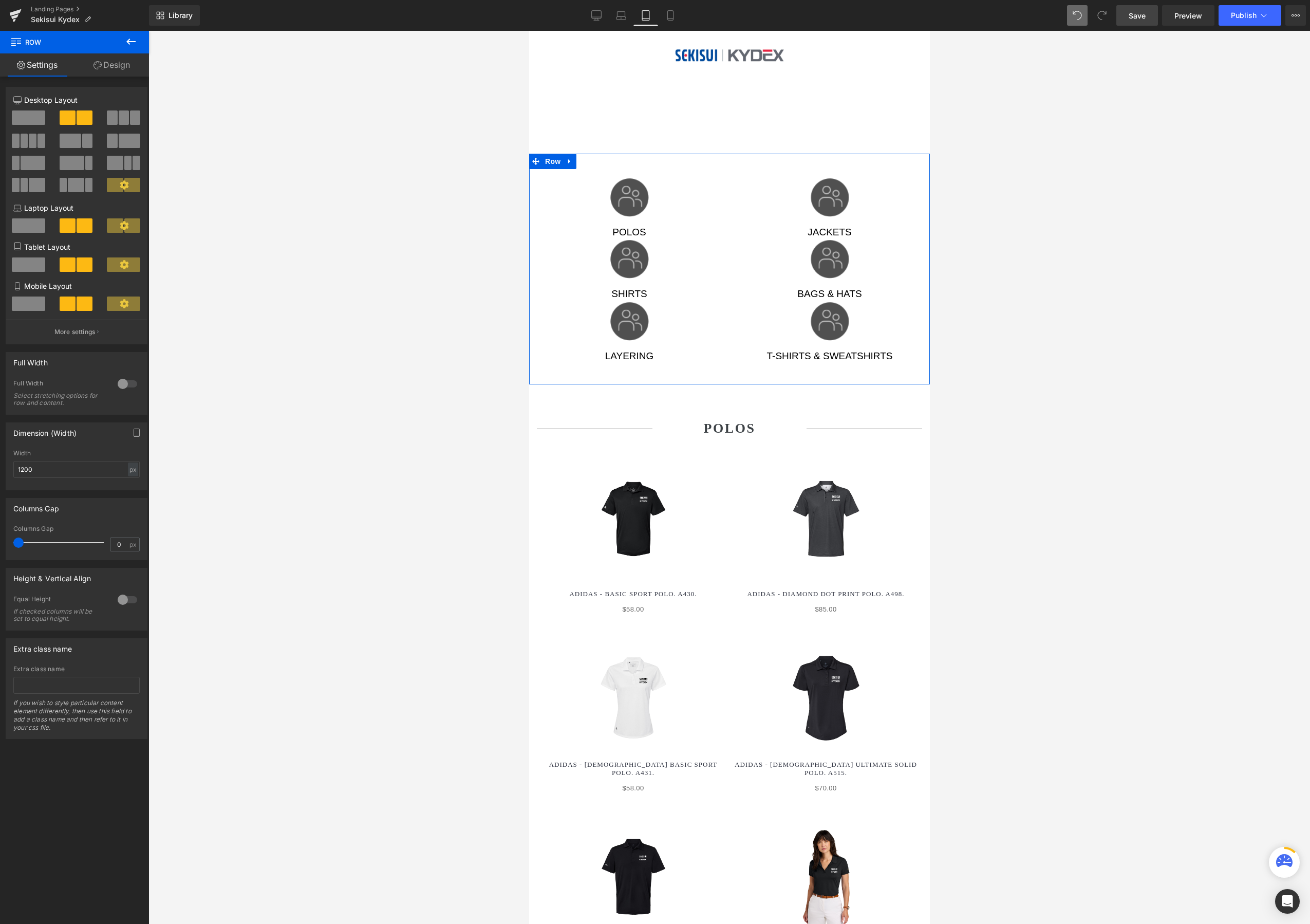
click at [81, 311] on span at bounding box center [85, 304] width 16 height 14
click at [82, 336] on p "More settings" at bounding box center [75, 332] width 41 height 10
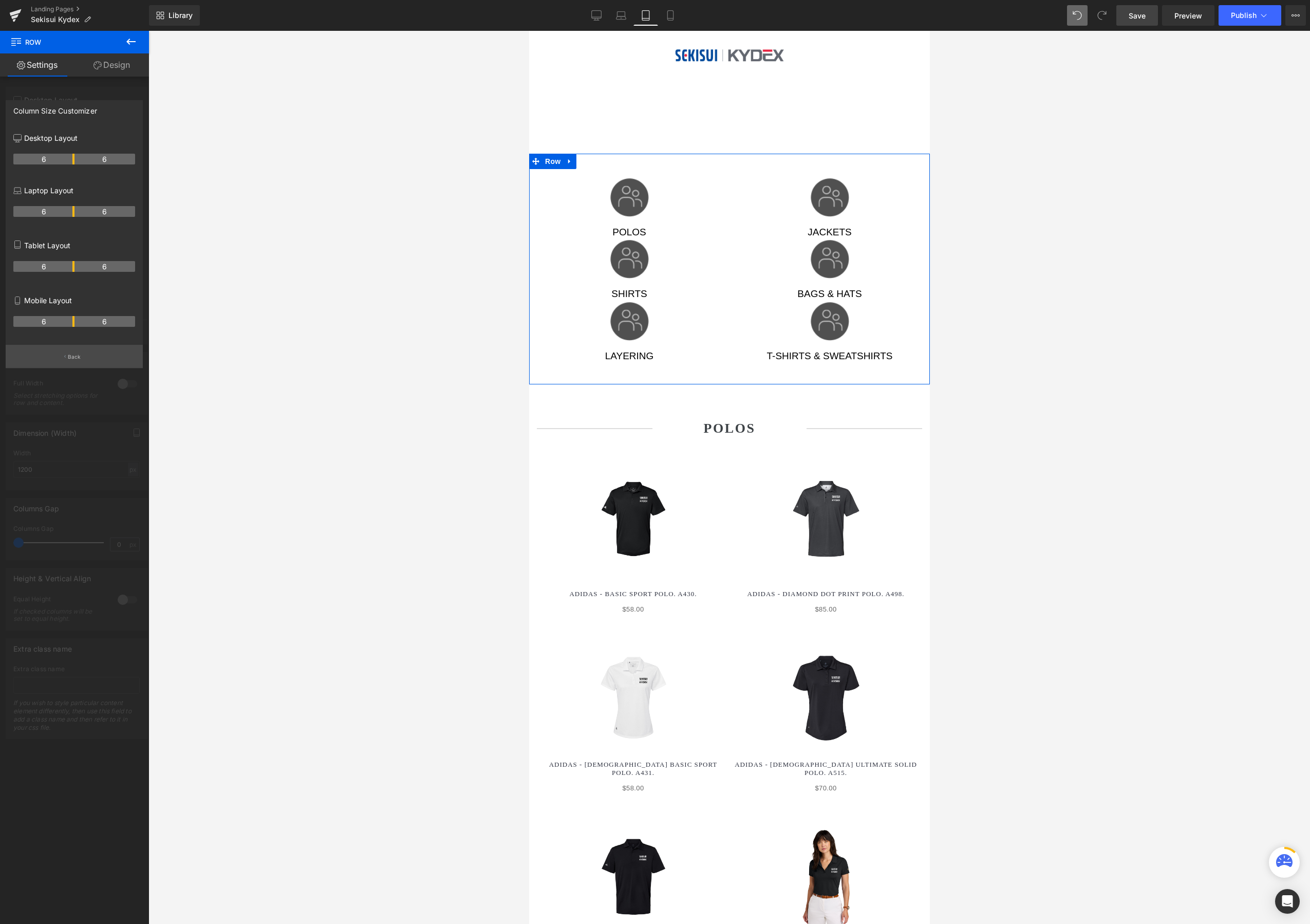
click at [77, 355] on button "Back" at bounding box center [74, 356] width 137 height 23
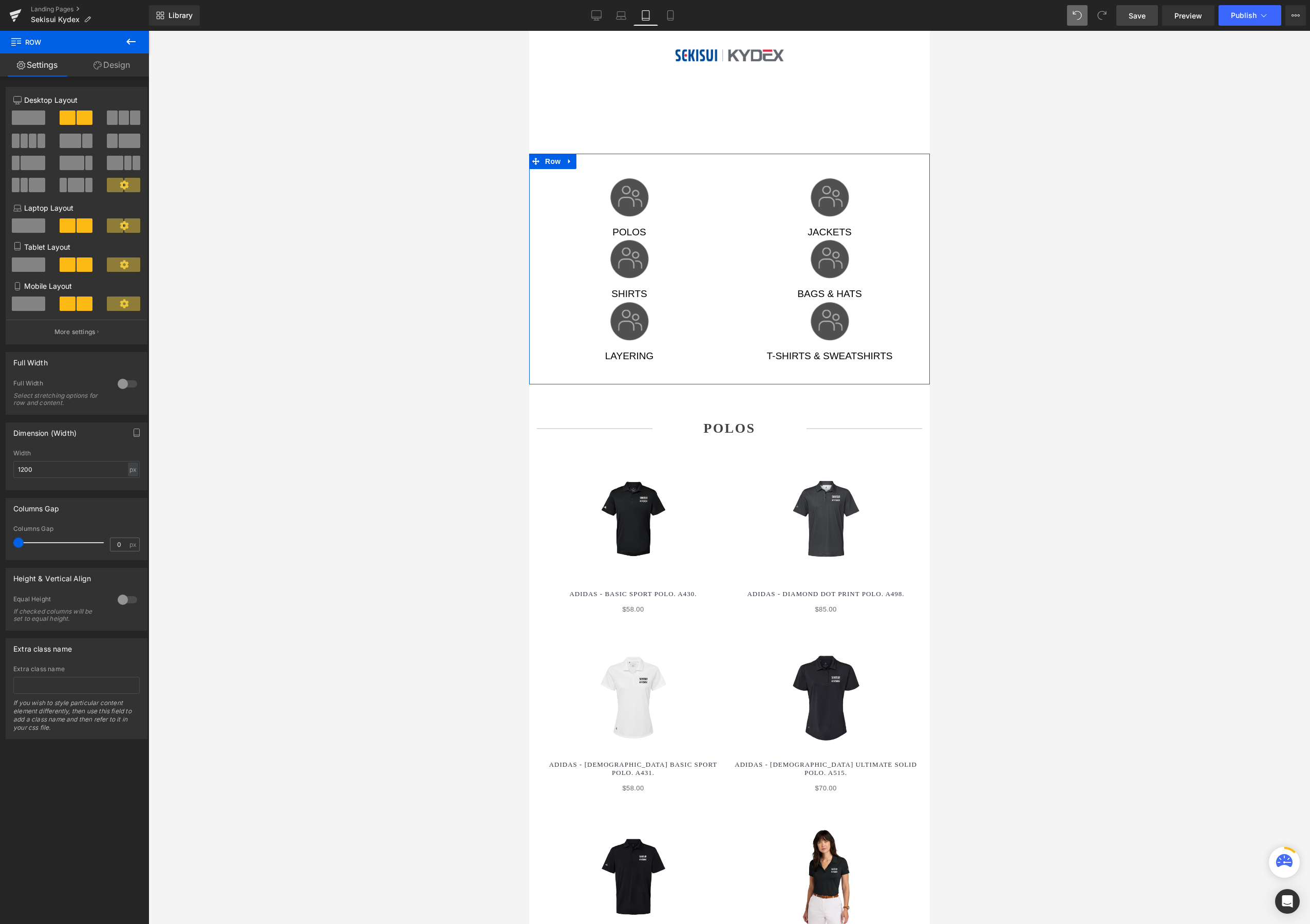
click at [143, 67] on link "Design" at bounding box center [111, 65] width 74 height 23
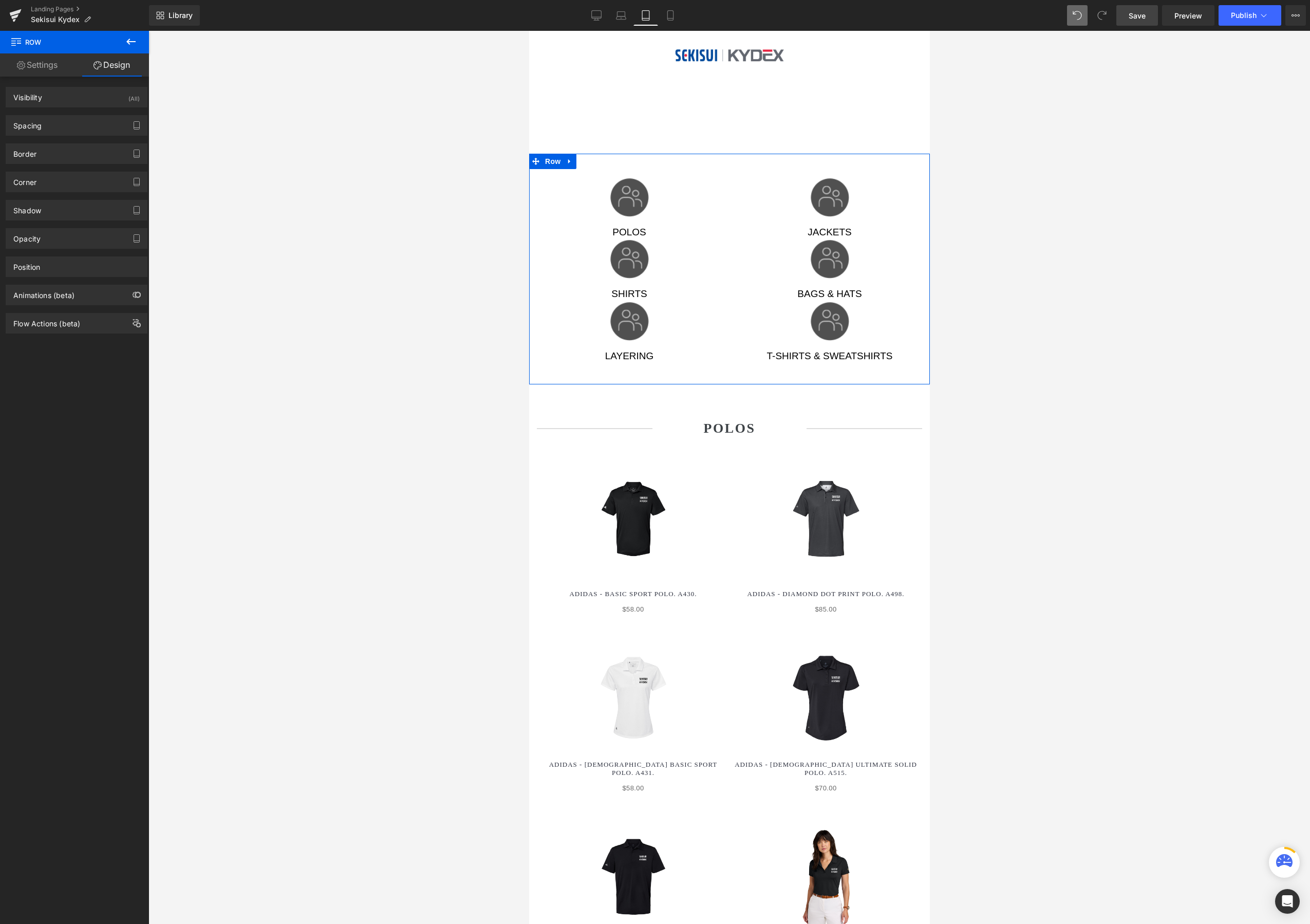
type input "0"
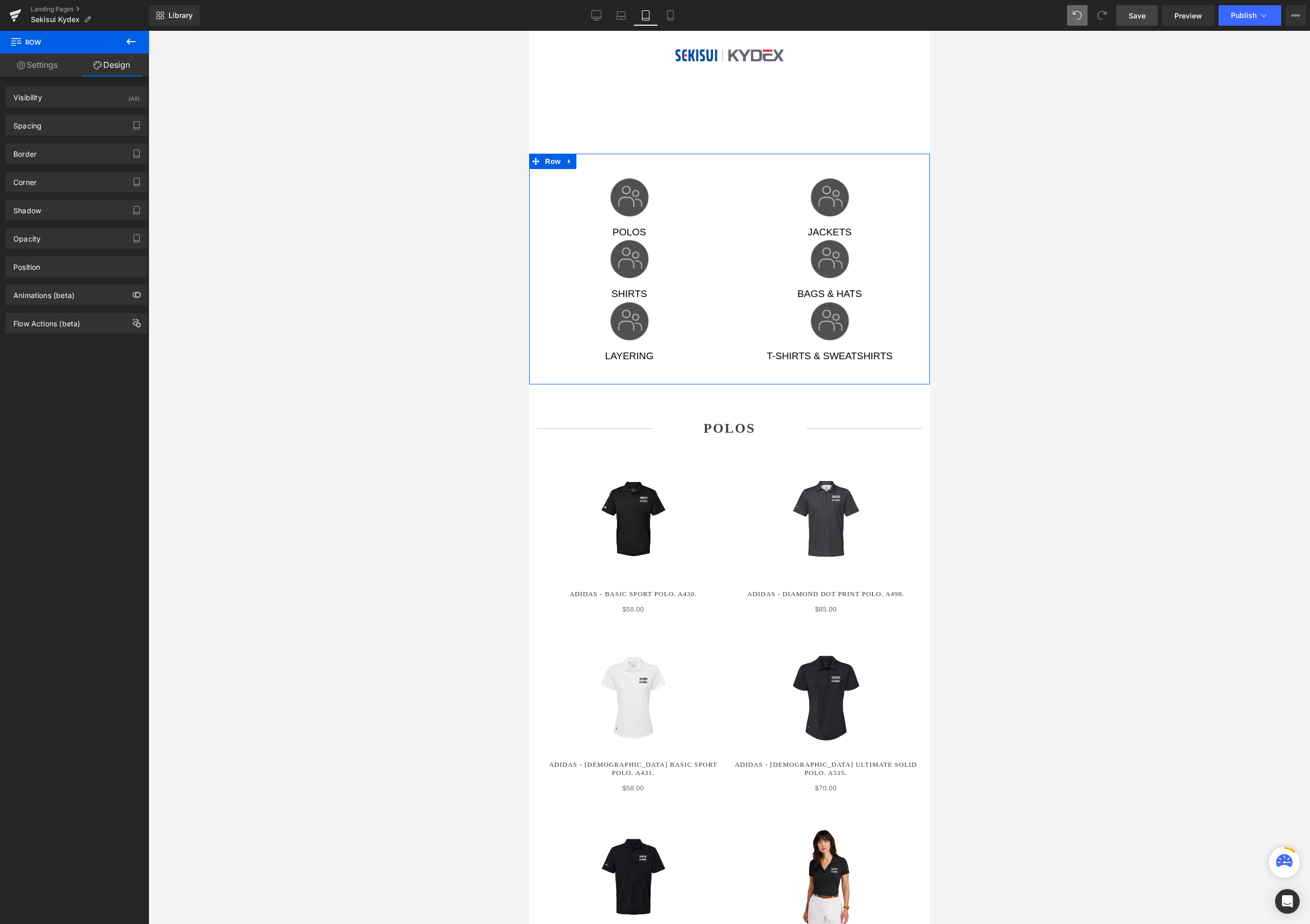
type input "0"
click at [55, 125] on div "Spacing" at bounding box center [77, 125] width 141 height 19
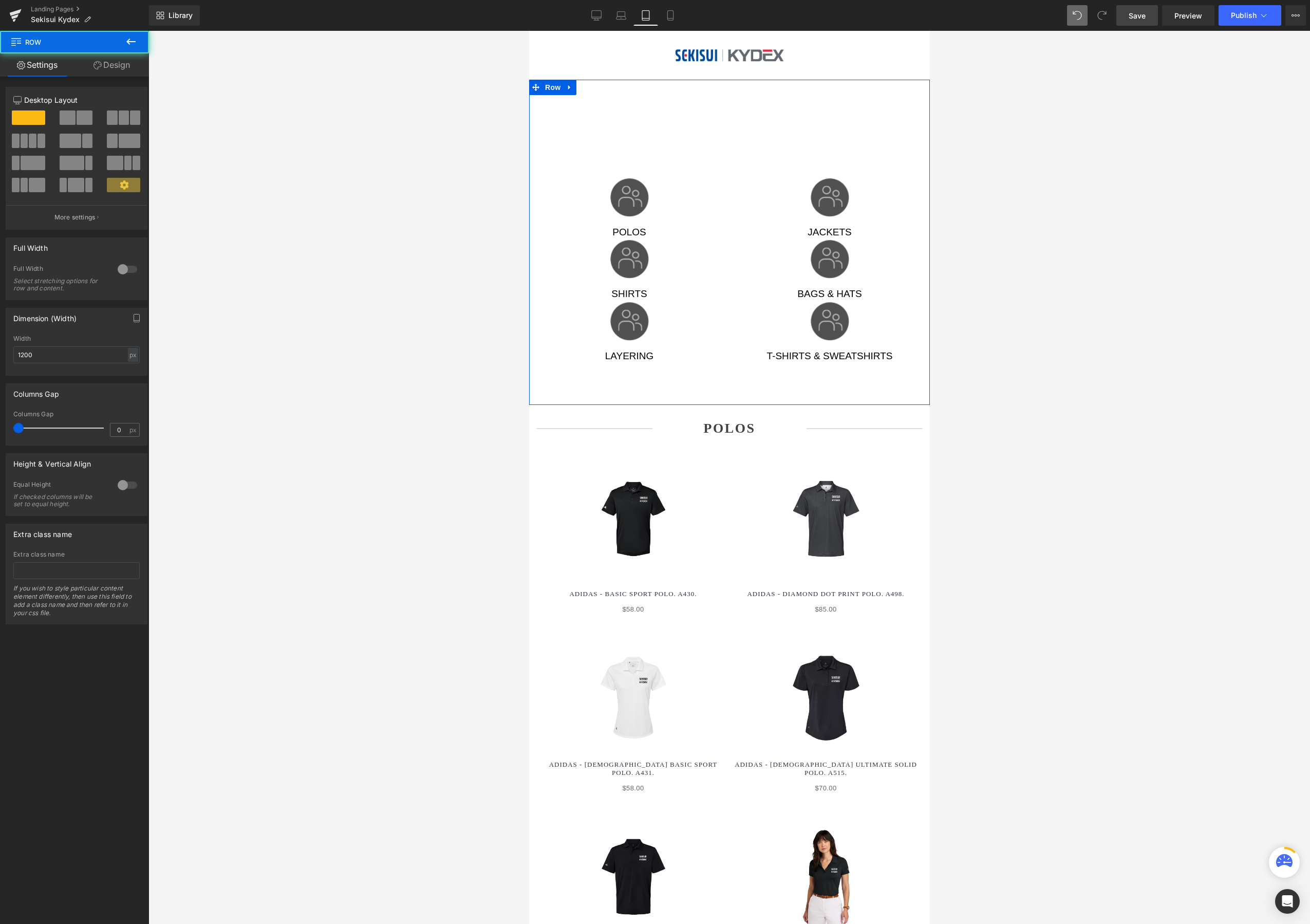
click at [712, 122] on div "Image POLOS Text Block Image SHIRTS Text Block Image LAYERING Text Block Text B…" at bounding box center [729, 242] width 401 height 326
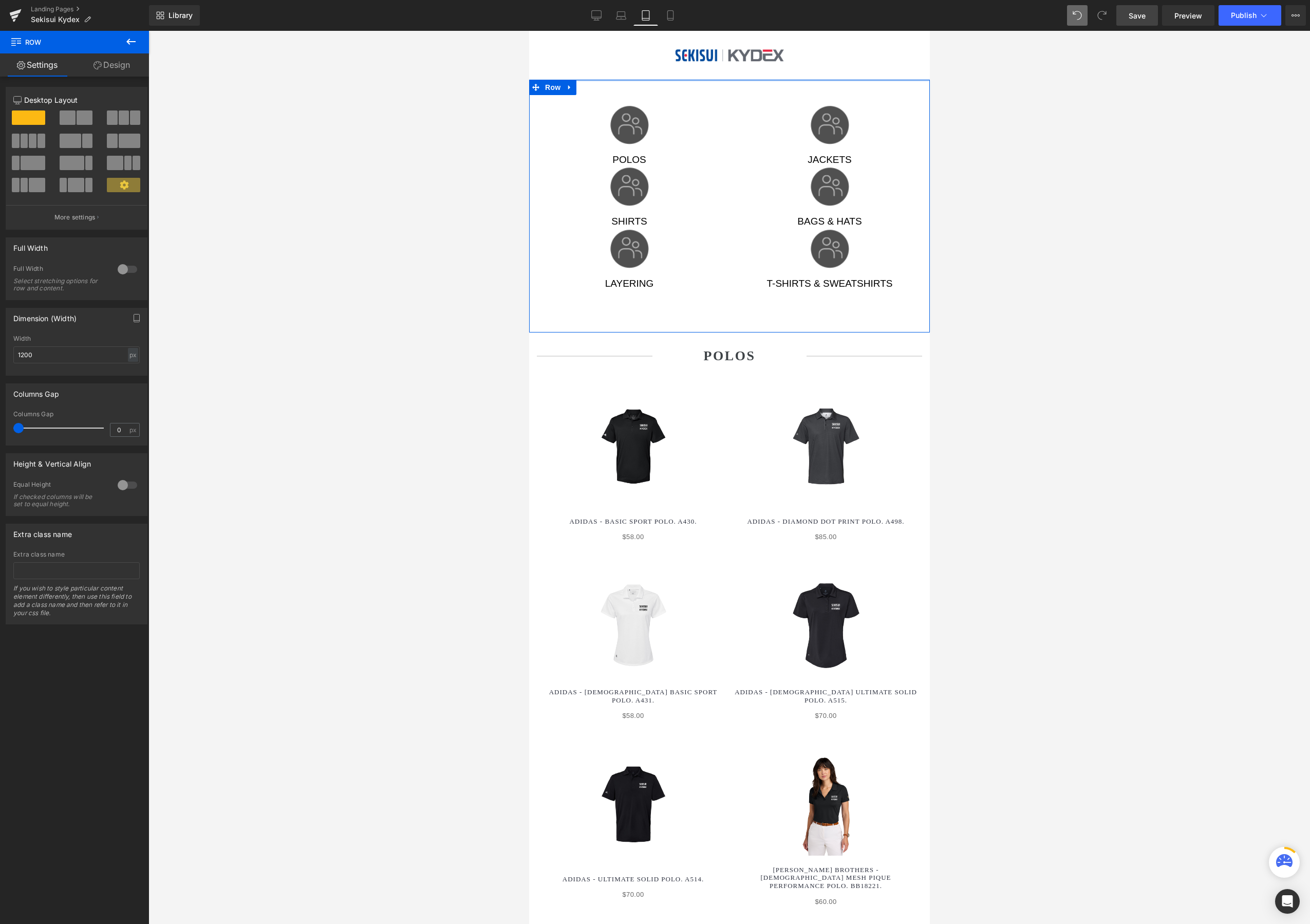
drag, startPoint x: 604, startPoint y: 108, endPoint x: 601, endPoint y: 35, distance: 73.1
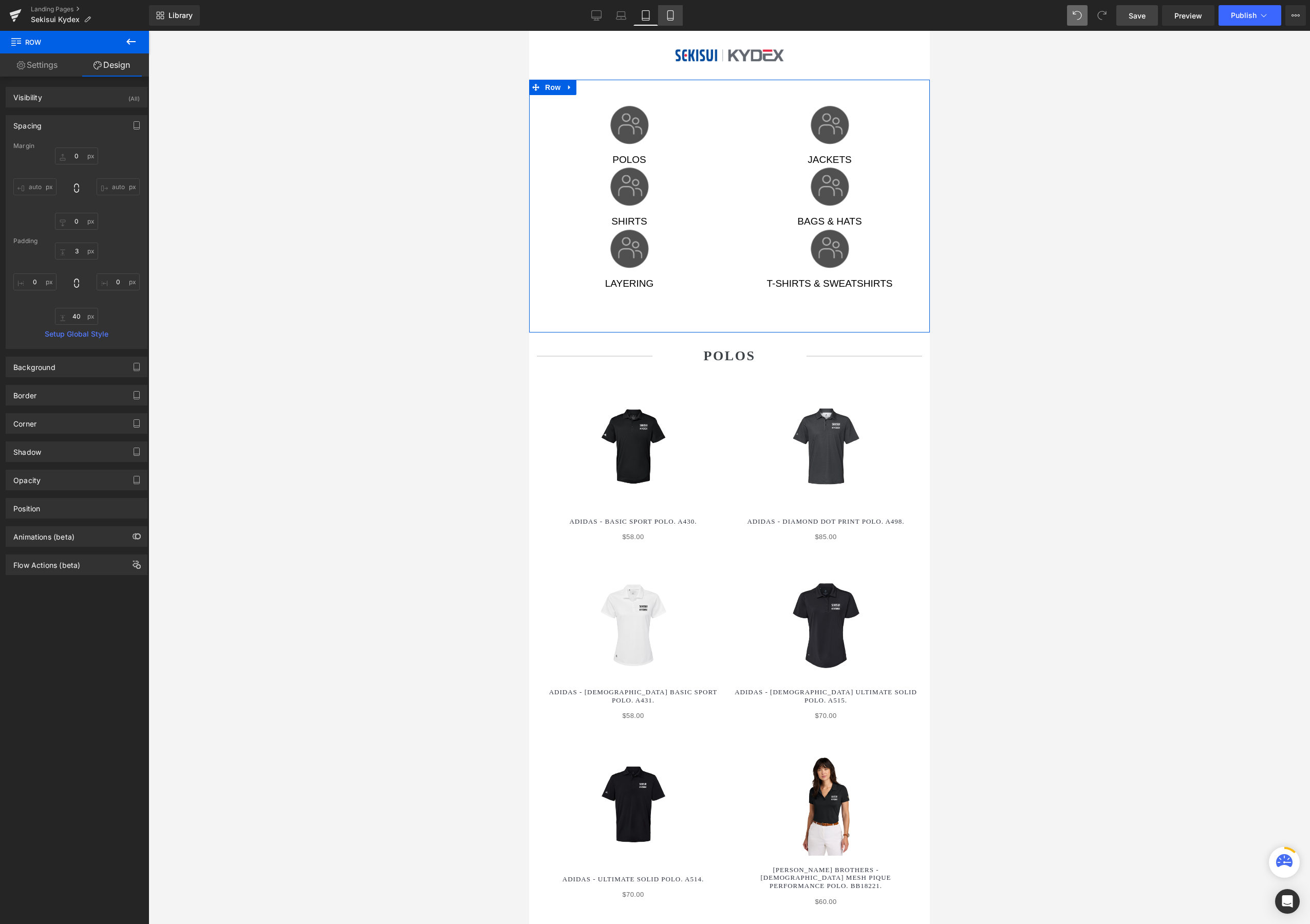
click at [679, 20] on link "Mobile" at bounding box center [670, 15] width 25 height 21
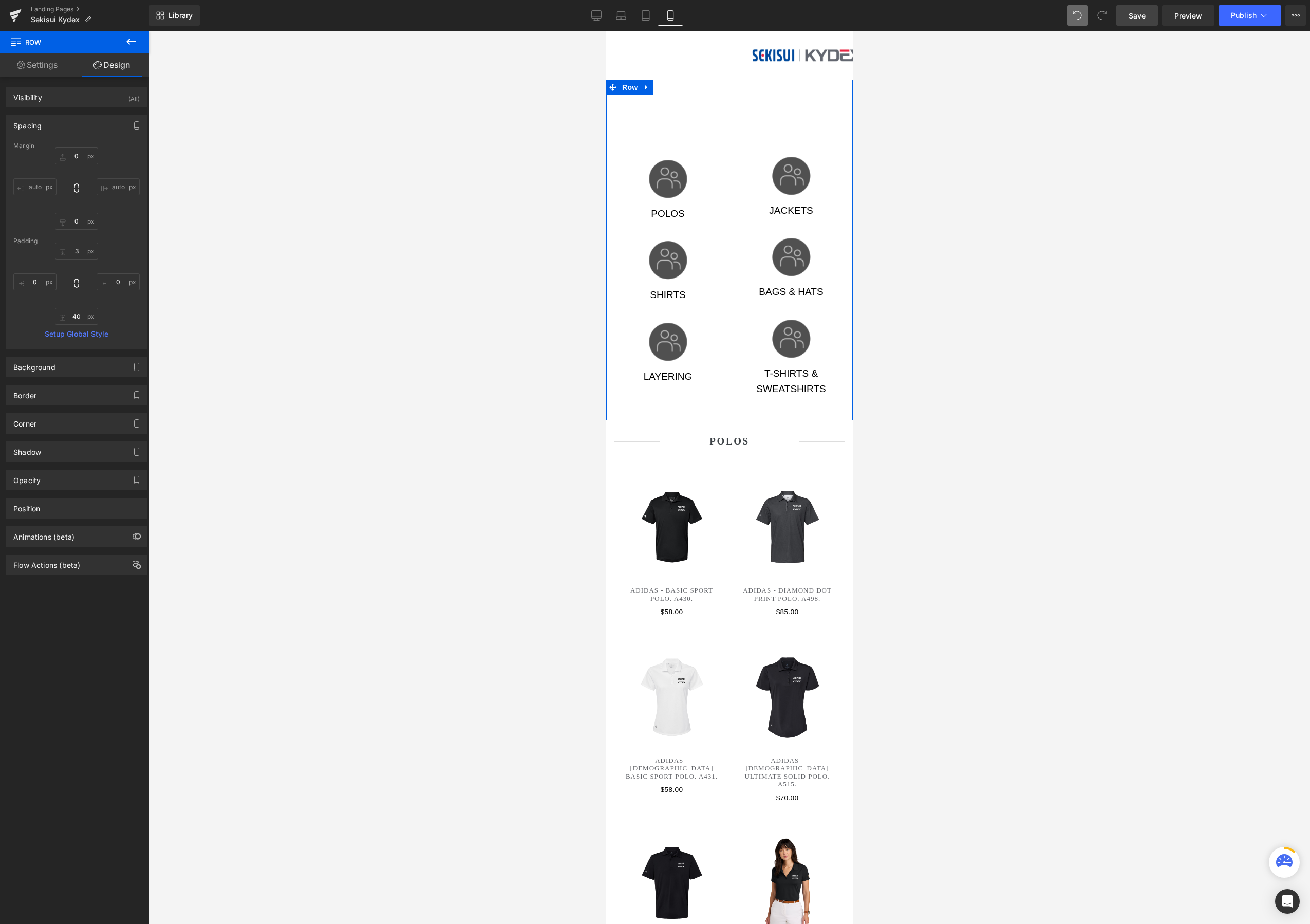
type input "0"
type input "112"
type input "0"
type input "40"
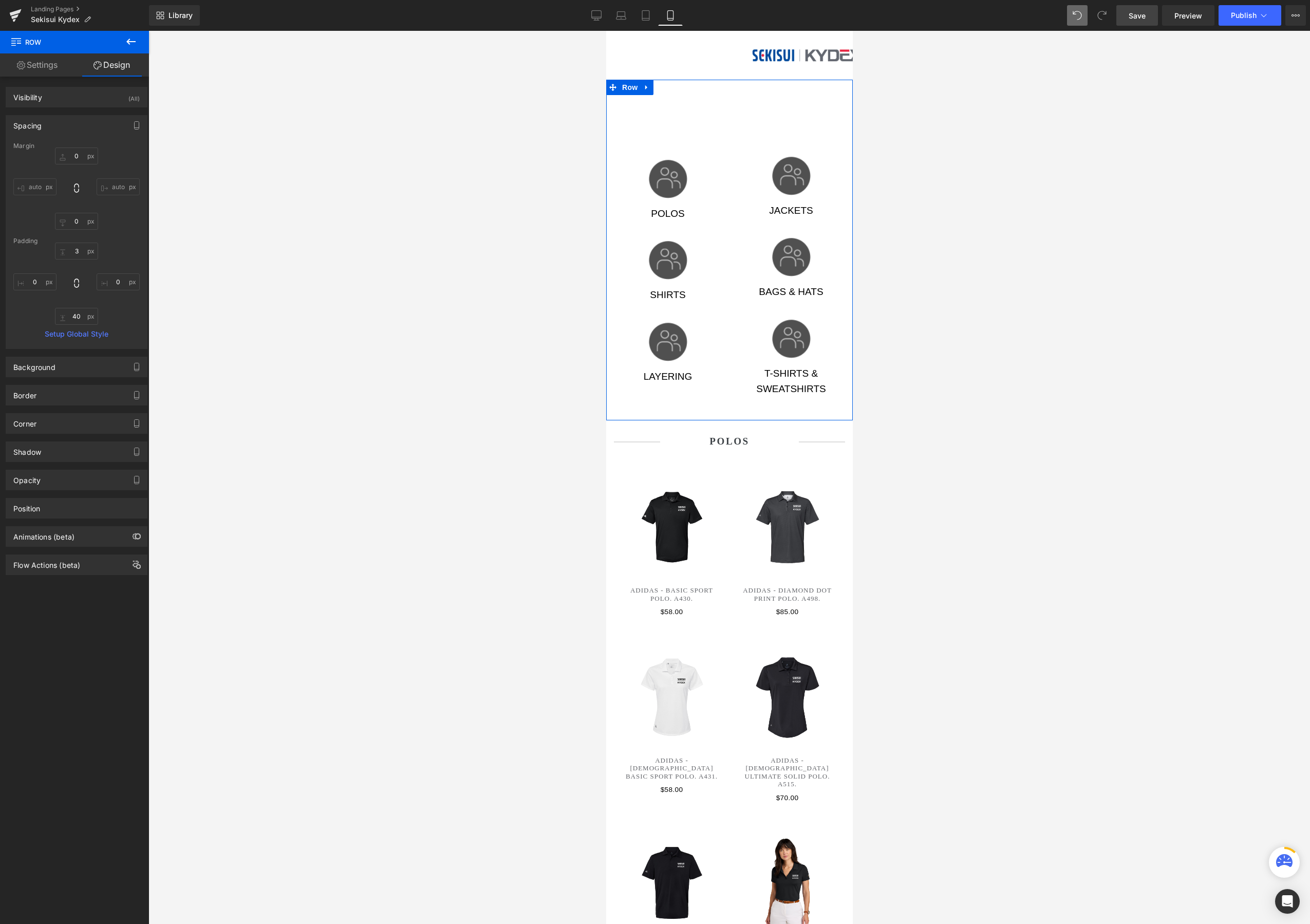
type input "0"
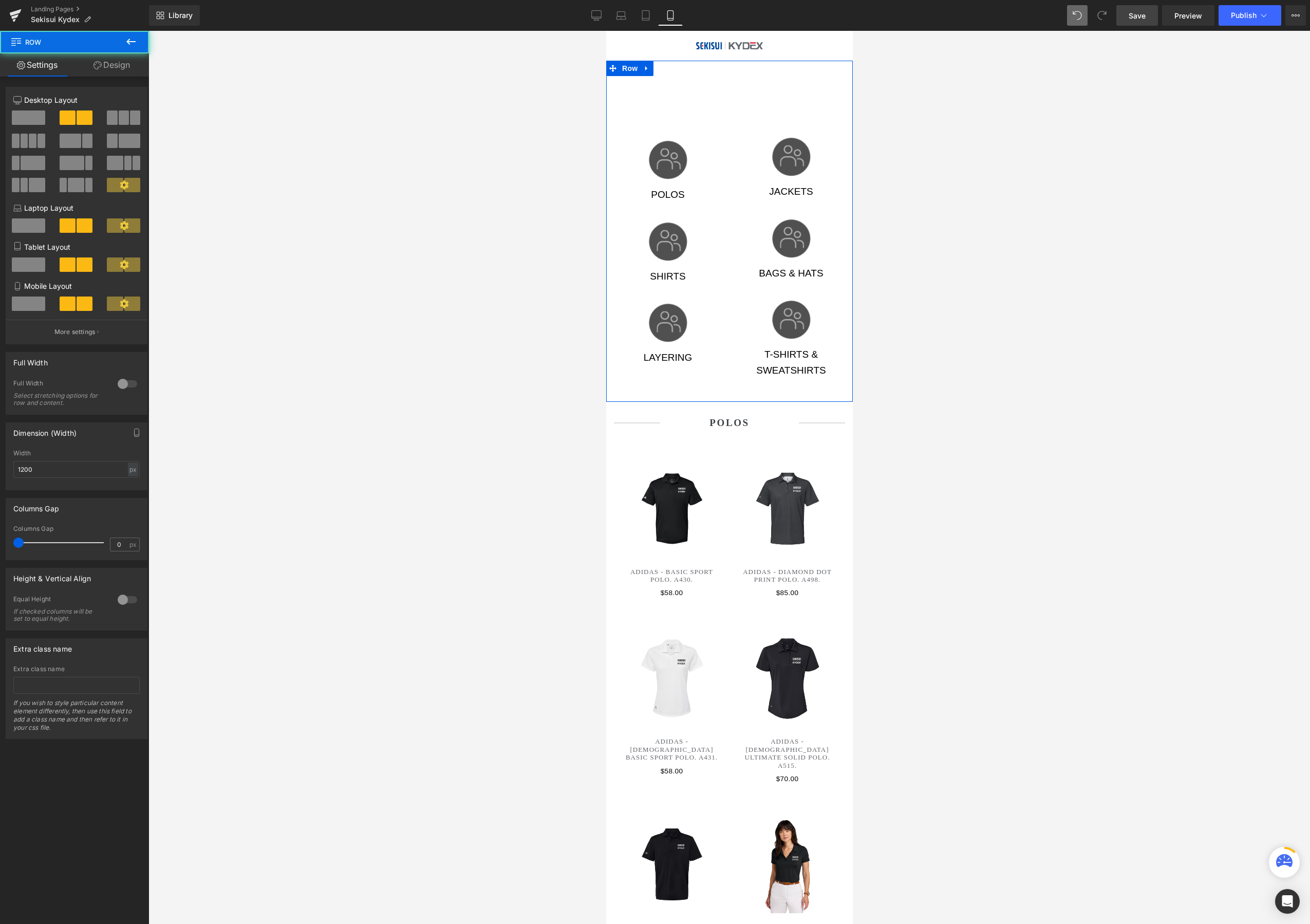
drag, startPoint x: 668, startPoint y: 120, endPoint x: 667, endPoint y: 100, distance: 20.0
click at [667, 100] on div "Image POLOS Text Block Image SHIRTS Text Block Image LAYERING Text Block Text B…" at bounding box center [729, 231] width 246 height 341
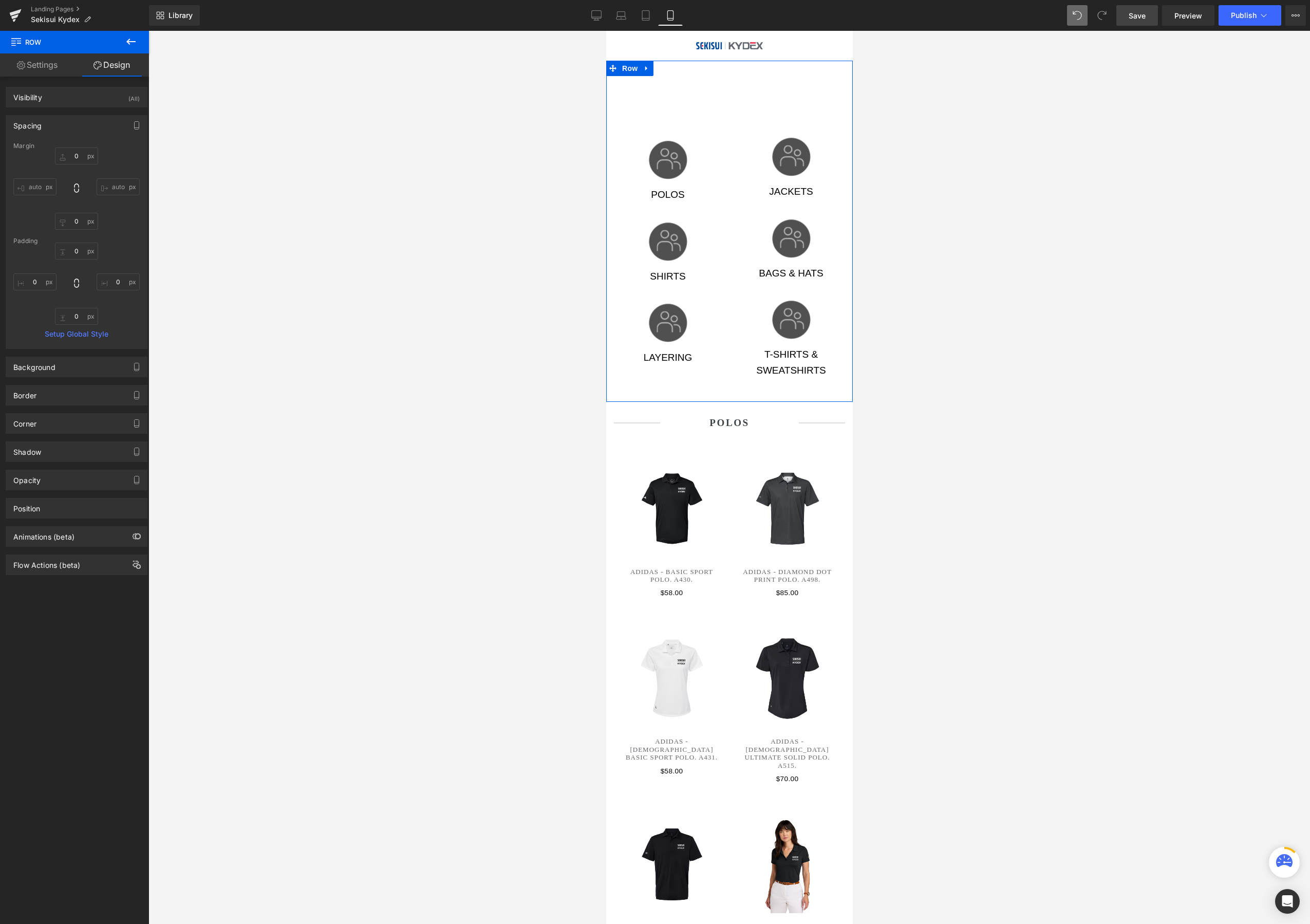
click at [706, 83] on div "Image POLOS Text Block Image SHIRTS Text Block Image LAYERING Text Block Text B…" at bounding box center [729, 231] width 246 height 341
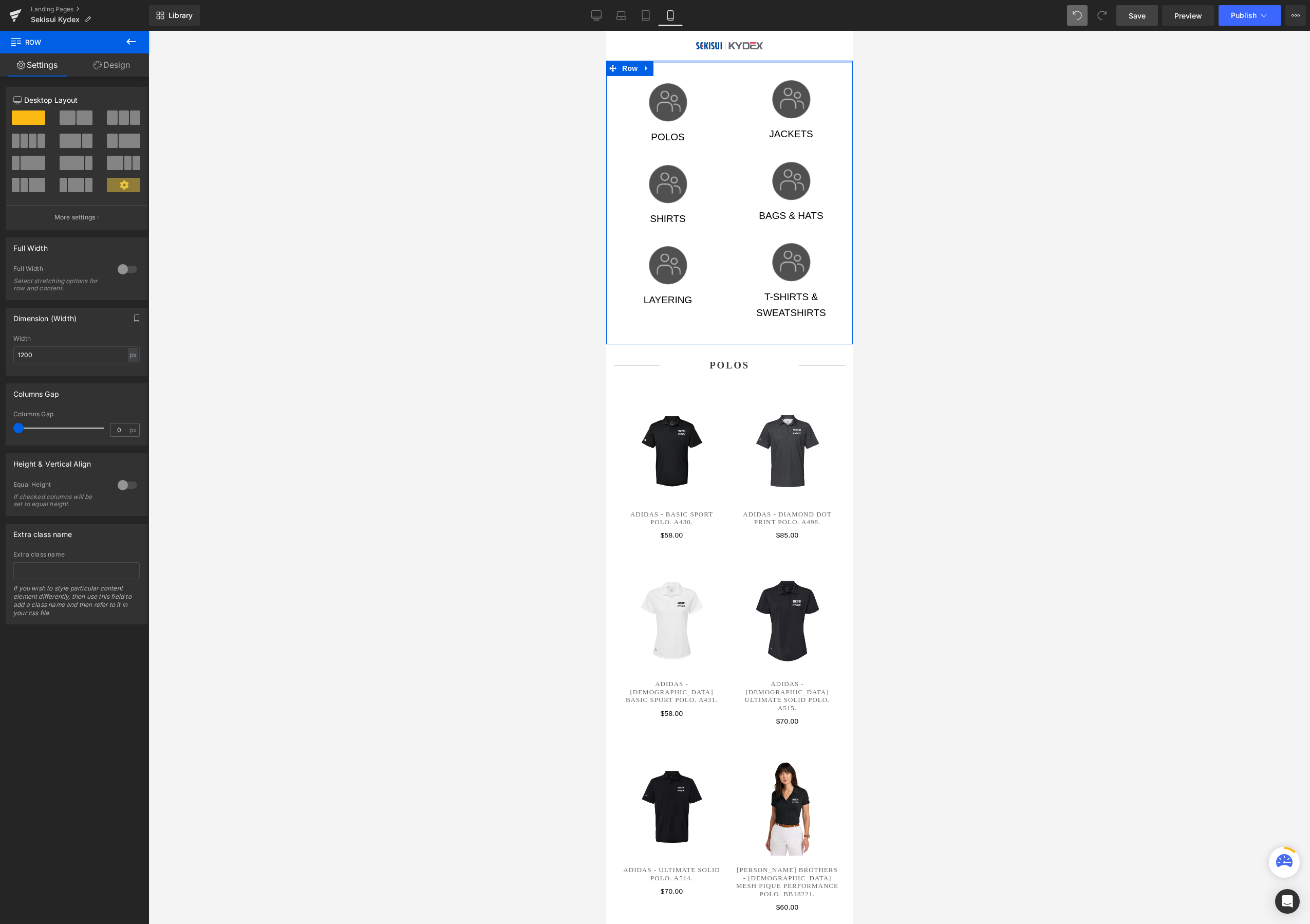
drag, startPoint x: 671, startPoint y: 88, endPoint x: 670, endPoint y: 29, distance: 59.0
click at [597, 21] on link "Desktop" at bounding box center [596, 15] width 25 height 21
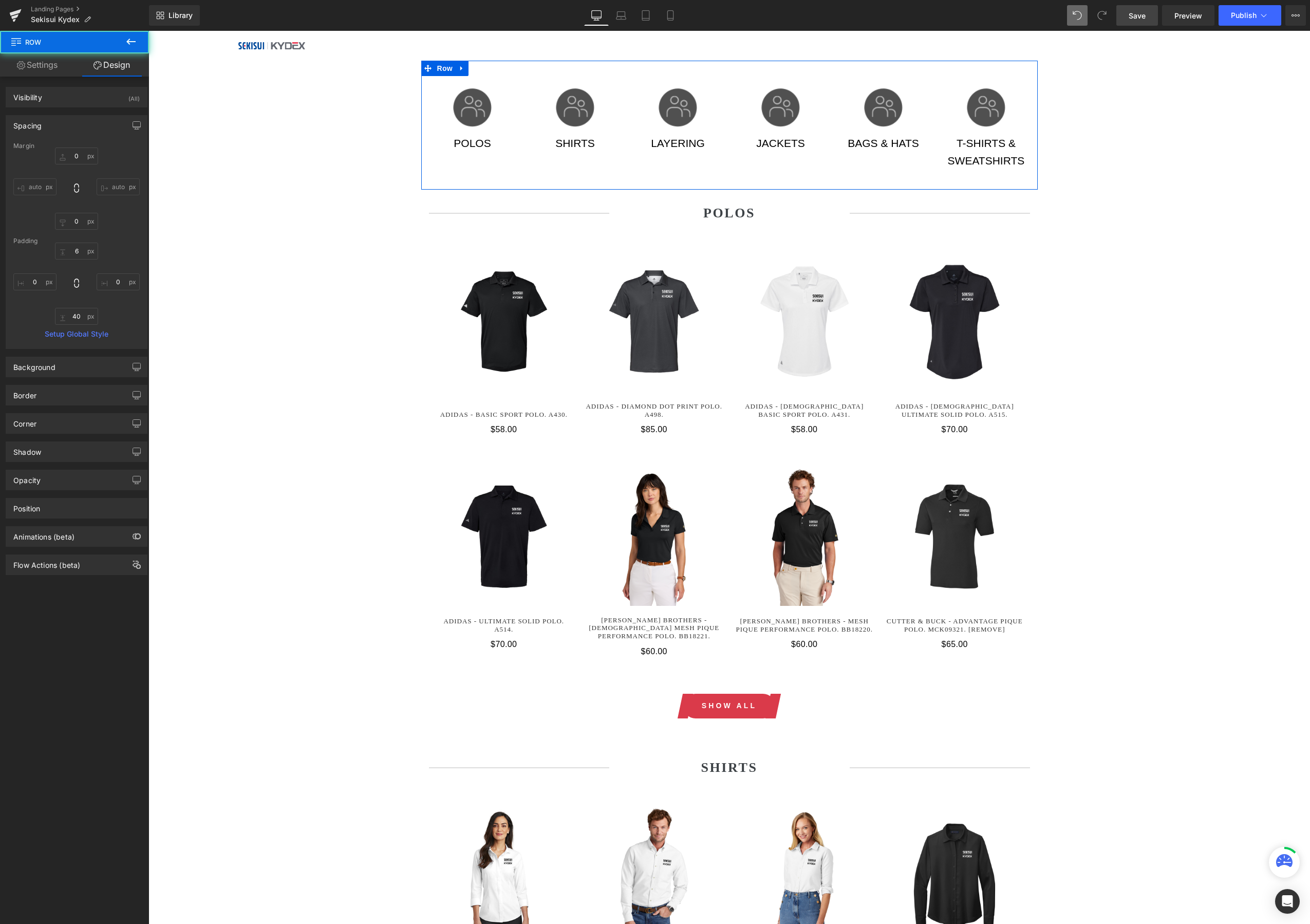
type input "0"
type input "6"
type input "0"
type input "40"
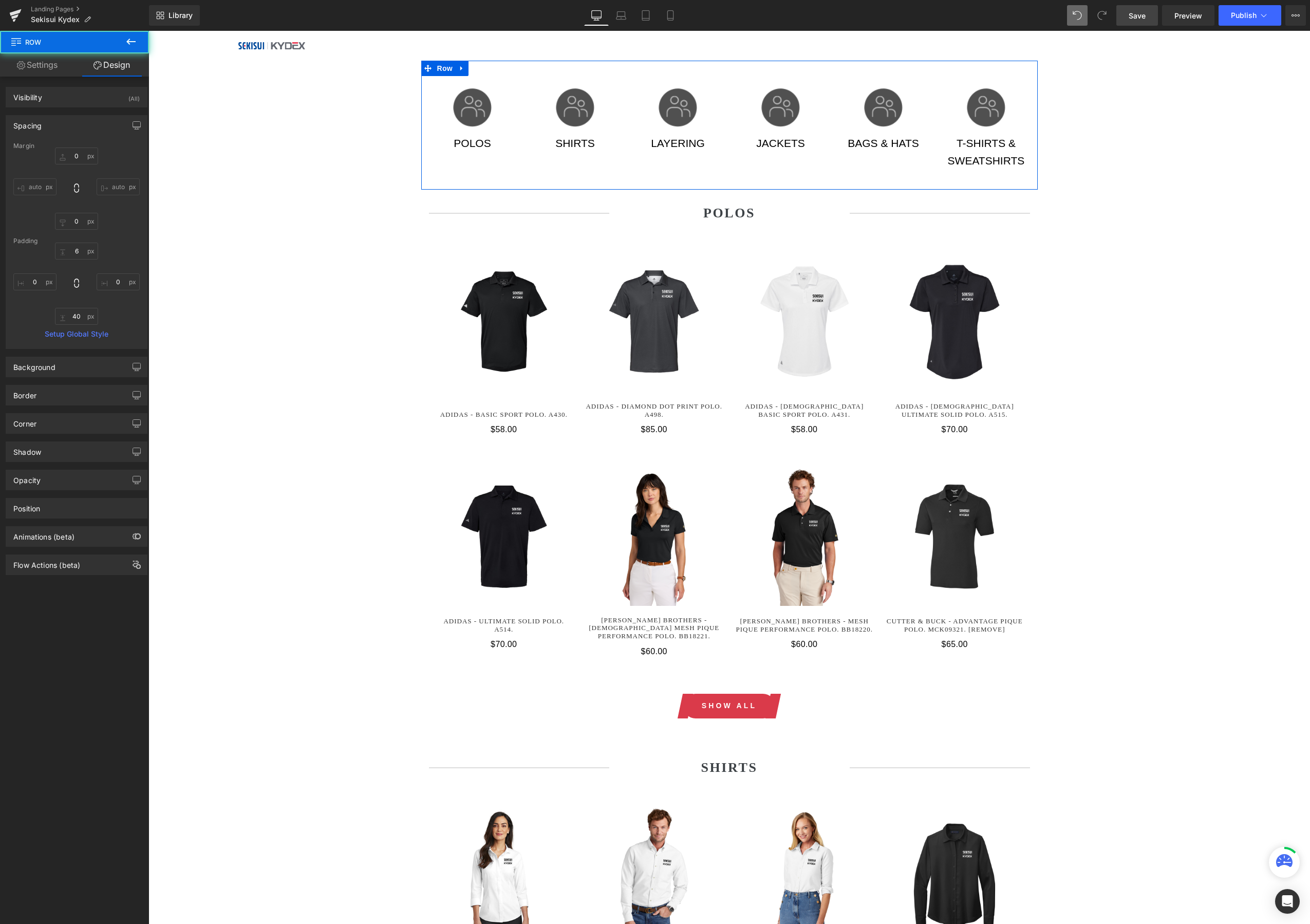
type input "0"
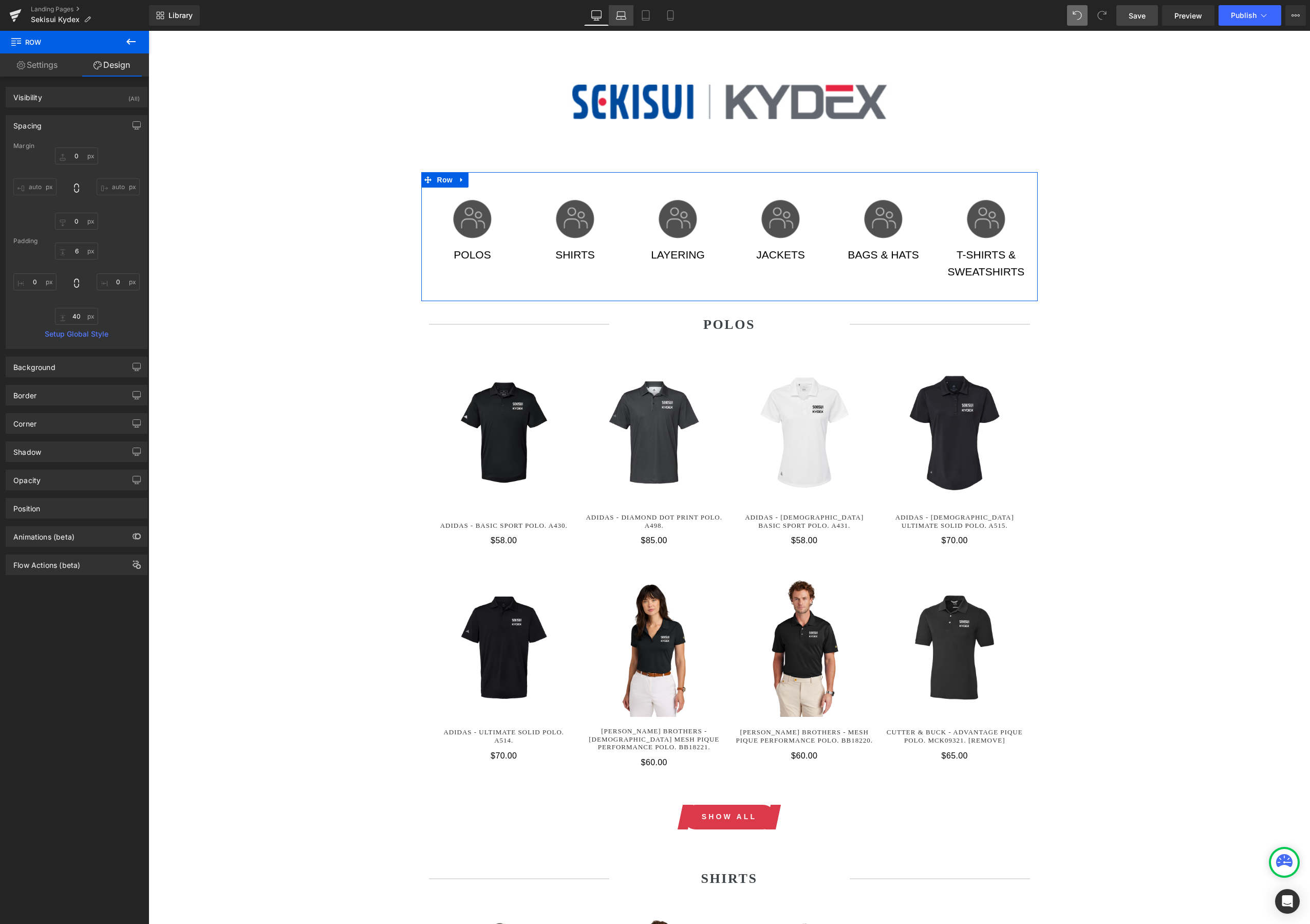
click at [624, 14] on icon at bounding box center [621, 15] width 10 height 10
type input "0"
type input "144"
type input "0"
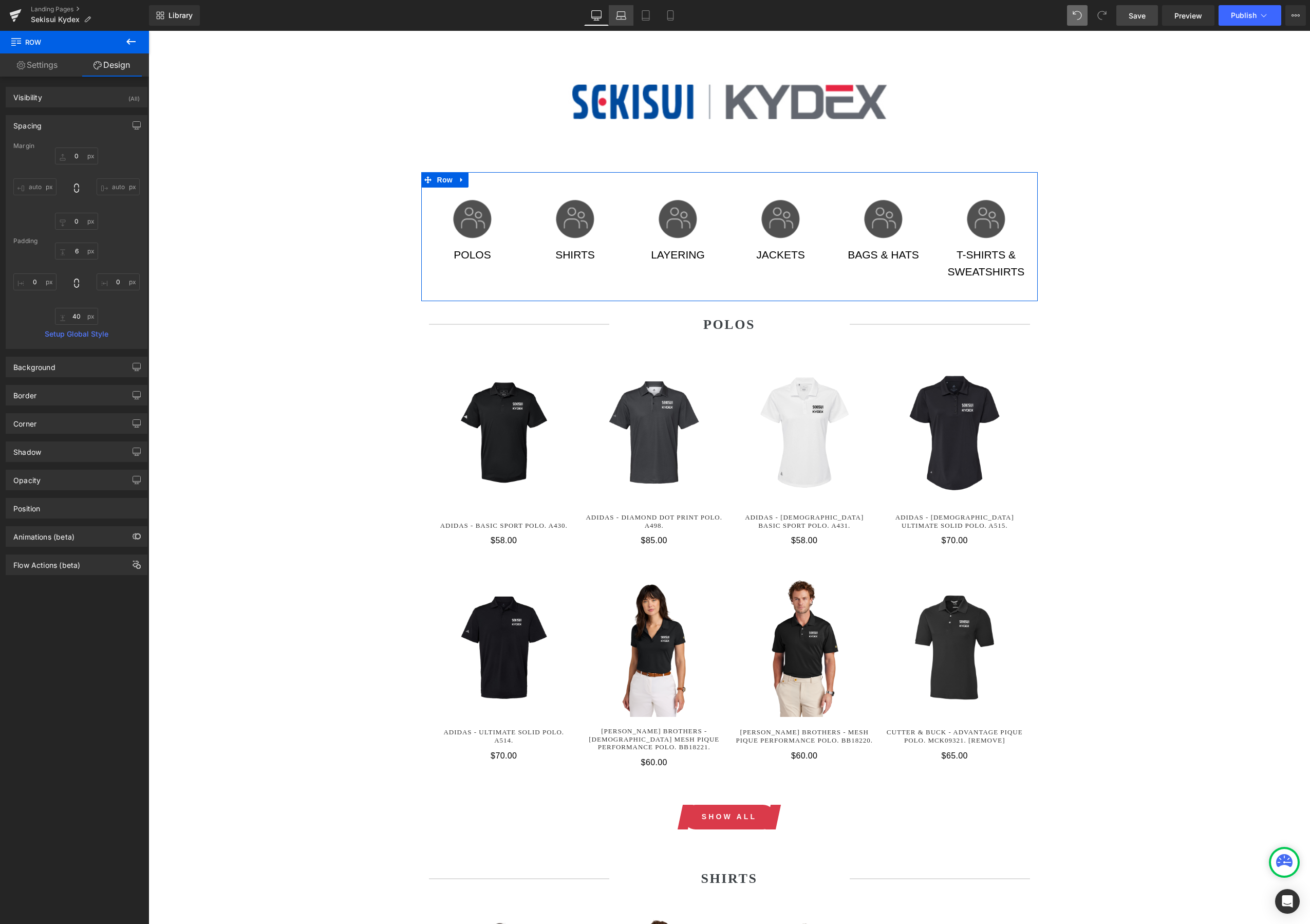
type input "40"
type input "0"
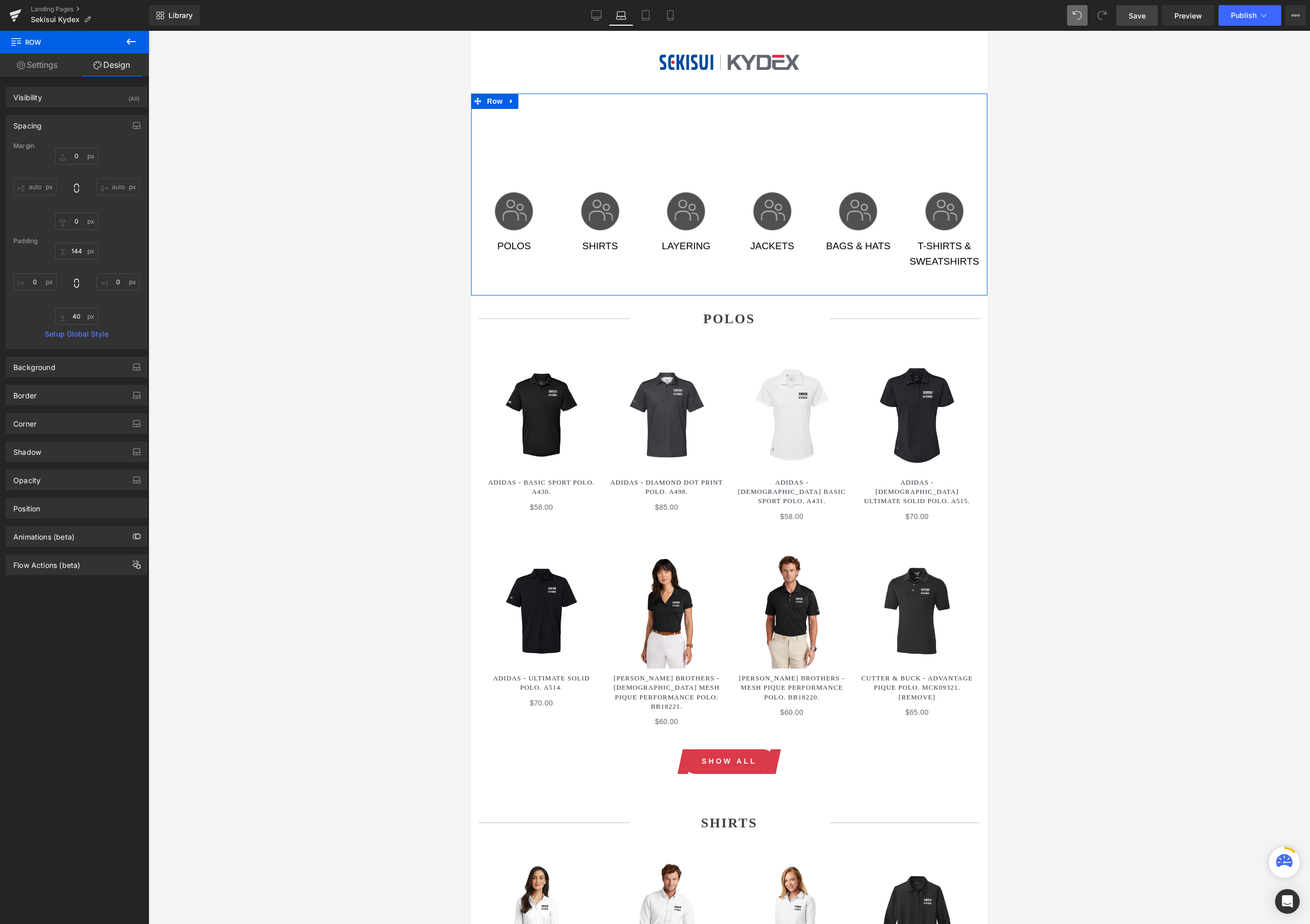
click at [604, 126] on div "Image POLOS Text Block Image SHIRTS Text Block Image LAYERING Text Block Text B…" at bounding box center [730, 194] width 517 height 202
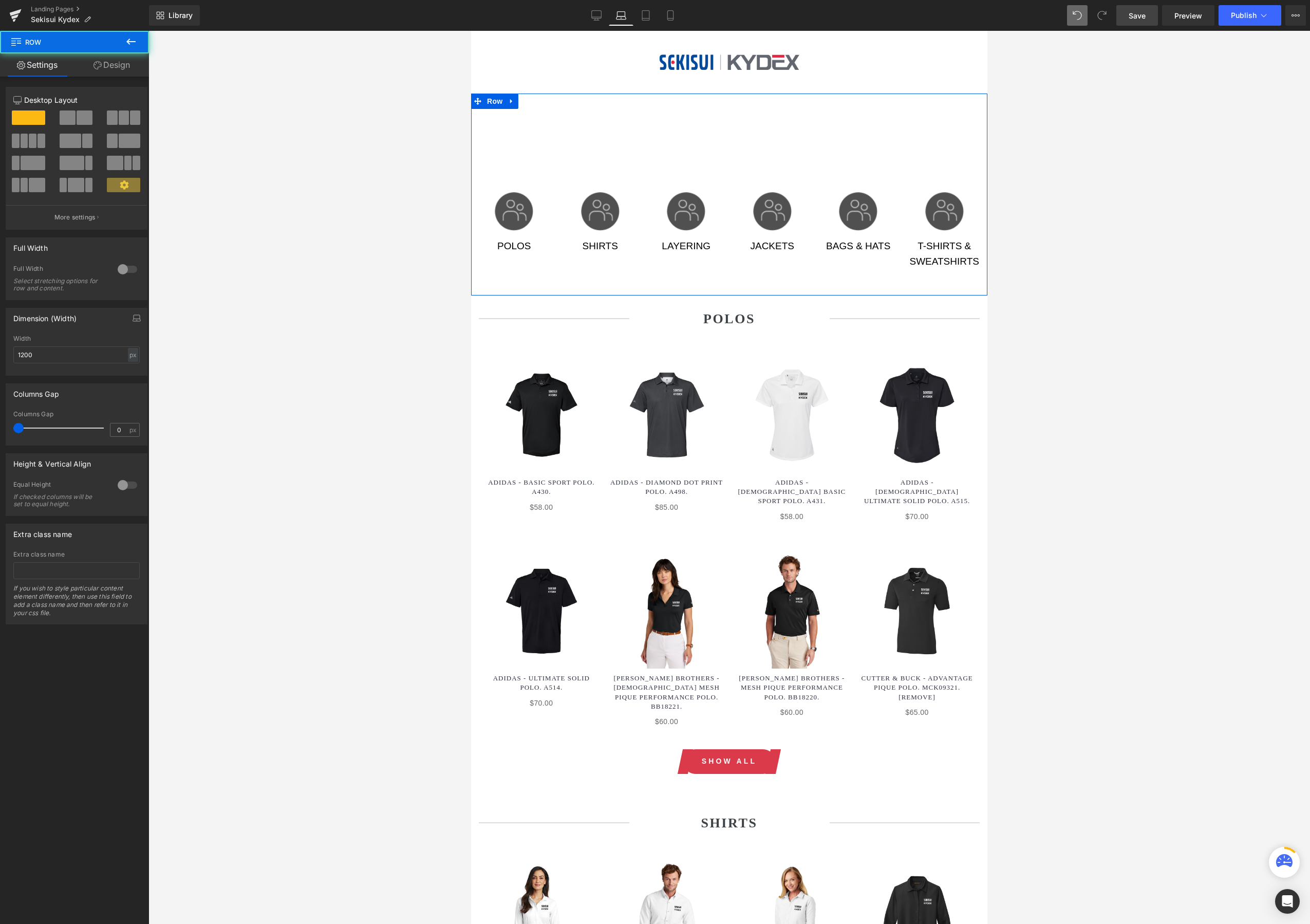
click at [645, 104] on div "Image POLOS Text Block Image SHIRTS Text Block Image LAYERING Text Block Text B…" at bounding box center [730, 194] width 517 height 202
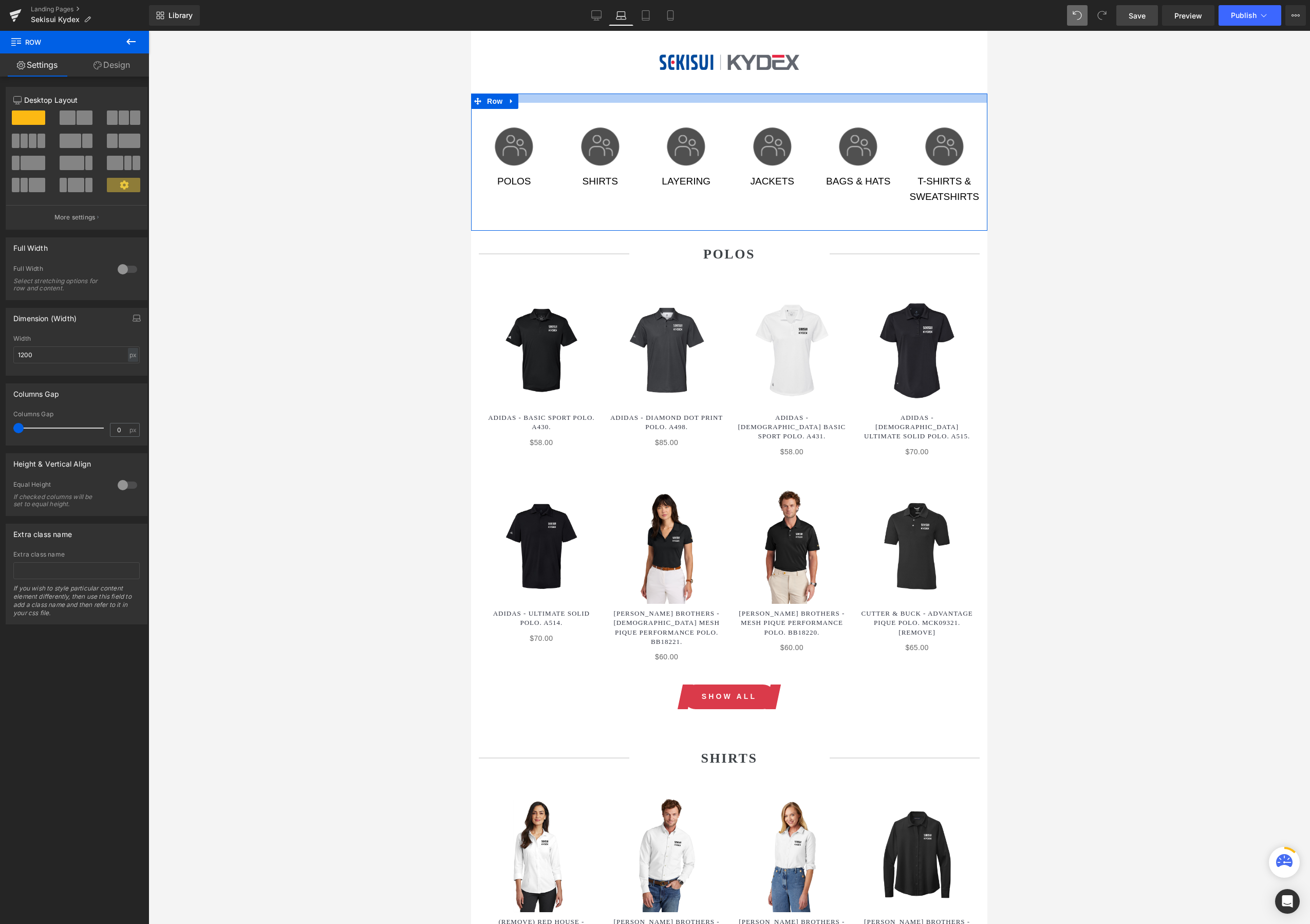
drag, startPoint x: 683, startPoint y: 95, endPoint x: 670, endPoint y: 17, distance: 79.1
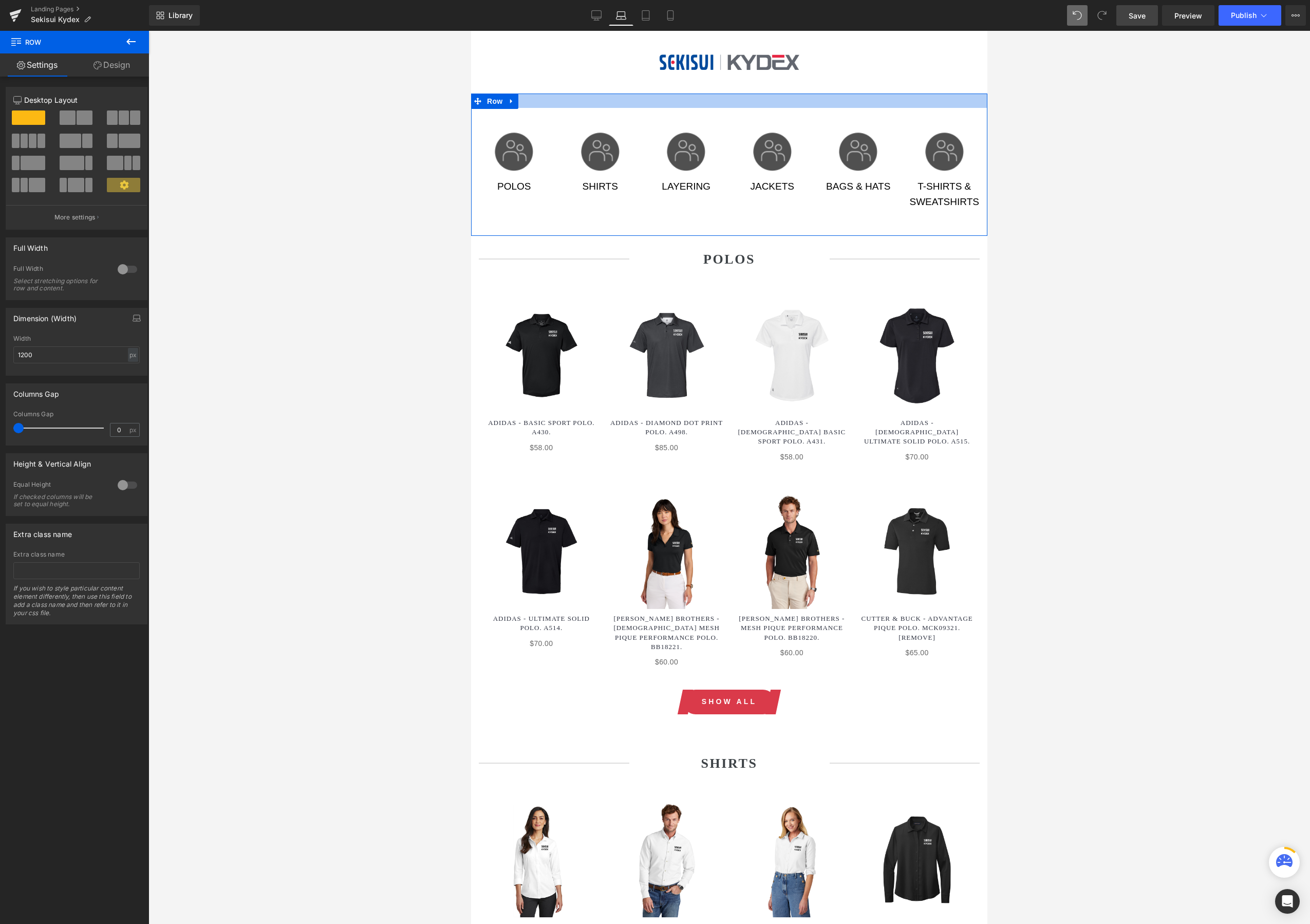
click at [620, 35] on div at bounding box center [730, 62] width 517 height 63
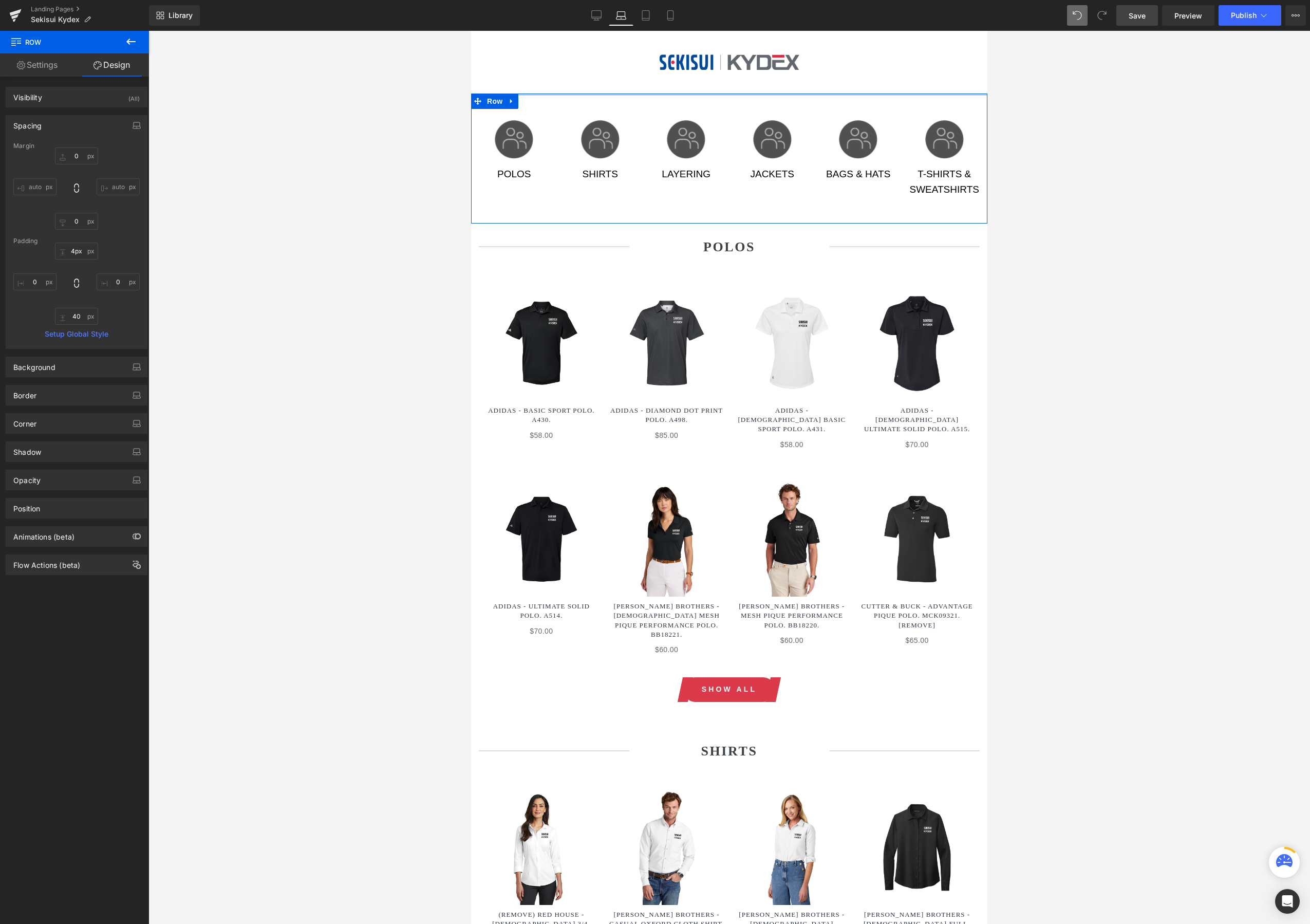
type input "0px"
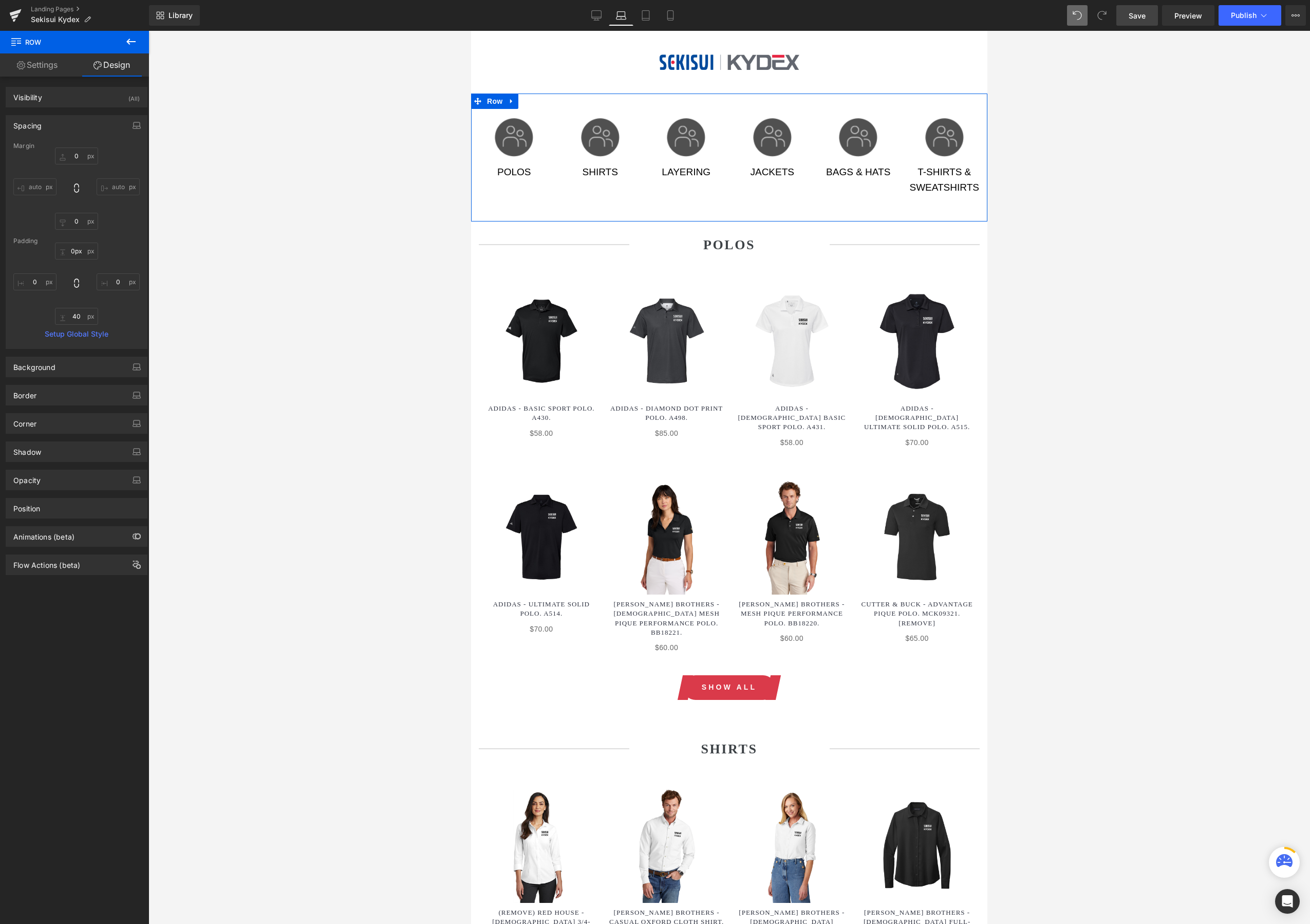
drag, startPoint x: 631, startPoint y: 106, endPoint x: 631, endPoint y: 92, distance: 14.0
click at [597, 14] on icon at bounding box center [596, 15] width 10 height 10
type input "0"
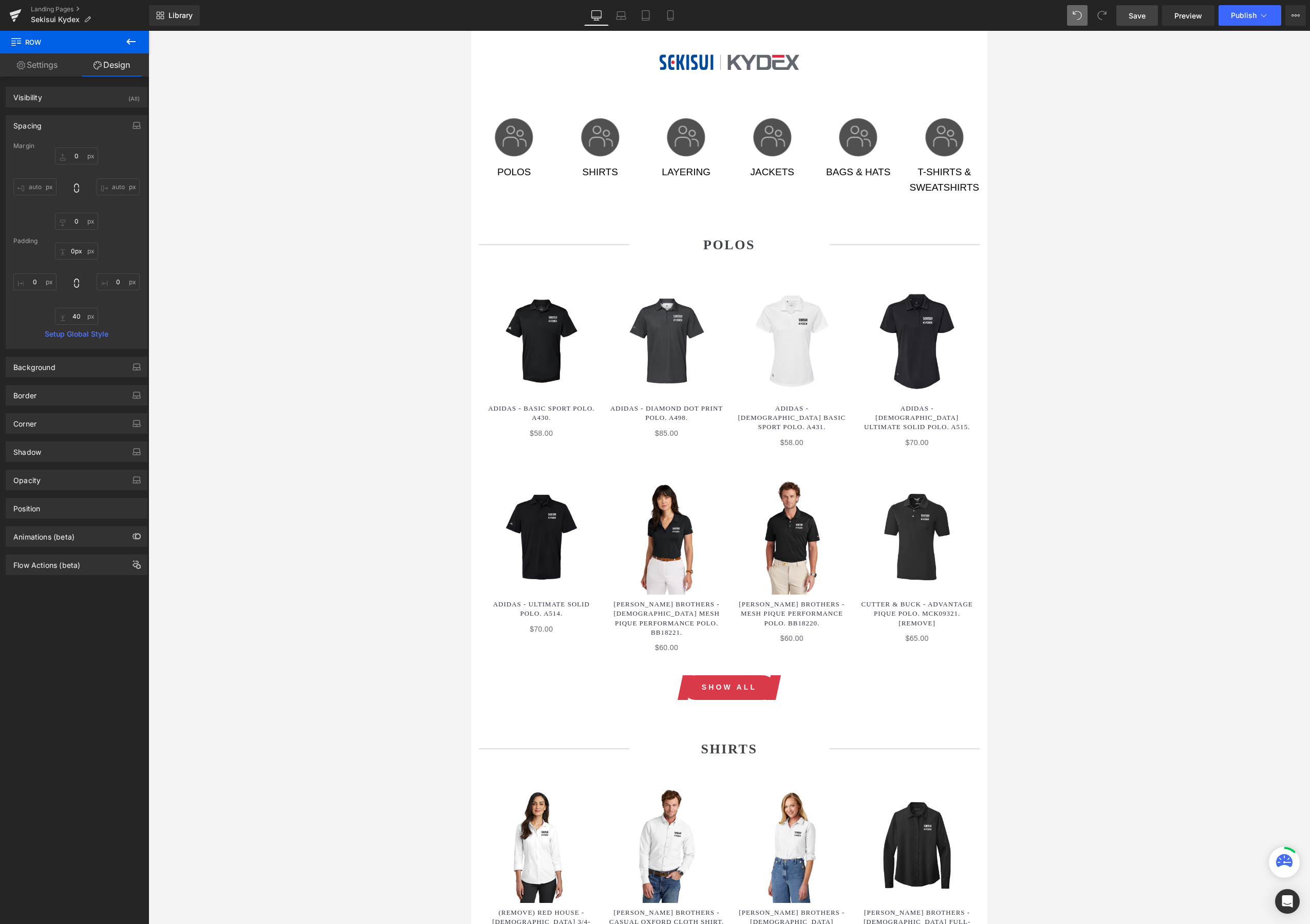
type input "6"
type input "0"
type input "40"
type input "0"
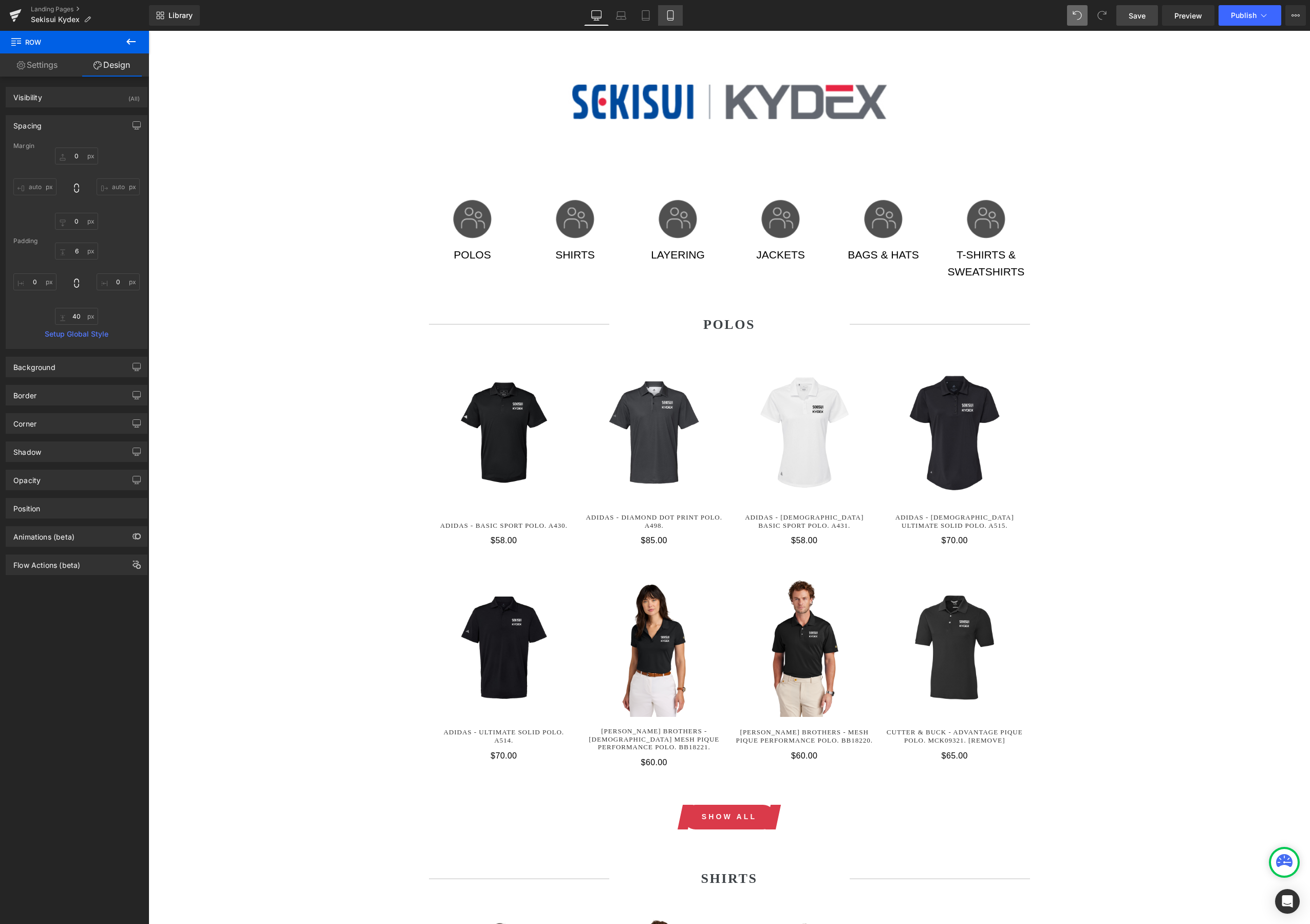
click at [672, 19] on icon at bounding box center [671, 15] width 10 height 10
type input "0"
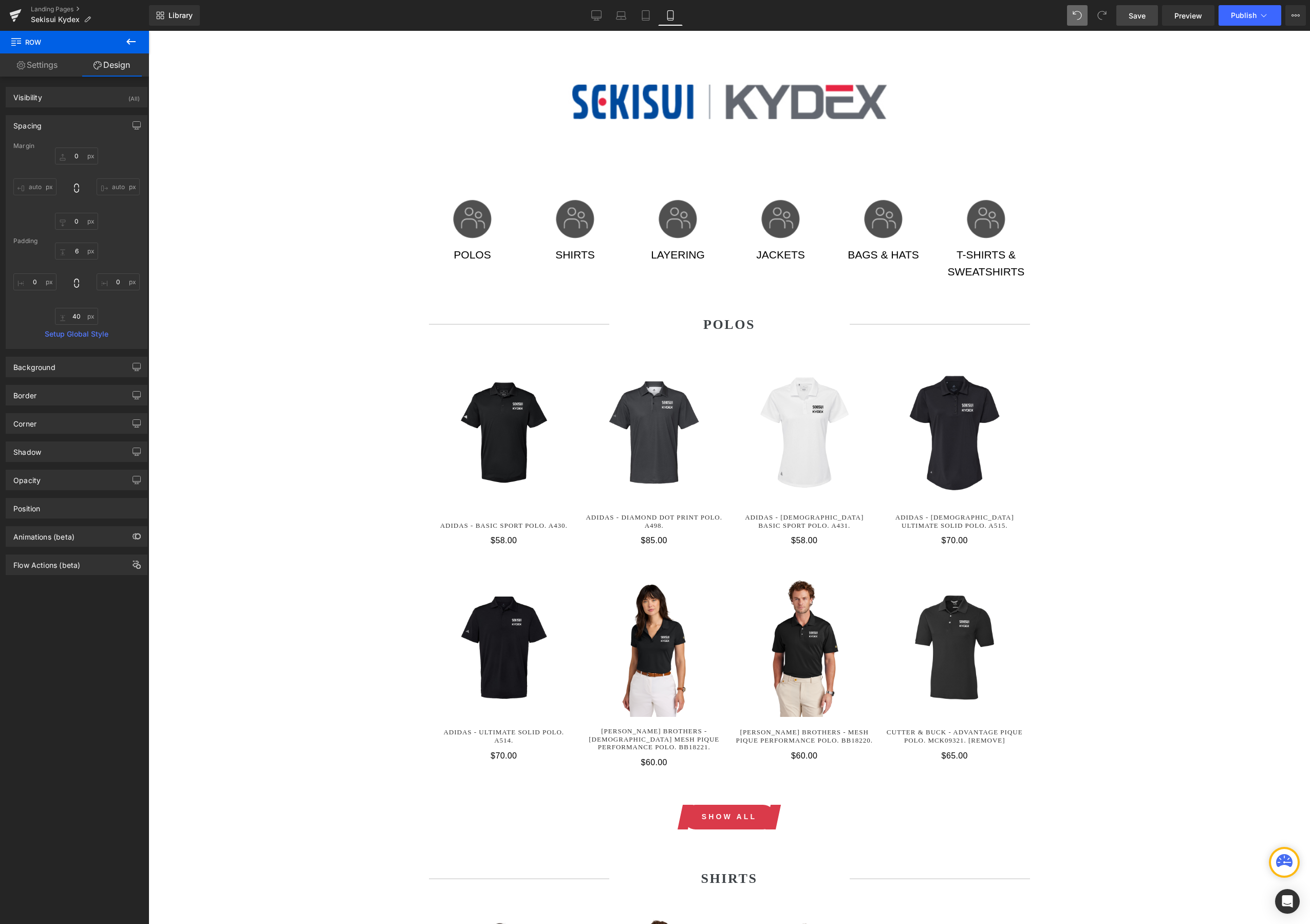
type input "40"
type input "0"
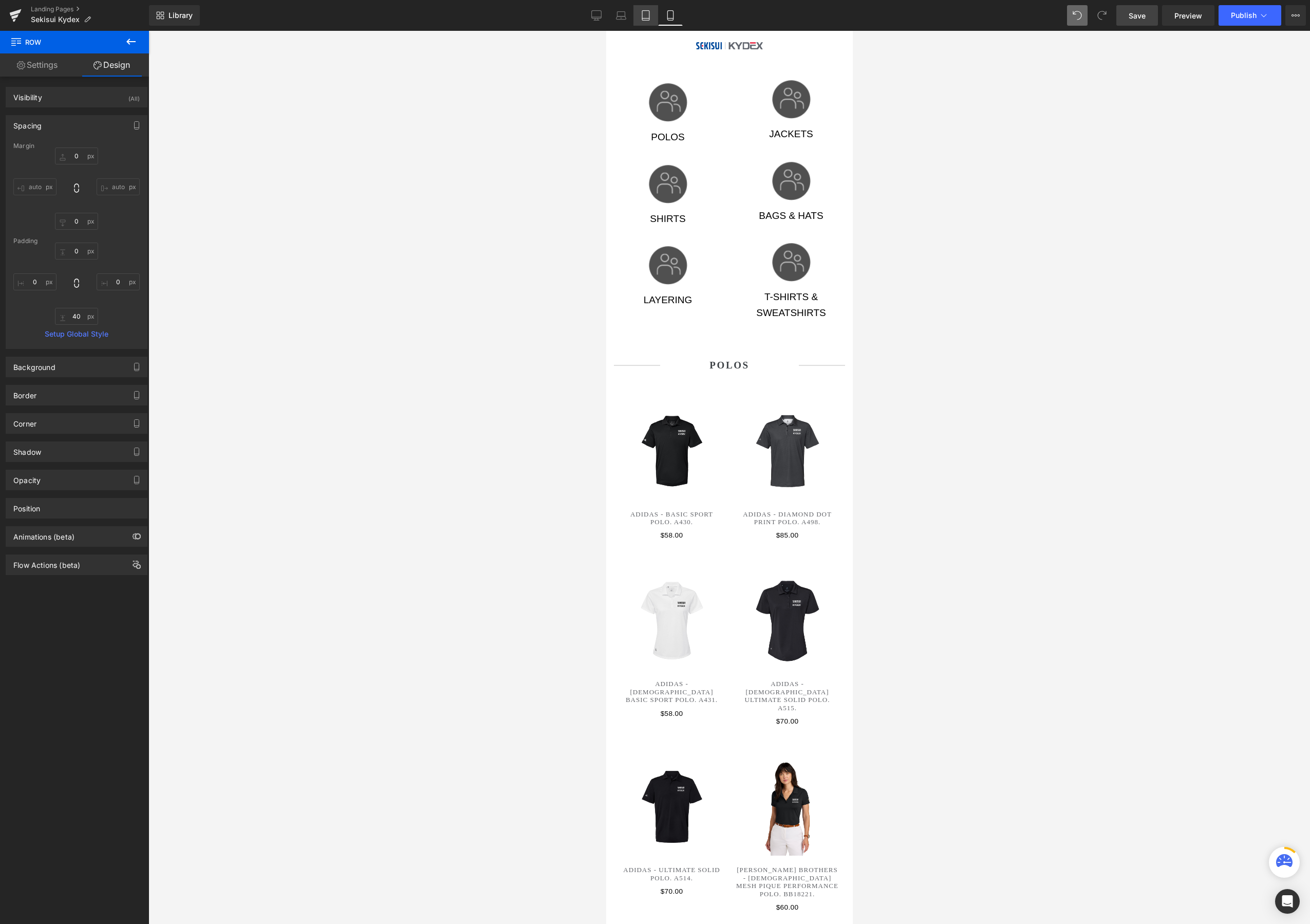
click at [647, 21] on link "Tablet" at bounding box center [646, 15] width 25 height 21
type input "0"
type input "3"
type input "0"
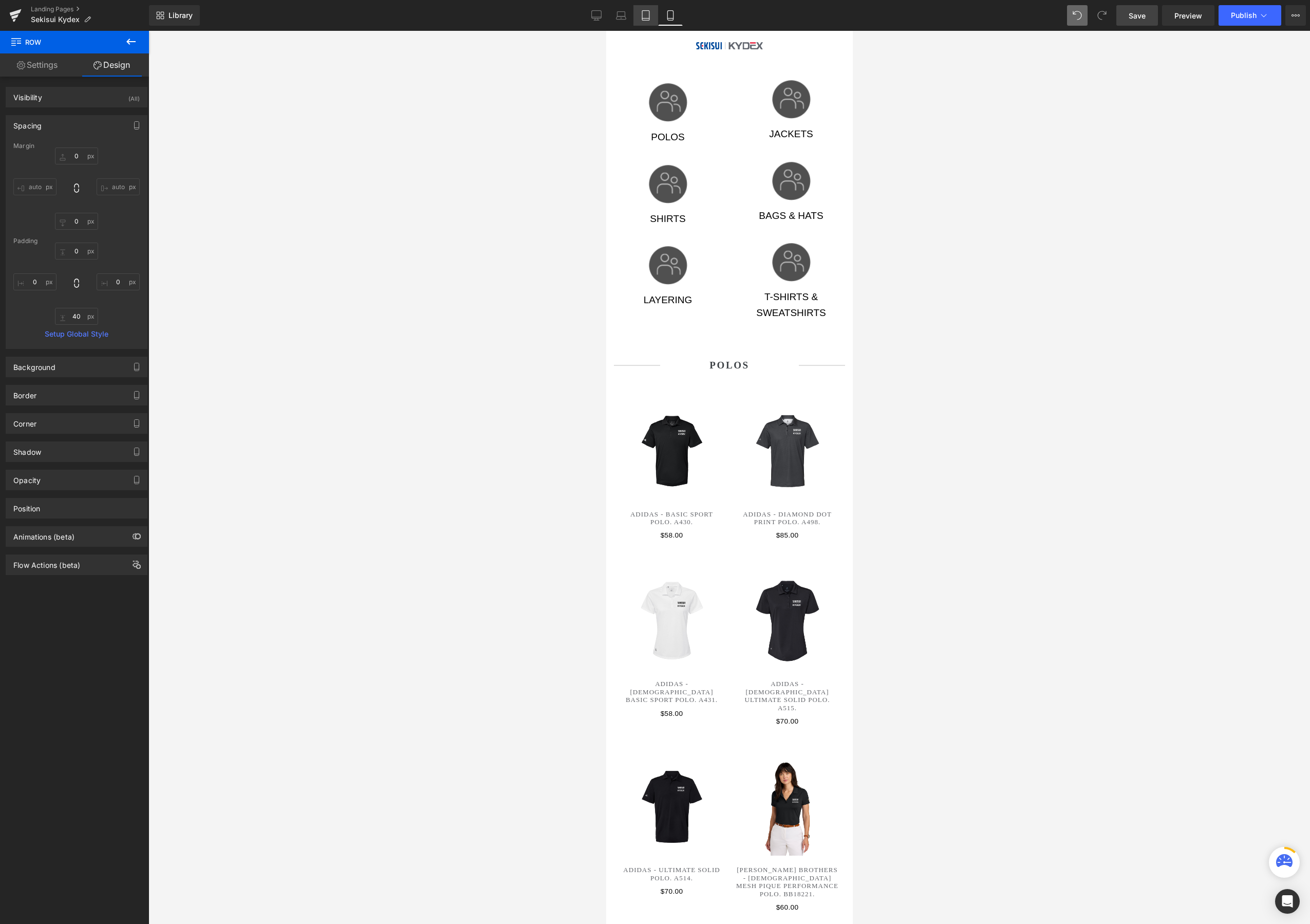
type input "40"
type input "0"
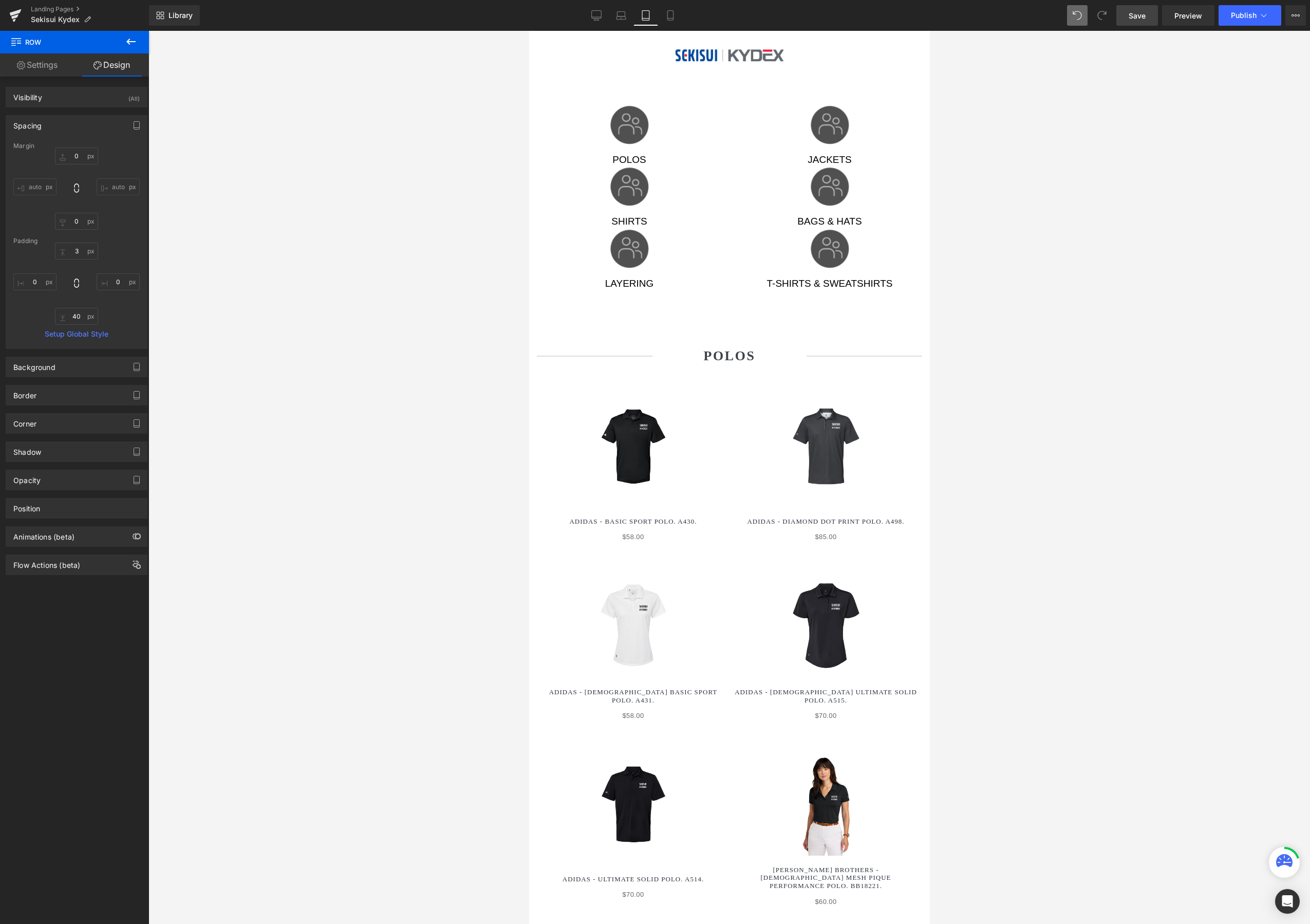
click at [1146, 19] on span "Save" at bounding box center [1137, 16] width 17 height 11
click at [584, 17] on div "Library Tablet Desktop Laptop Tablet Mobile Save Preview Publish Scheduled View…" at bounding box center [730, 15] width 1161 height 21
click at [596, 17] on icon at bounding box center [596, 17] width 10 height 0
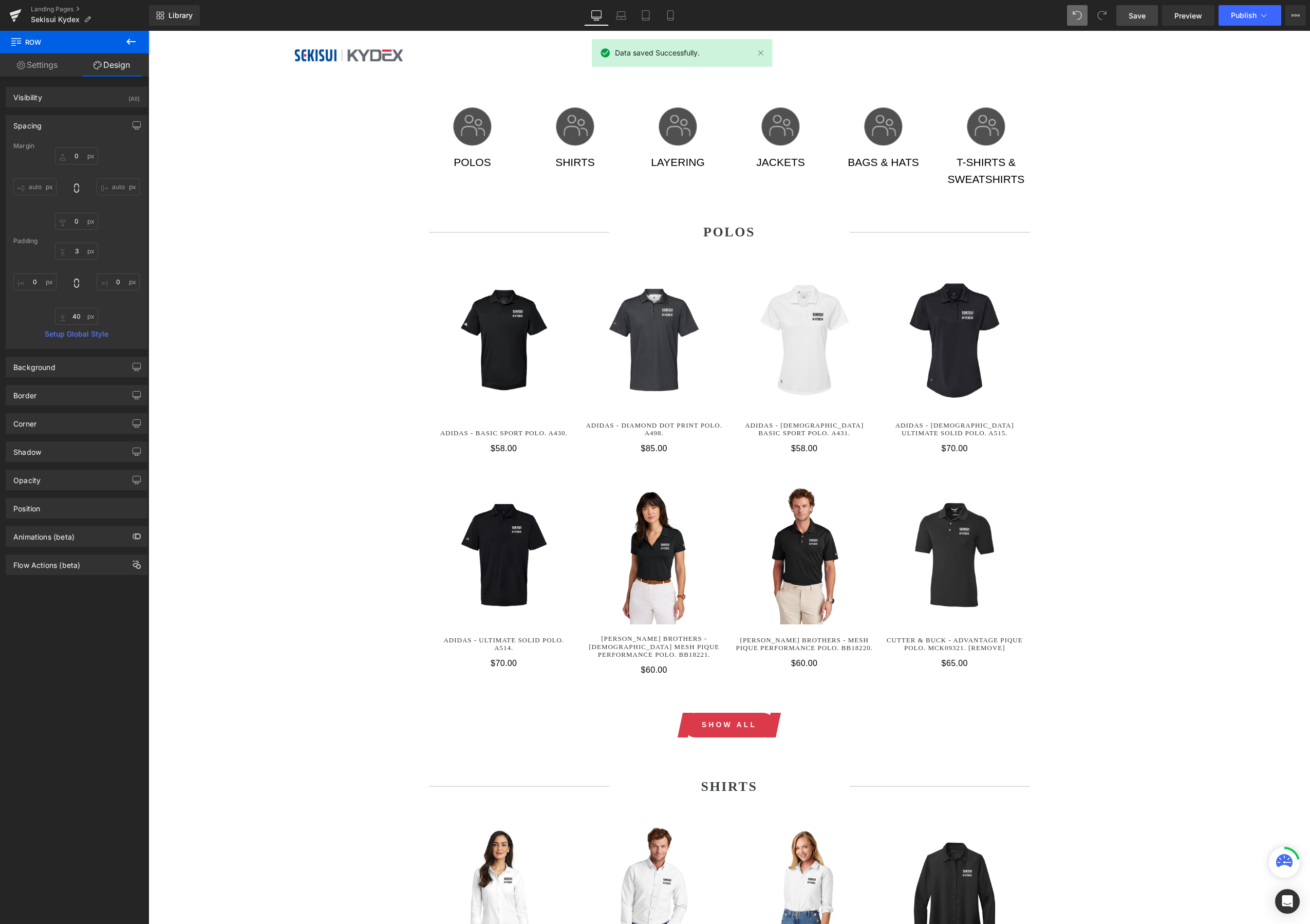
type input "0"
type input "6"
type input "0"
type input "40"
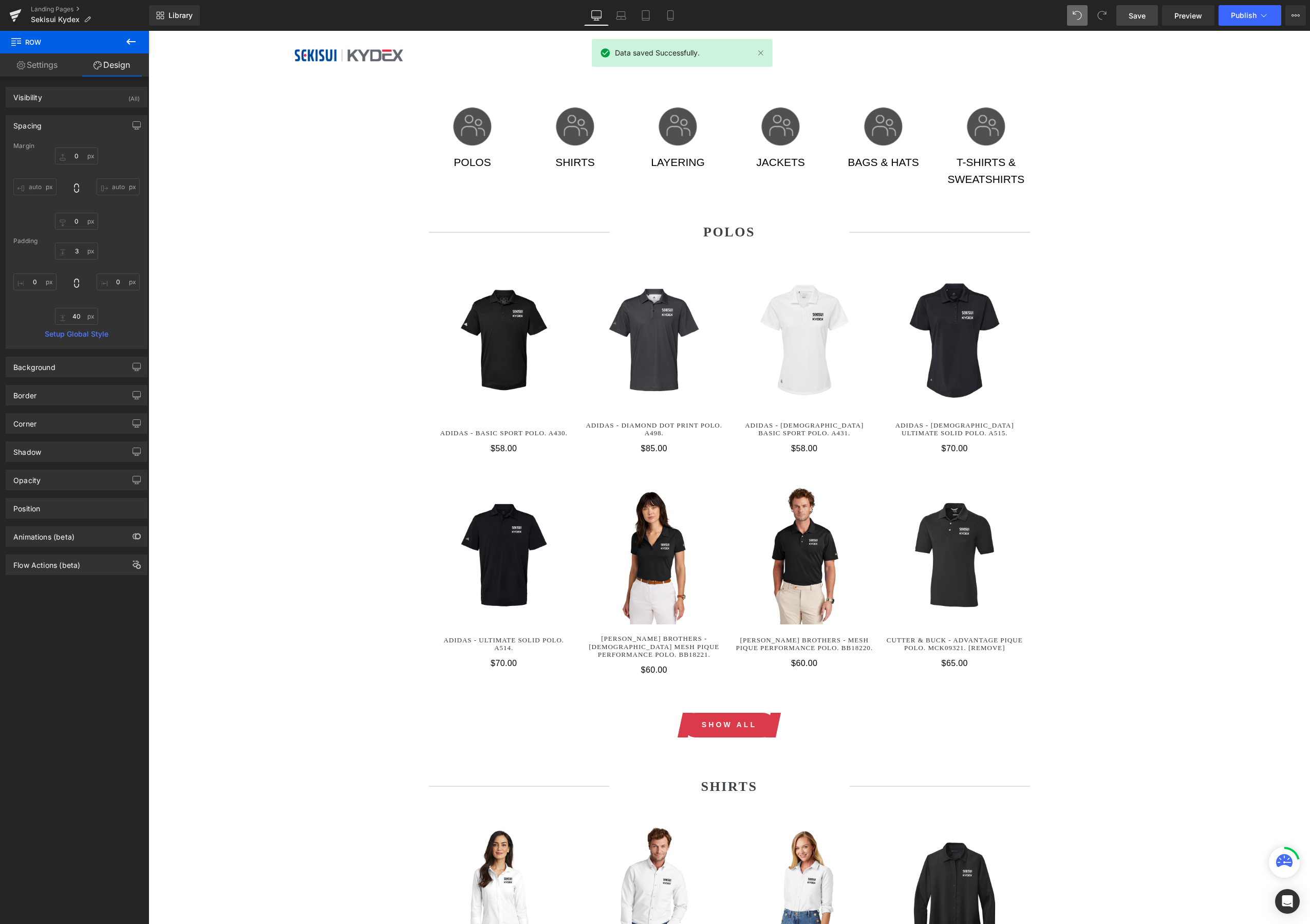
type input "0"
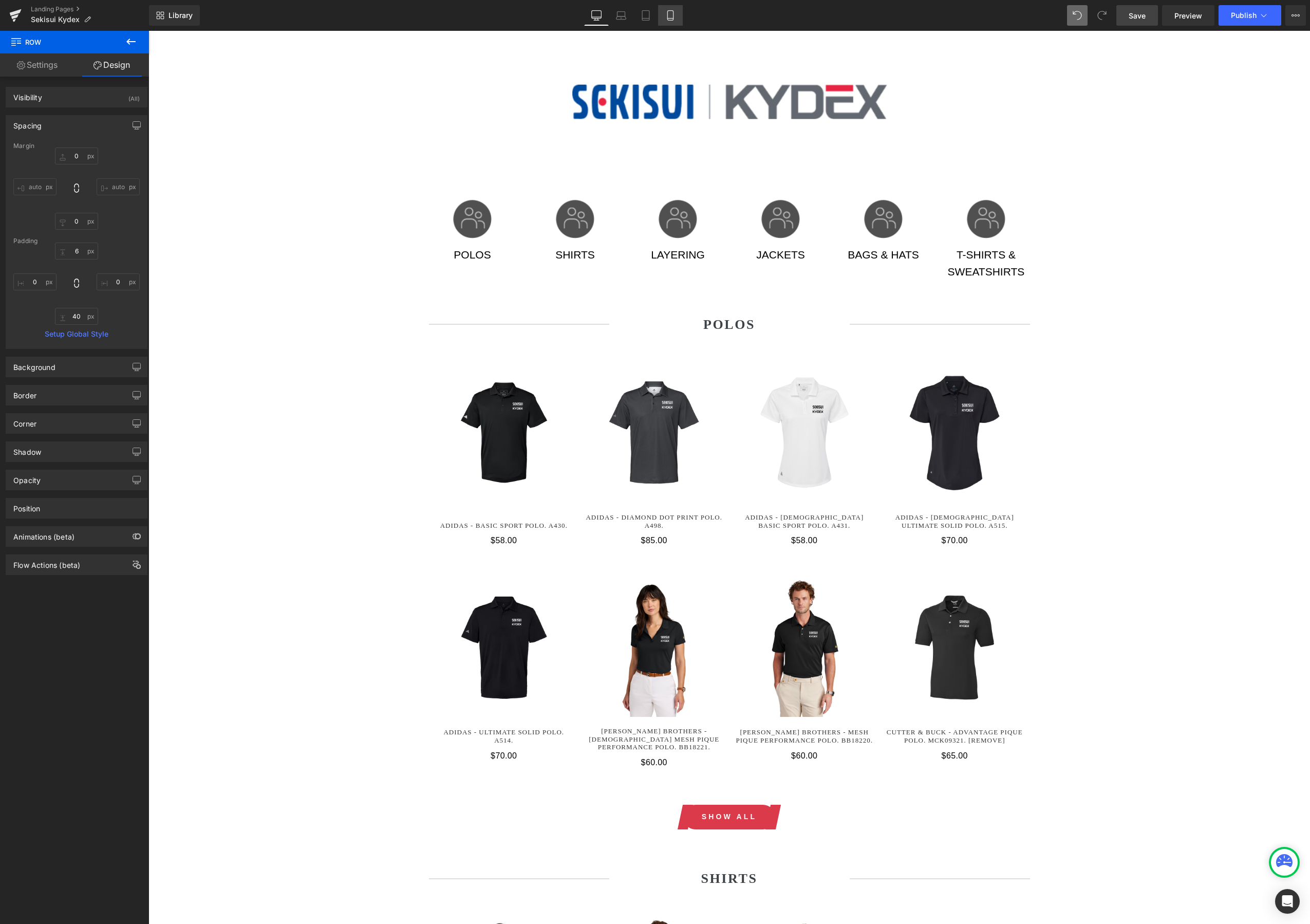
click at [674, 18] on icon at bounding box center [671, 15] width 10 height 10
type input "0"
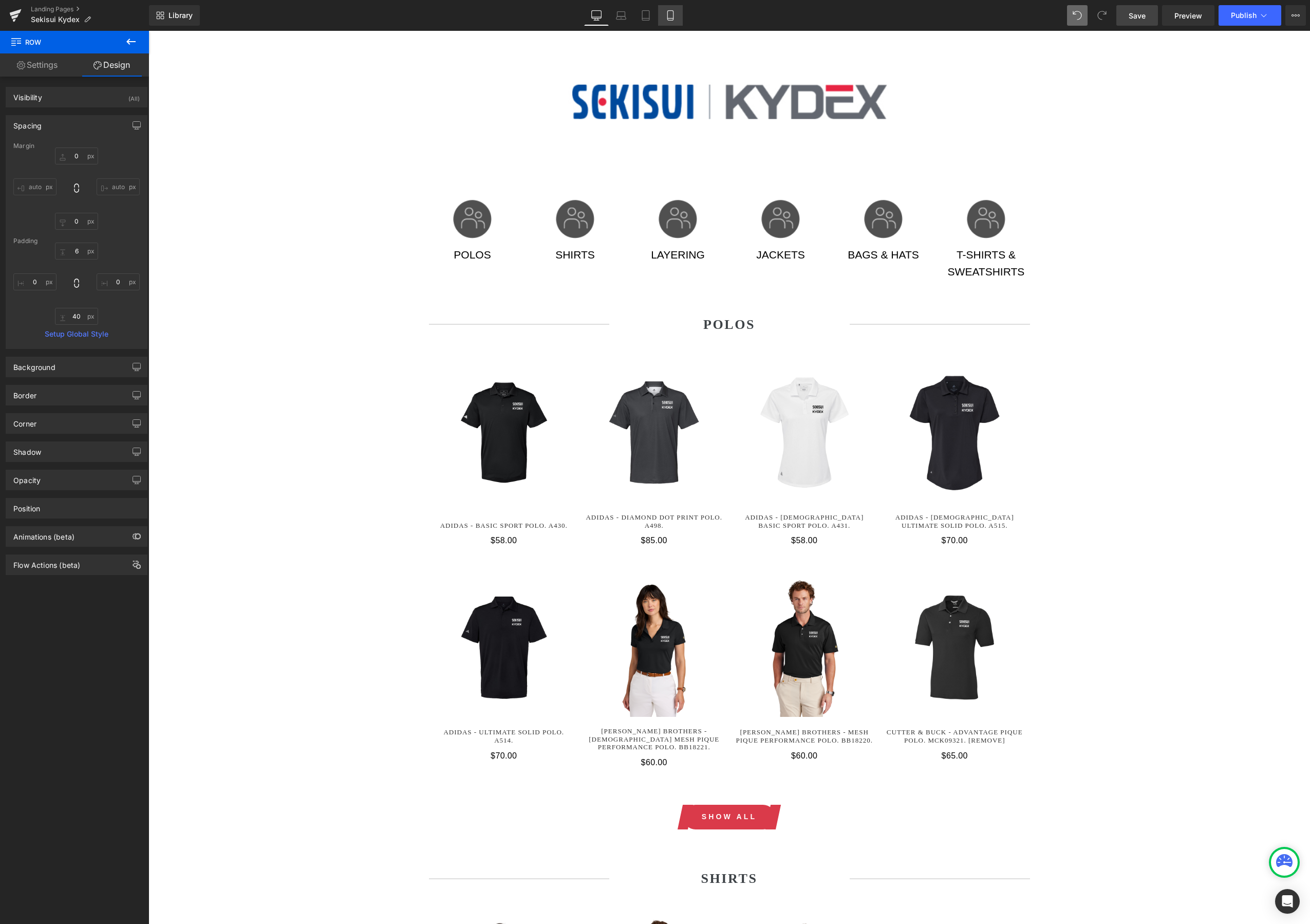
type input "40"
type input "0"
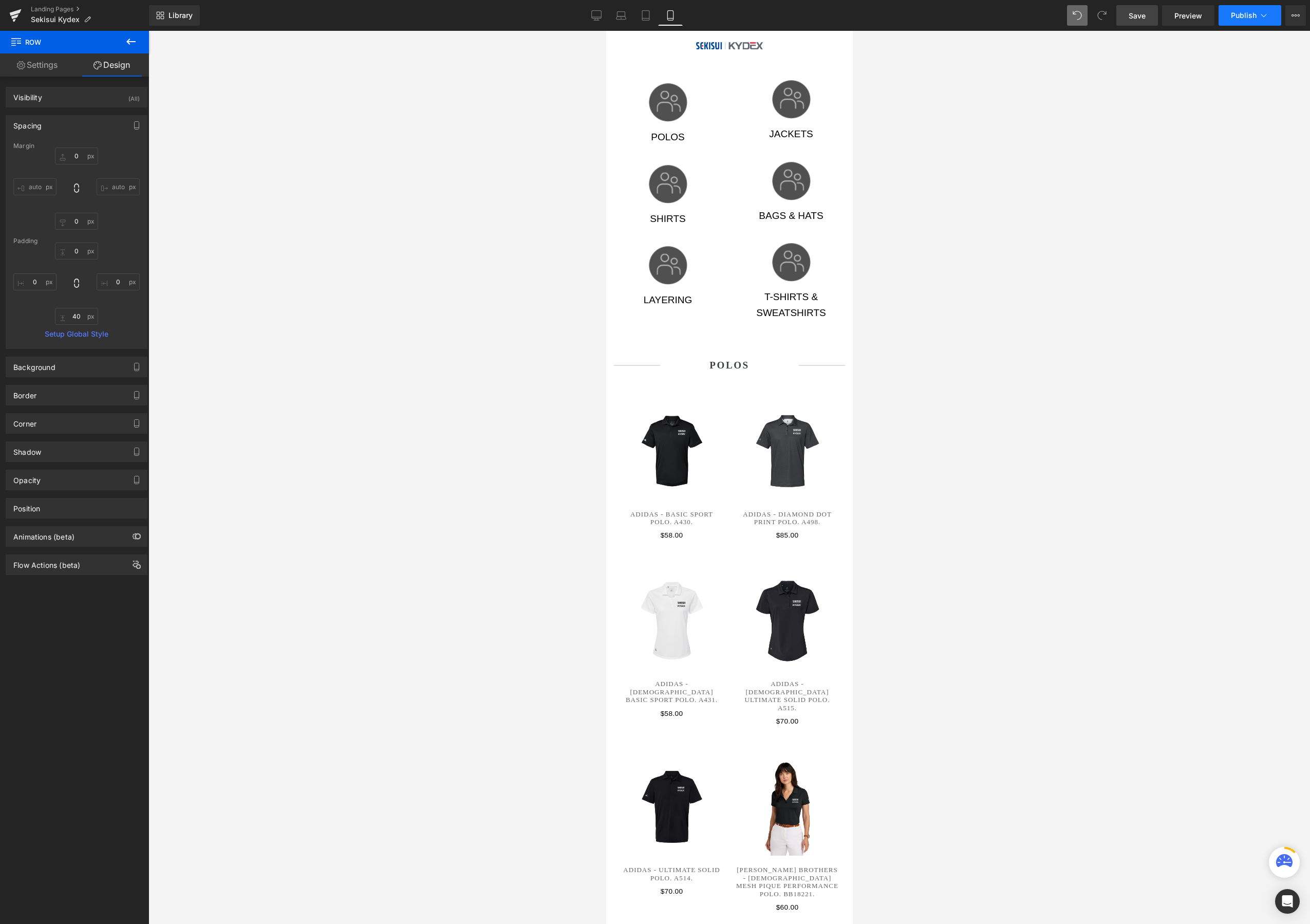
click at [1257, 20] on button "Publish" at bounding box center [1250, 15] width 63 height 21
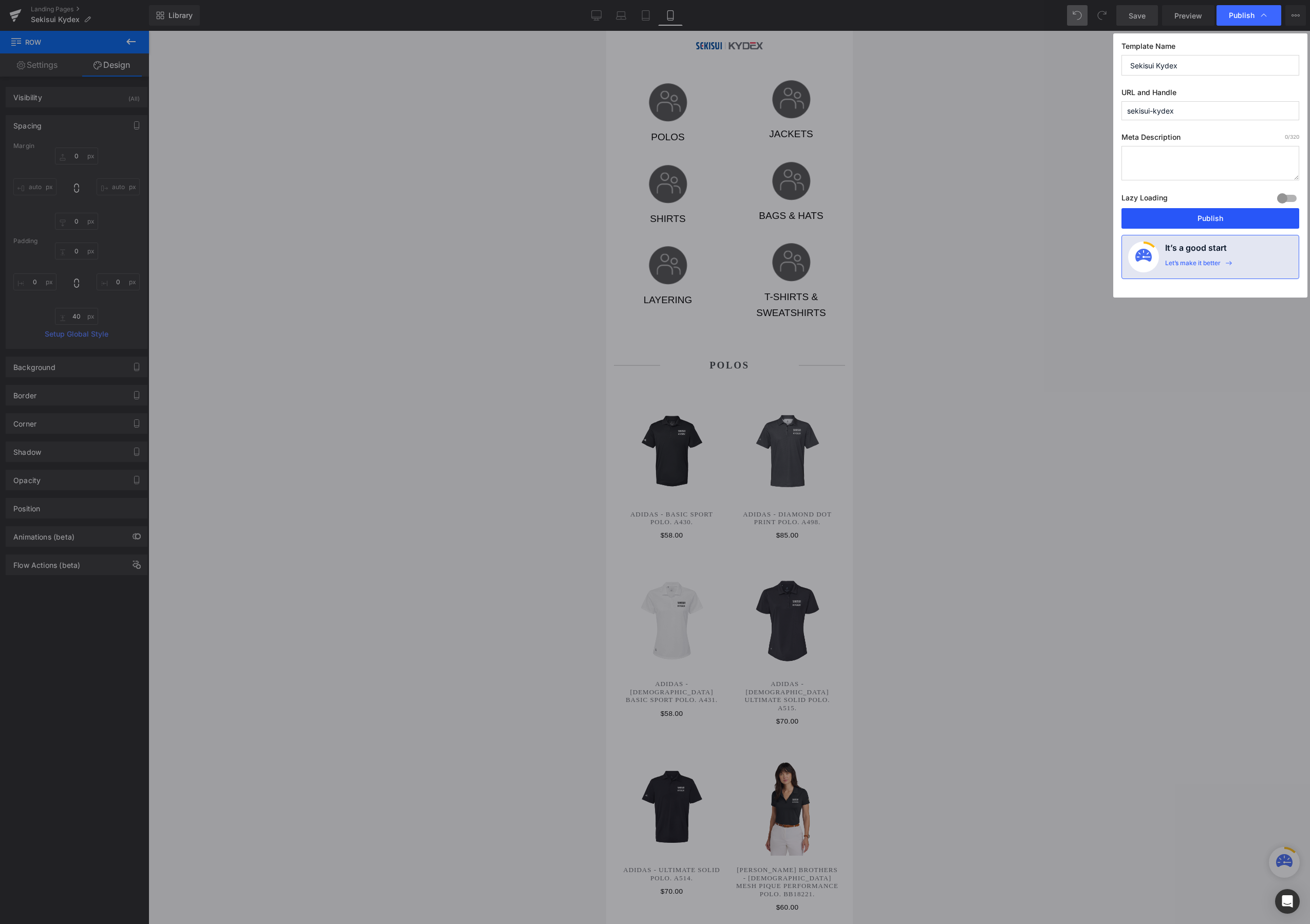
click at [1200, 214] on button "Publish" at bounding box center [1210, 218] width 178 height 21
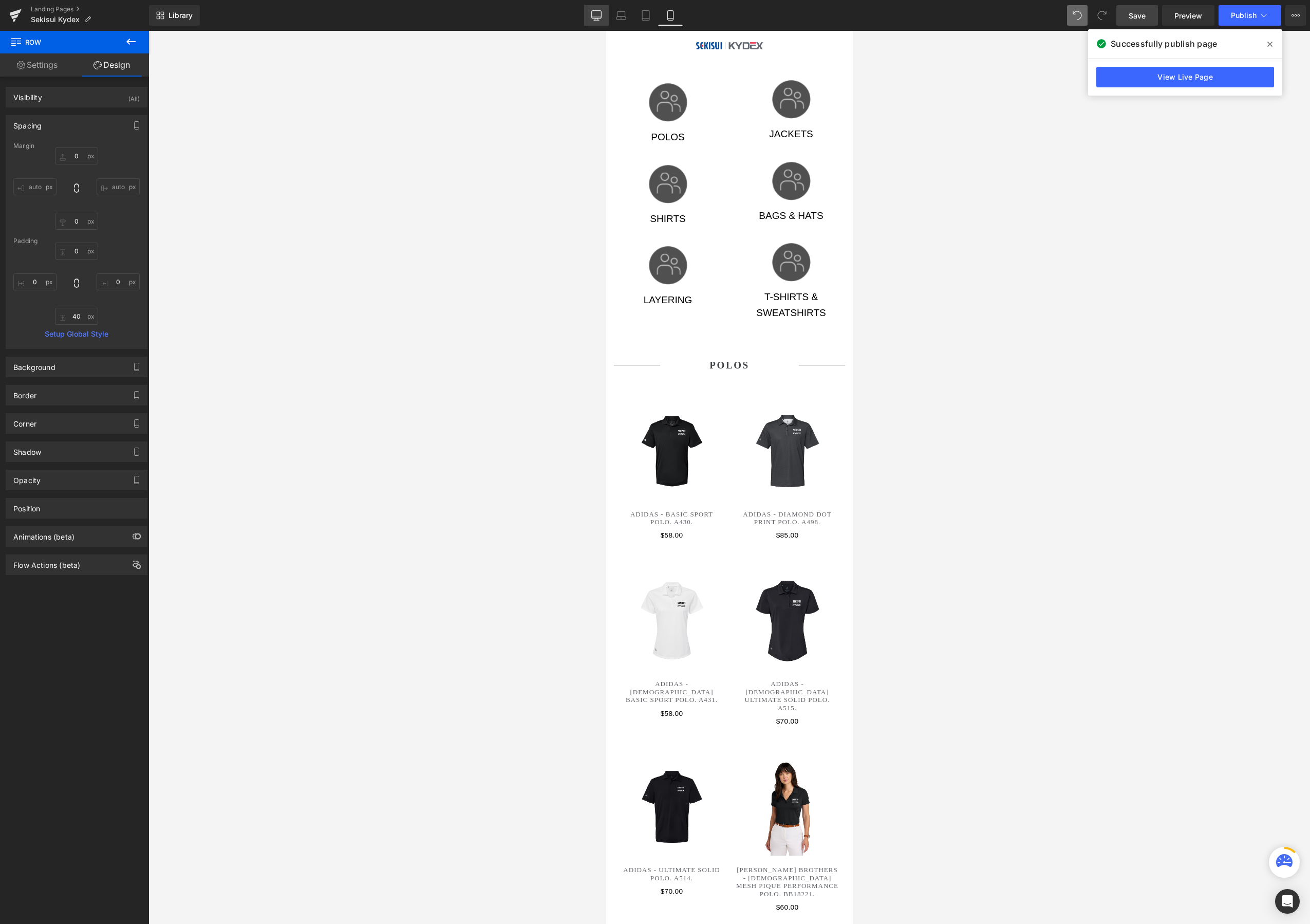
click at [596, 20] on icon at bounding box center [596, 20] width 5 height 0
type input "0"
type input "6"
type input "0"
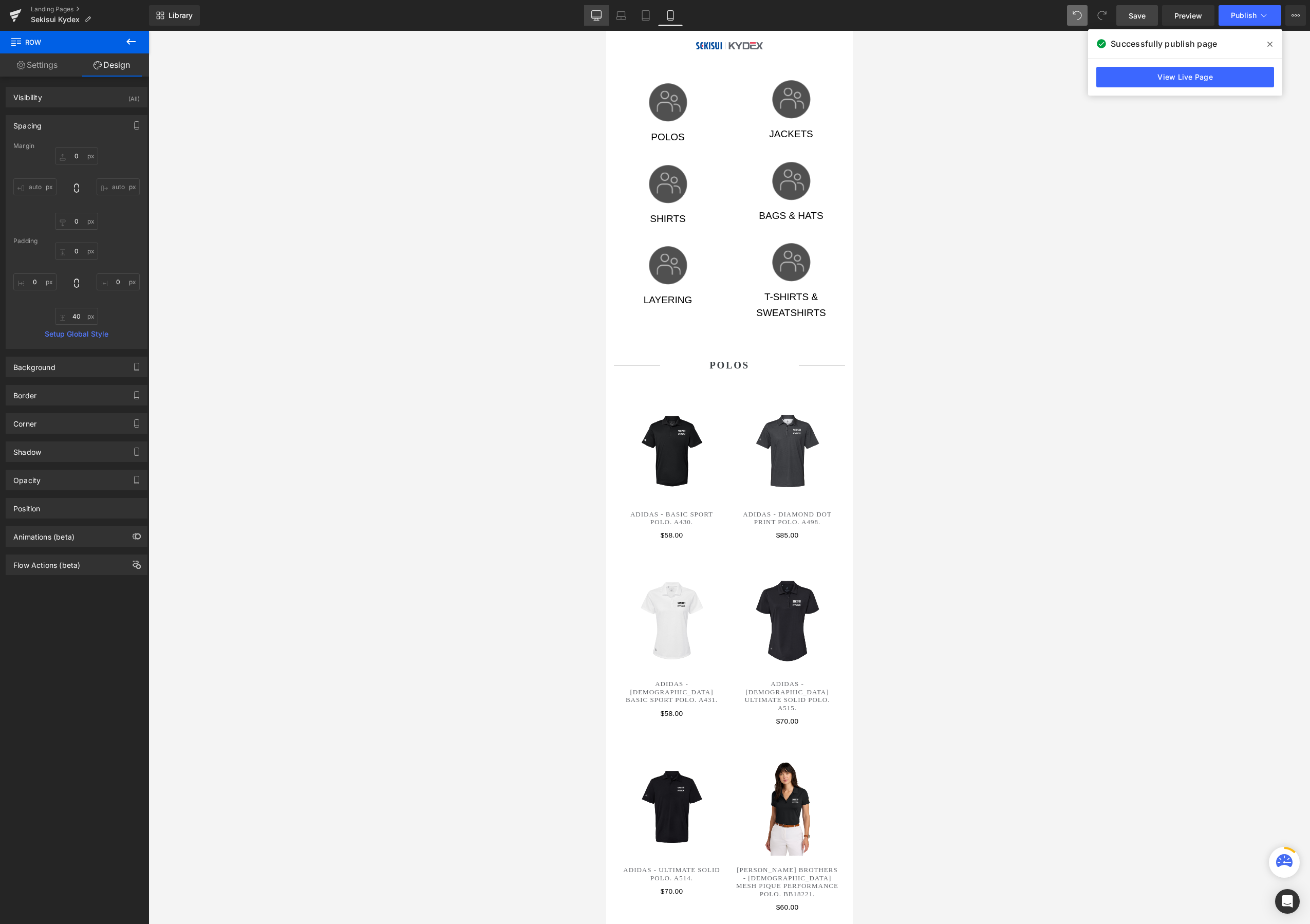
type input "40"
type input "0"
